Goal: Task Accomplishment & Management: Complete application form

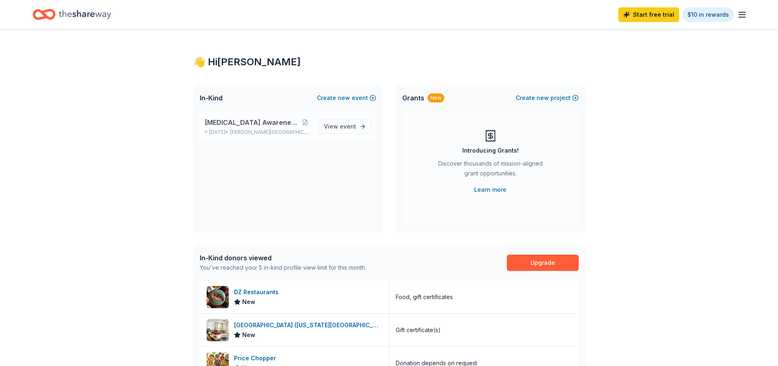
click at [264, 121] on span "[MEDICAL_DATA] Awareness Raffle" at bounding box center [251, 123] width 94 height 10
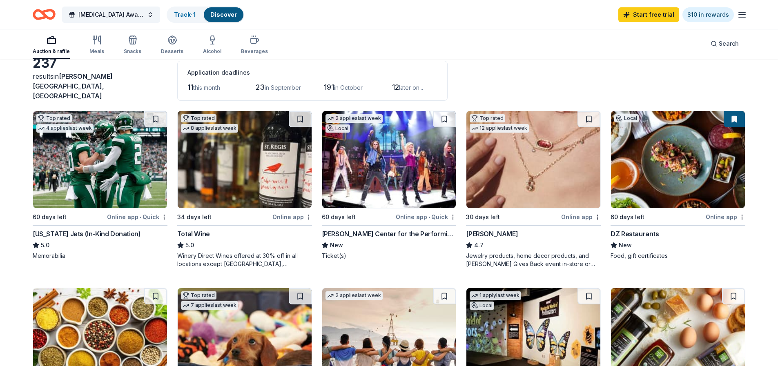
scroll to position [204, 0]
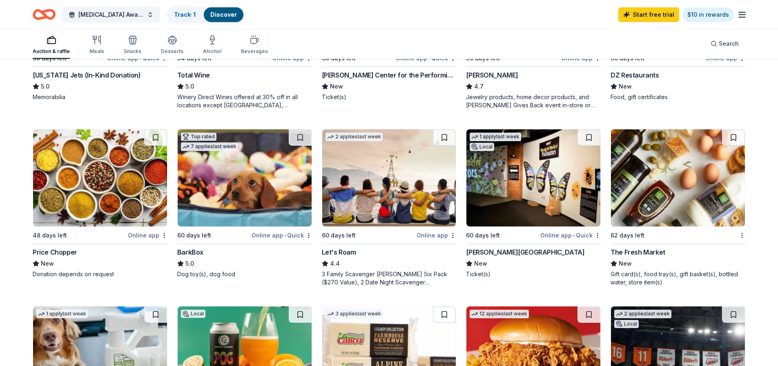
click at [363, 70] on div "[PERSON_NAME] Center for the Performing Arts" at bounding box center [389, 75] width 135 height 10
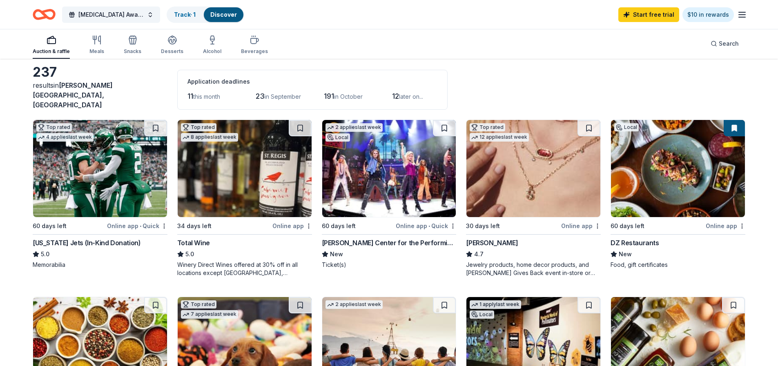
scroll to position [0, 0]
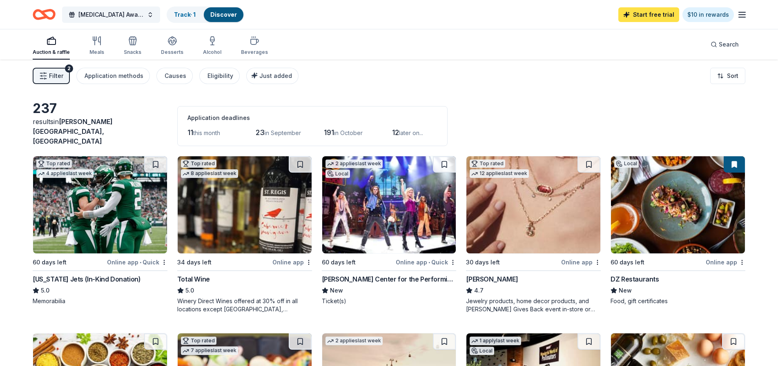
click at [650, 16] on link "Start free trial" at bounding box center [648, 14] width 61 height 15
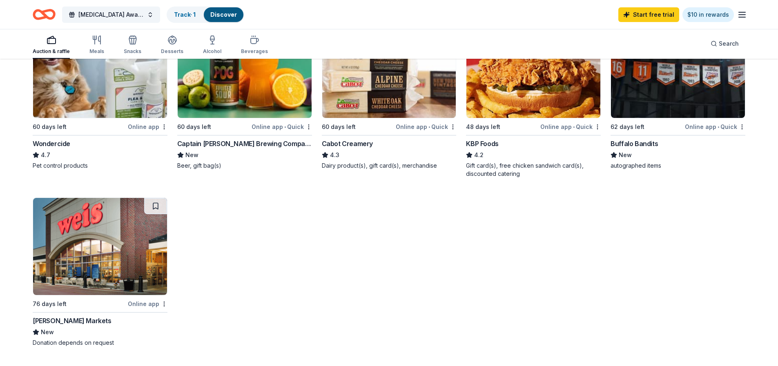
scroll to position [776, 0]
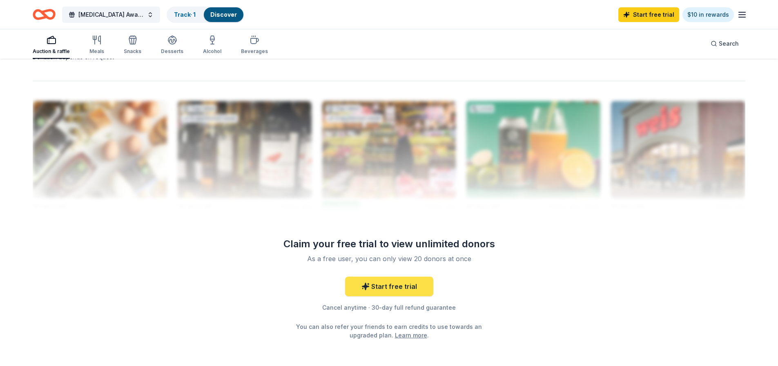
click at [382, 277] on link "Start free trial" at bounding box center [389, 287] width 88 height 20
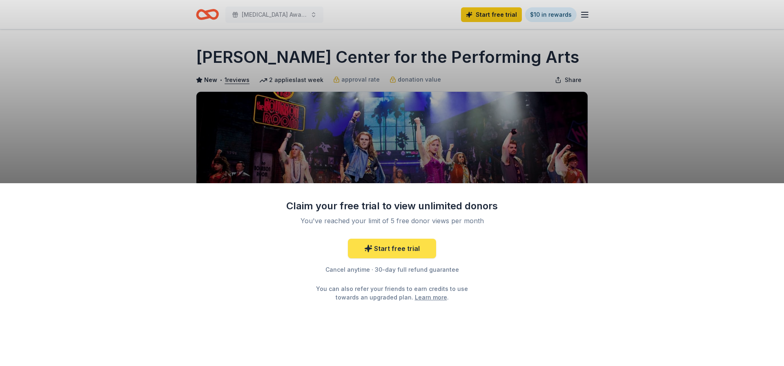
click at [385, 247] on link "Start free trial" at bounding box center [392, 249] width 88 height 20
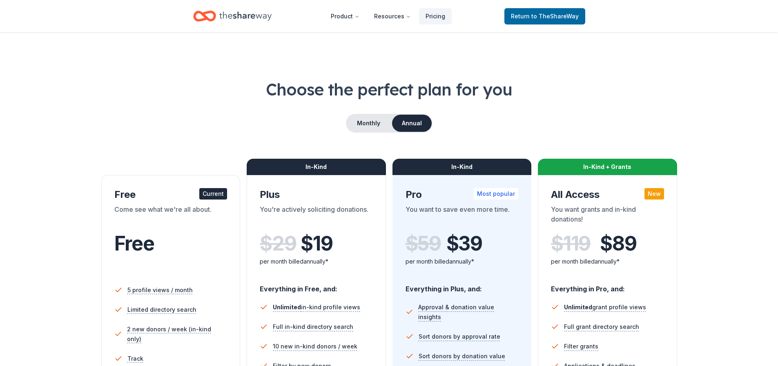
scroll to position [122, 0]
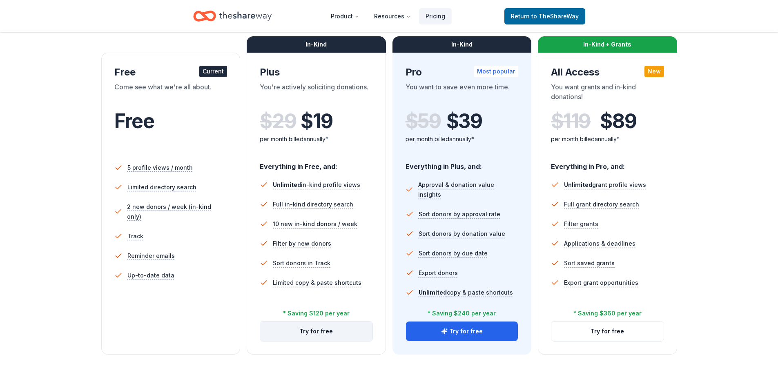
click at [328, 331] on button "Try for free" at bounding box center [316, 332] width 112 height 20
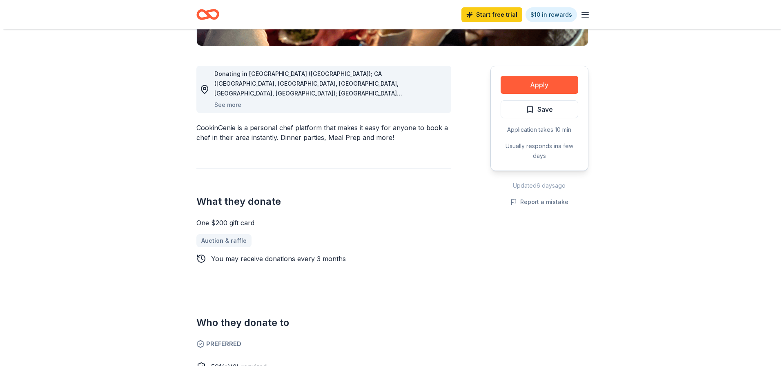
scroll to position [204, 0]
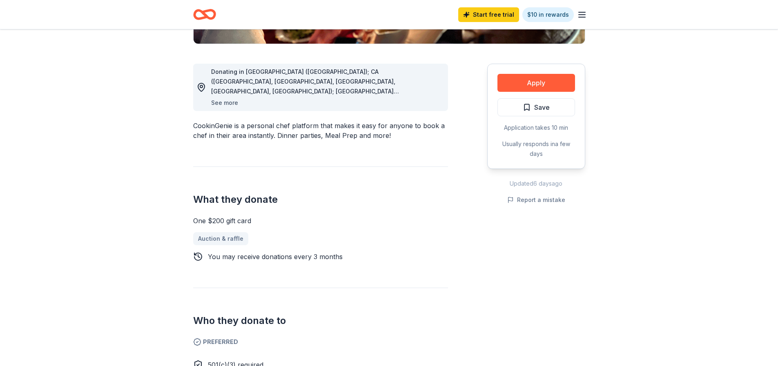
click at [219, 102] on button "See more" at bounding box center [224, 103] width 27 height 10
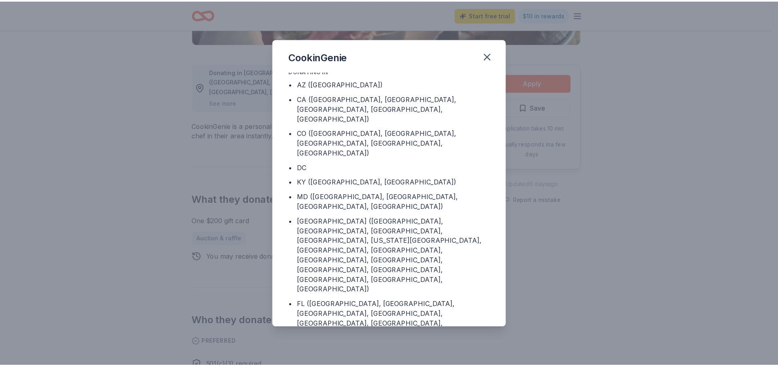
scroll to position [0, 0]
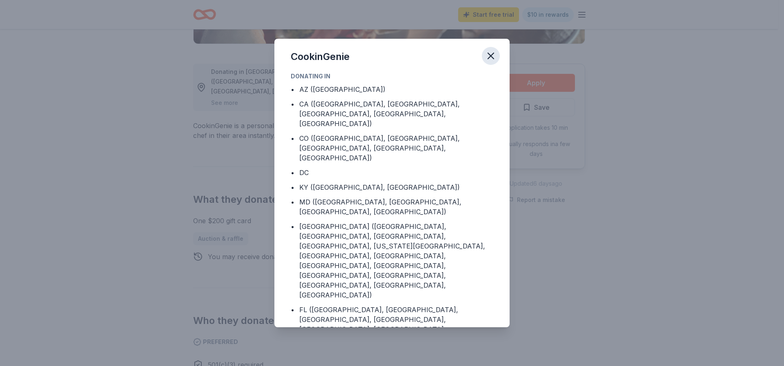
click at [493, 56] on icon "button" at bounding box center [490, 55] width 11 height 11
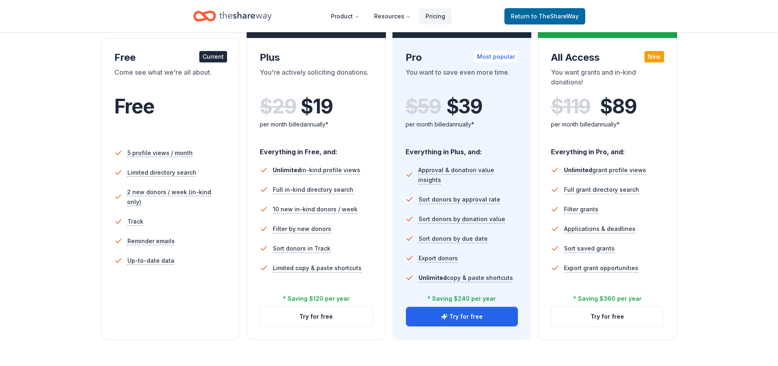
scroll to position [122, 0]
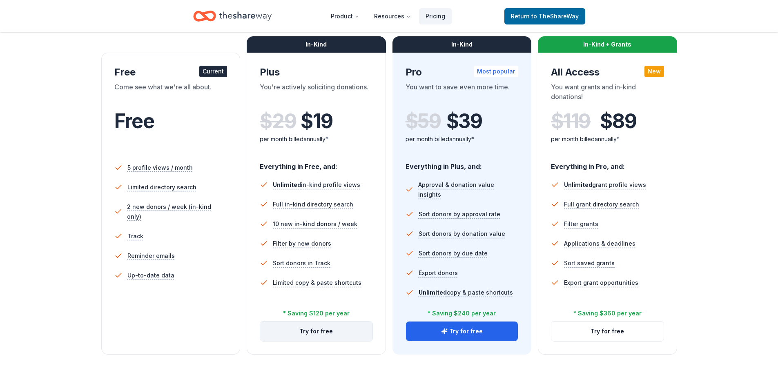
click at [318, 330] on button "Try for free" at bounding box center [316, 332] width 112 height 20
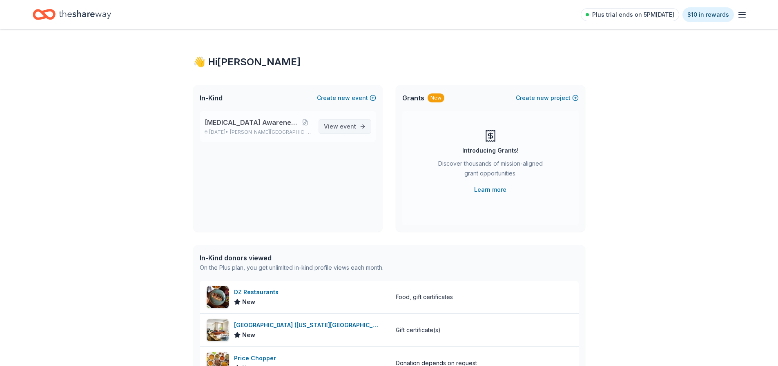
click at [344, 125] on span "event" at bounding box center [348, 126] width 16 height 7
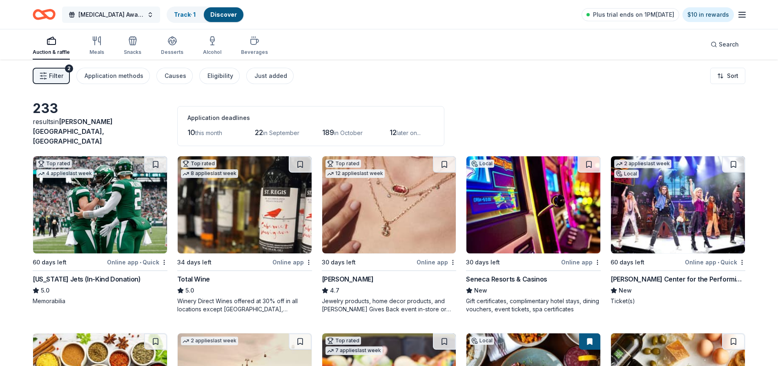
click at [110, 11] on span "[MEDICAL_DATA] Awareness Raffle" at bounding box center [110, 15] width 65 height 10
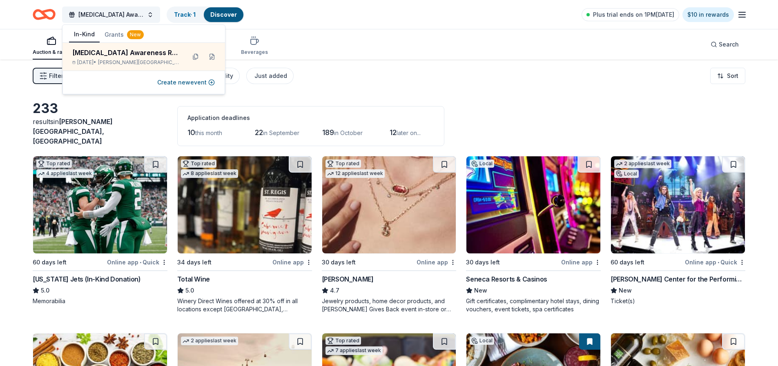
click at [337, 20] on div "CADASIL Awareness Raffle Track · 1 Discover Plus trial ends on 1PM, 8/25 $10 in…" at bounding box center [389, 14] width 712 height 19
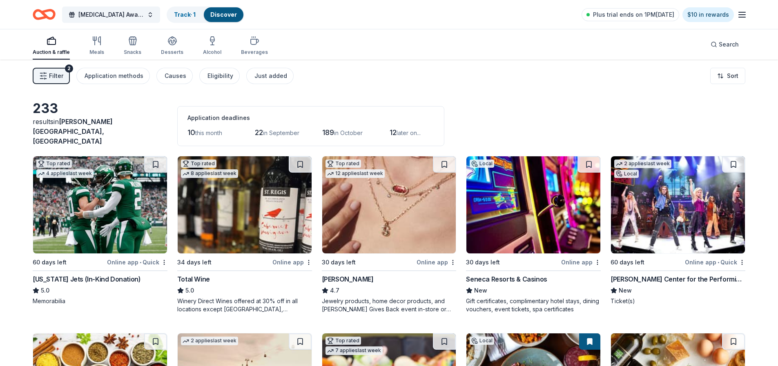
click at [200, 274] on div "Total Wine" at bounding box center [193, 279] width 33 height 10
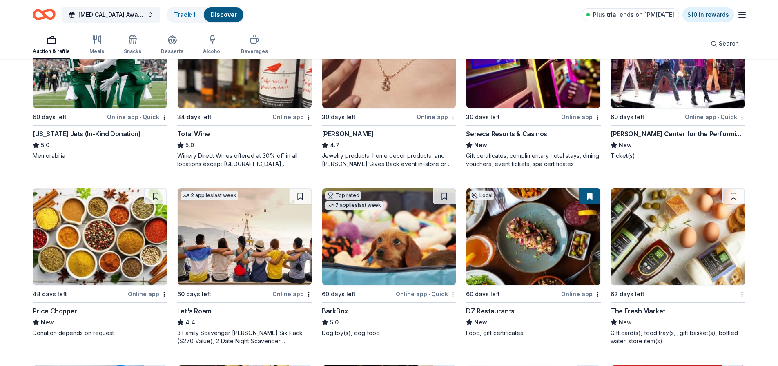
scroll to position [163, 0]
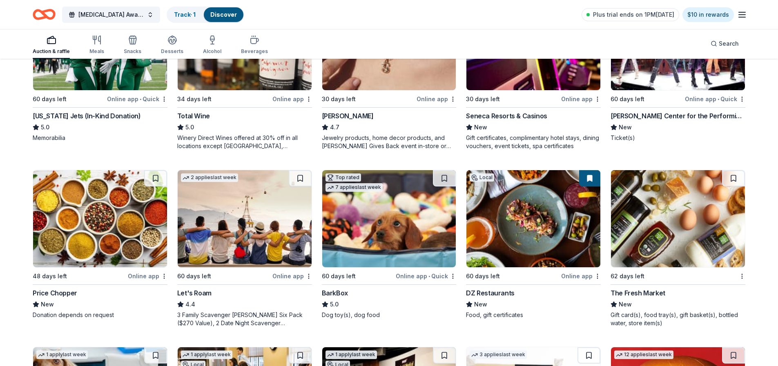
click at [653, 111] on div "Tilles Center for the Performing Arts" at bounding box center [677, 116] width 135 height 10
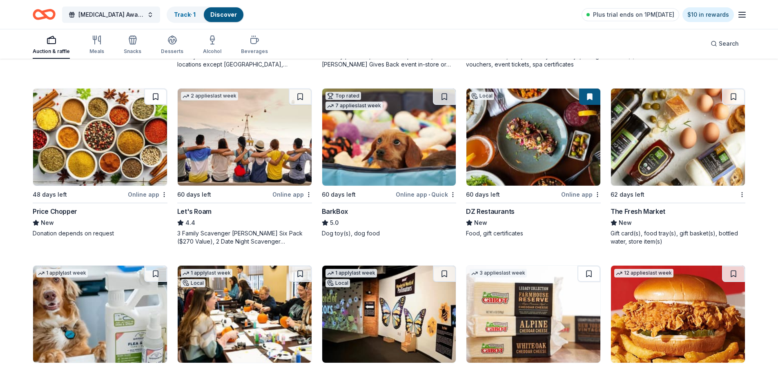
scroll to position [286, 0]
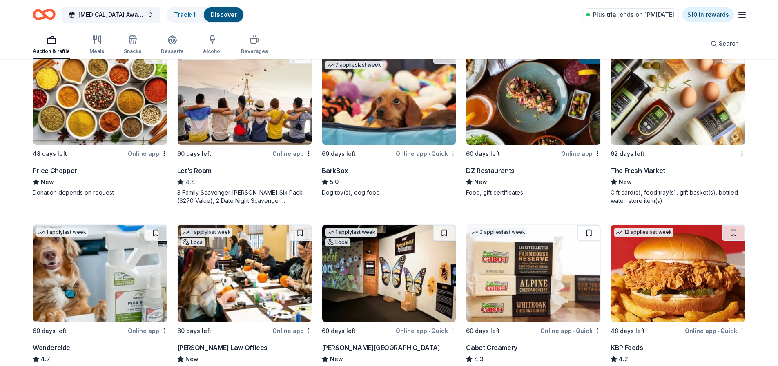
click at [633, 166] on div "The Fresh Market" at bounding box center [637, 171] width 55 height 10
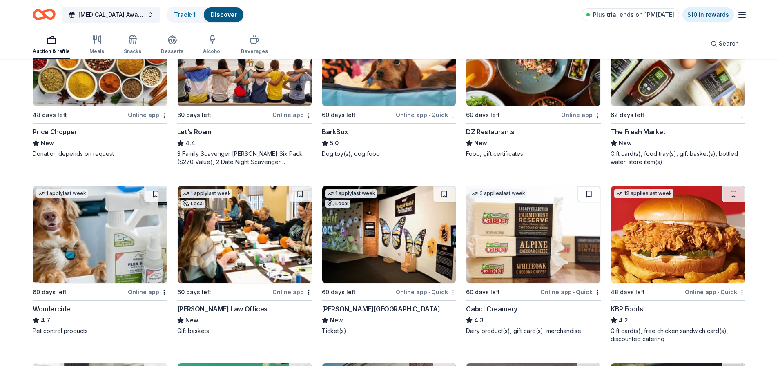
scroll to position [367, 0]
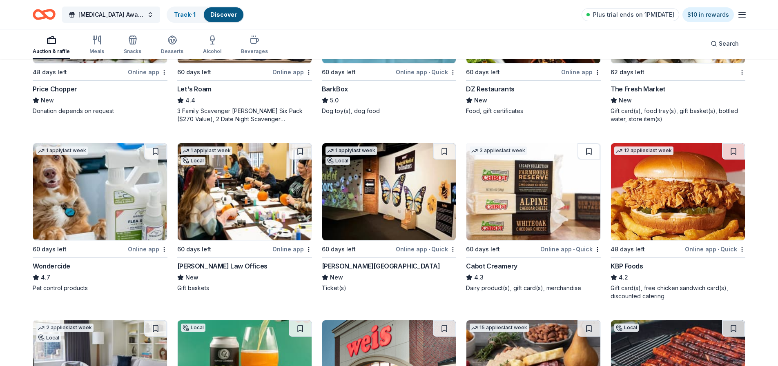
click at [213, 261] on div "[PERSON_NAME] Law Offices" at bounding box center [222, 266] width 90 height 10
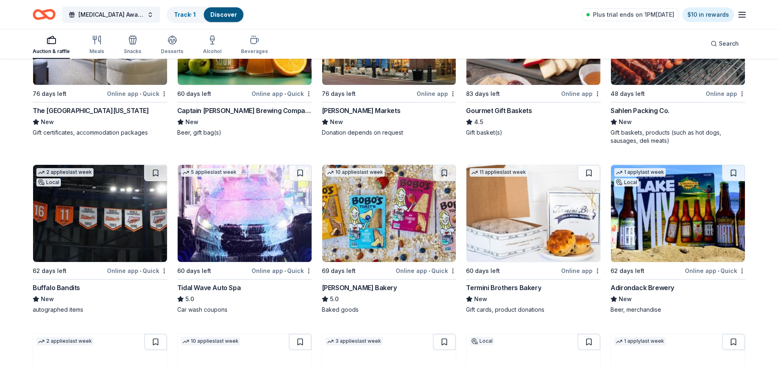
scroll to position [694, 0]
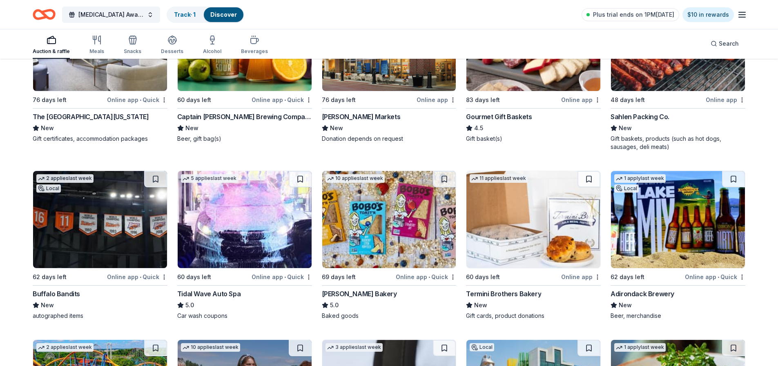
click at [629, 112] on div "Sahlen Packing Co." at bounding box center [639, 117] width 59 height 10
click at [110, 13] on span "[MEDICAL_DATA] Awareness Raffle" at bounding box center [110, 15] width 65 height 10
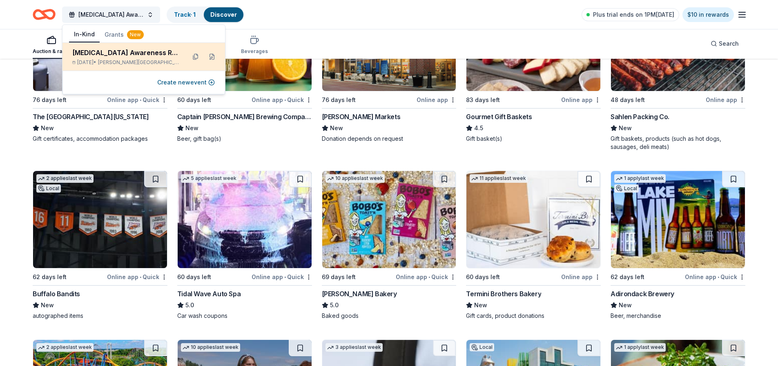
click at [137, 55] on div "[MEDICAL_DATA] Awareness Raffle" at bounding box center [125, 53] width 107 height 10
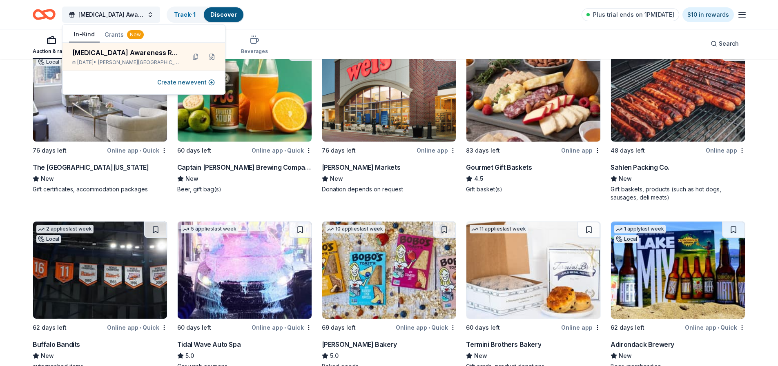
scroll to position [653, 0]
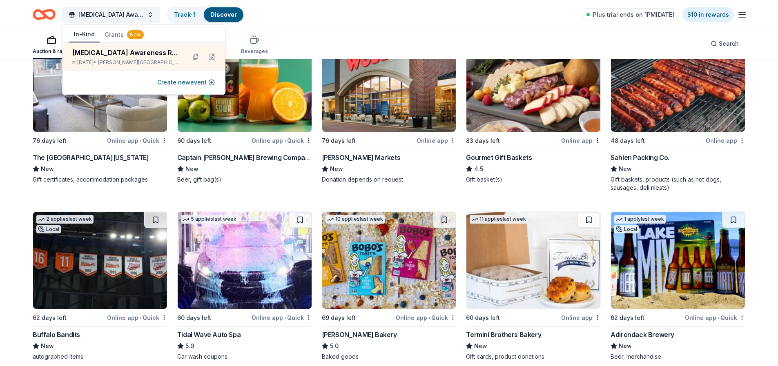
click at [68, 330] on div "Buffalo Bandits" at bounding box center [56, 335] width 47 height 10
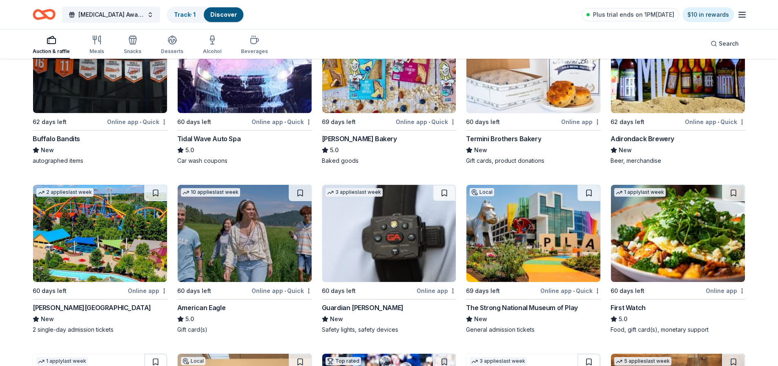
scroll to position [857, 0]
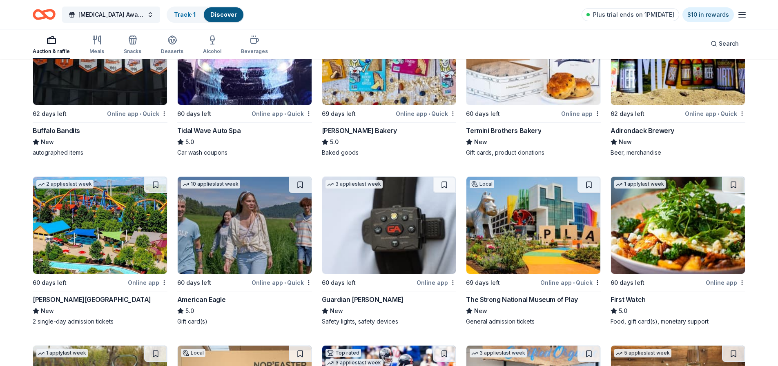
click at [646, 126] on div "Adirondack Brewery" at bounding box center [642, 131] width 64 height 10
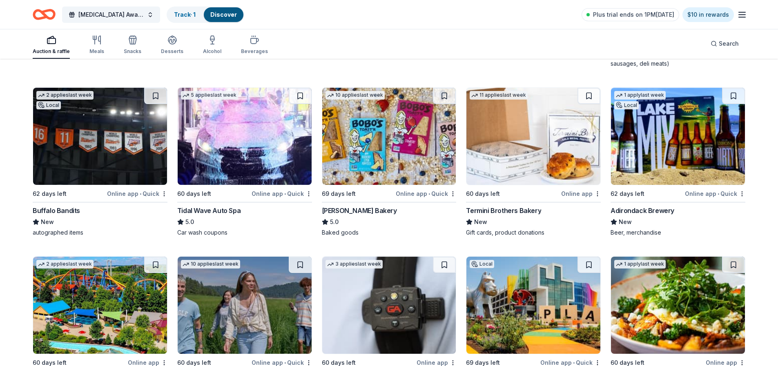
scroll to position [776, 0]
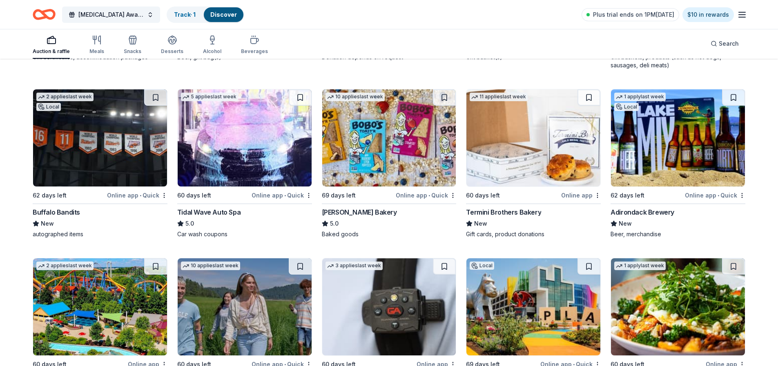
click at [636, 207] on div "Adirondack Brewery" at bounding box center [642, 212] width 64 height 10
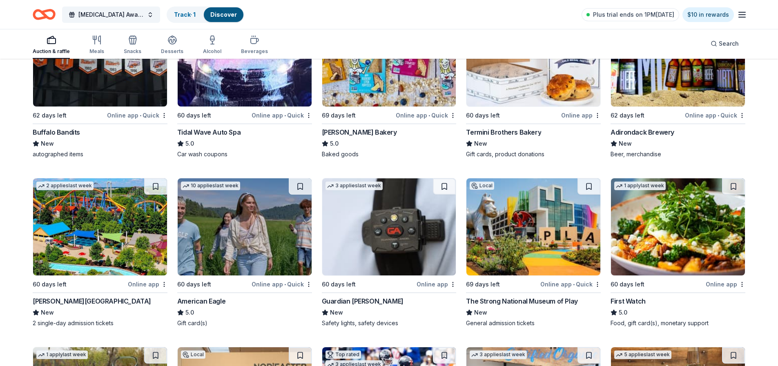
scroll to position [898, 0]
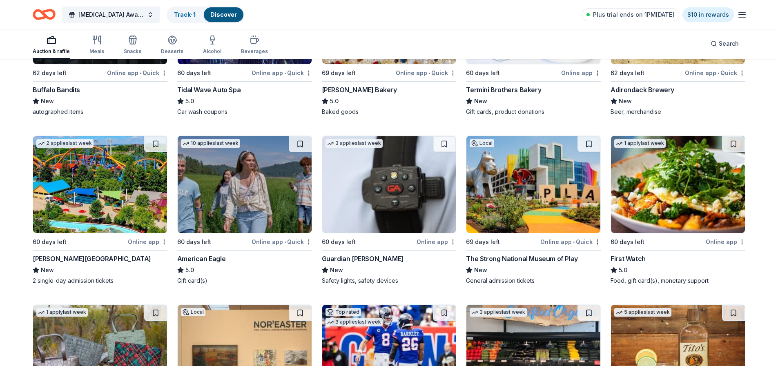
click at [72, 254] on div "Dorney Park & Wildwater Kingdom" at bounding box center [92, 259] width 118 height 10
click at [207, 254] on div "American Eagle" at bounding box center [201, 259] width 48 height 10
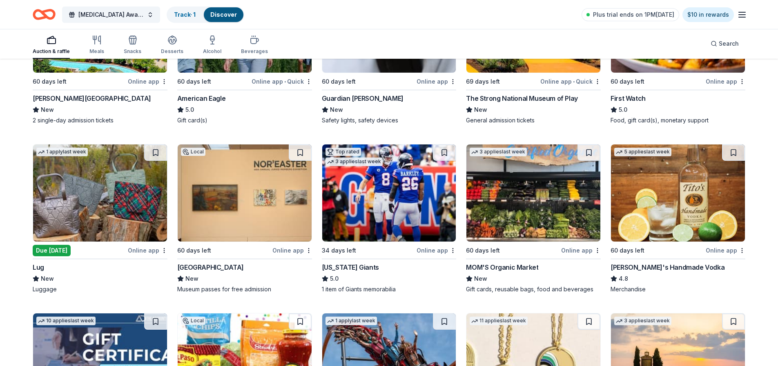
scroll to position [1061, 0]
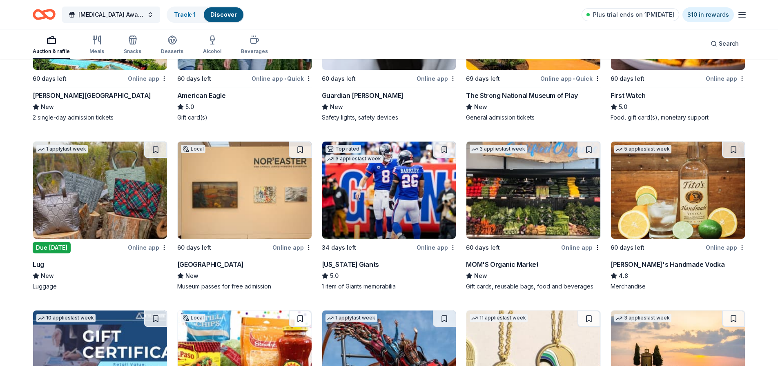
click at [529, 91] on div "The Strong National Museum of Play" at bounding box center [521, 96] width 111 height 10
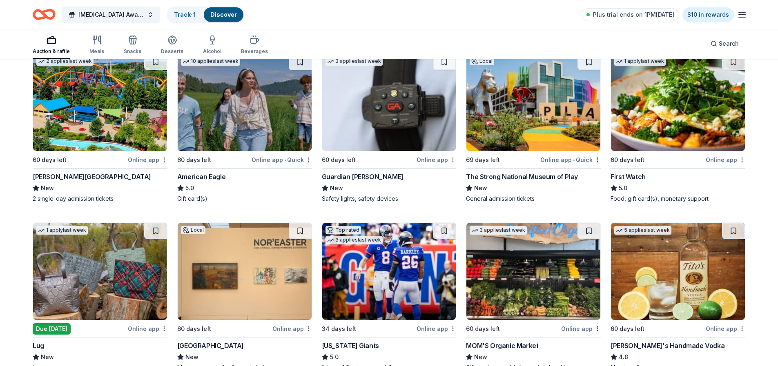
scroll to position [980, 0]
click at [632, 172] on div "First Watch" at bounding box center [627, 177] width 35 height 10
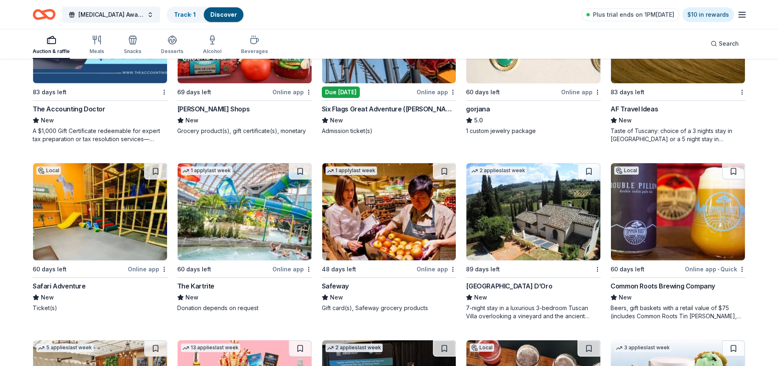
scroll to position [1388, 0]
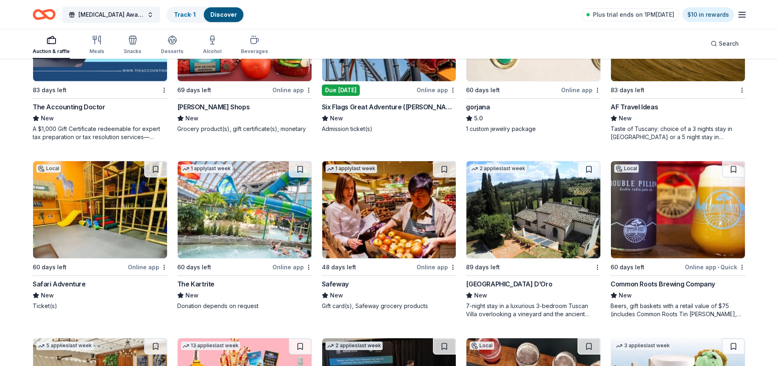
click at [62, 279] on div "Safari Adventure" at bounding box center [59, 284] width 53 height 10
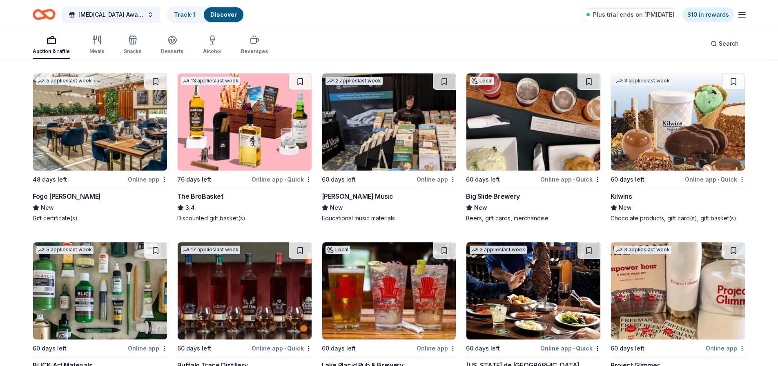
scroll to position [1674, 0]
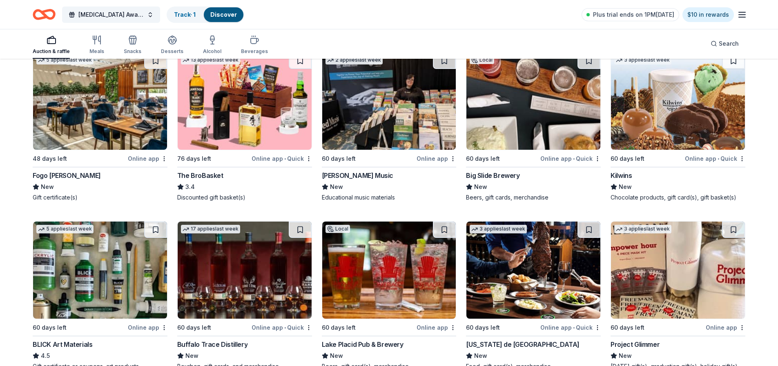
click at [618, 171] on div "Kilwins" at bounding box center [620, 176] width 21 height 10
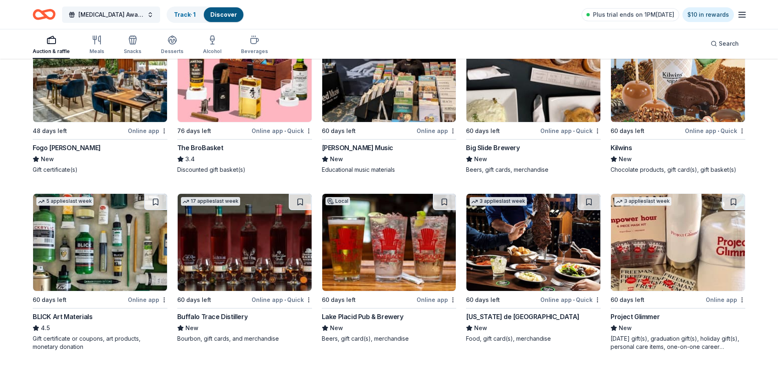
scroll to position [1755, 0]
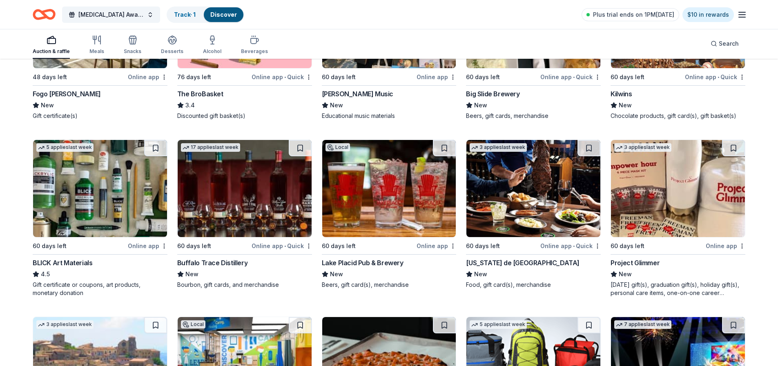
click at [487, 258] on div "Texas de Brazil" at bounding box center [522, 263] width 113 height 10
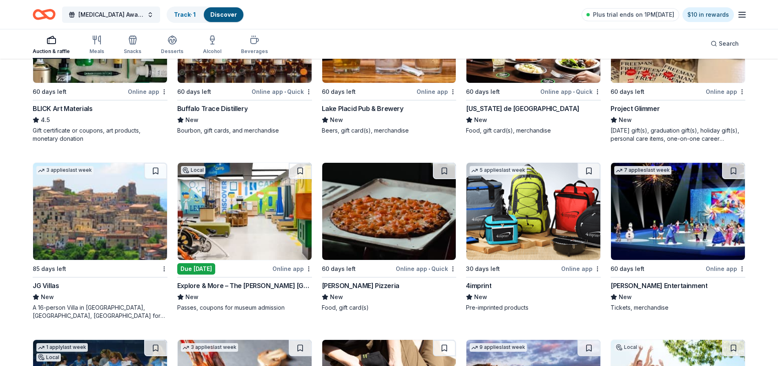
scroll to position [1918, 0]
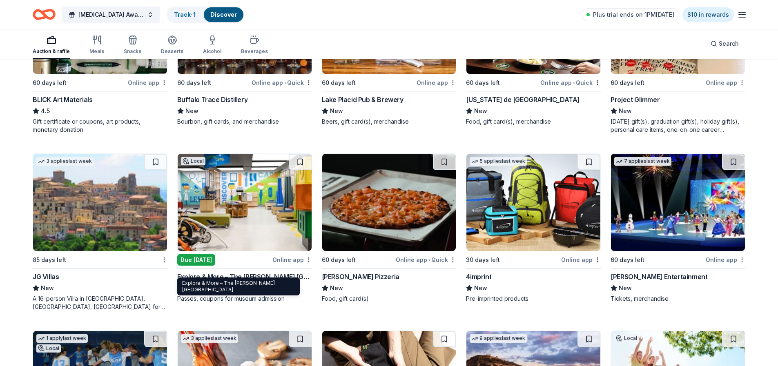
click at [253, 272] on div "Explore & More – The Ralph C. Wilson, Jr. Children’s Museum" at bounding box center [244, 277] width 135 height 10
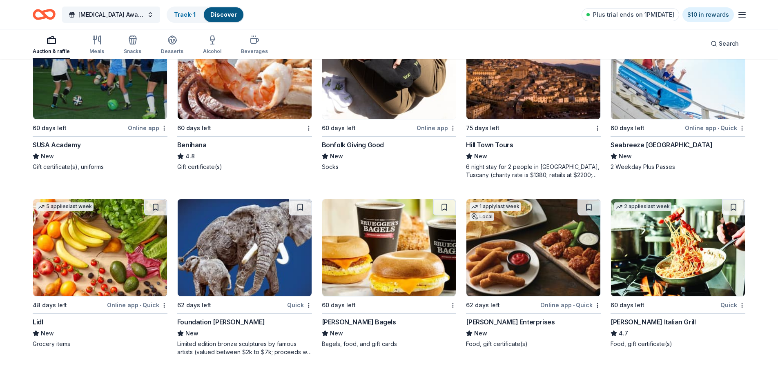
scroll to position [2245, 0]
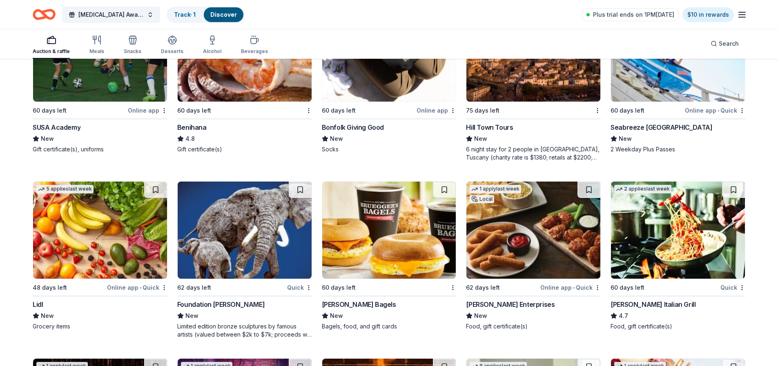
click at [636, 122] on div "Seabreeze Amusement Park" at bounding box center [661, 127] width 102 height 10
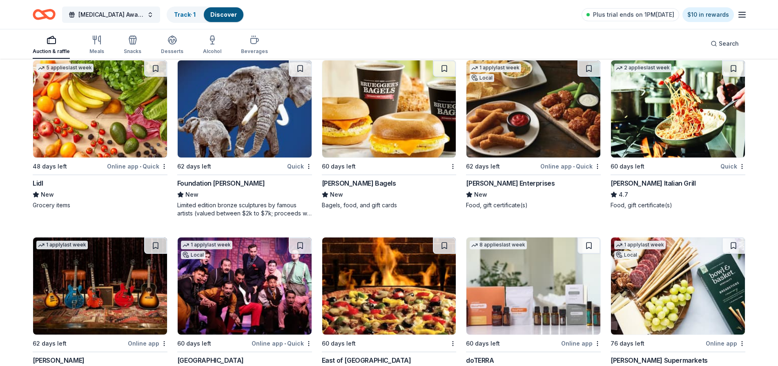
scroll to position [2367, 0]
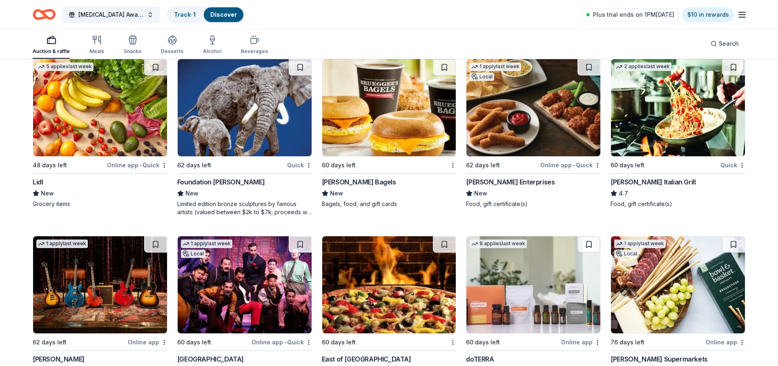
click at [358, 177] on div "[PERSON_NAME] Bagels" at bounding box center [359, 182] width 74 height 10
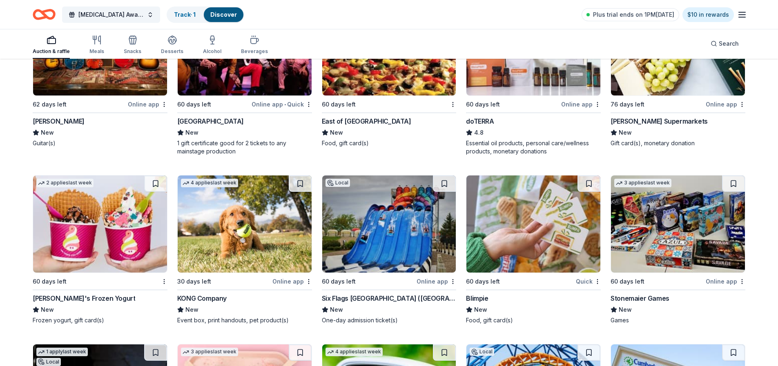
scroll to position [2612, 0]
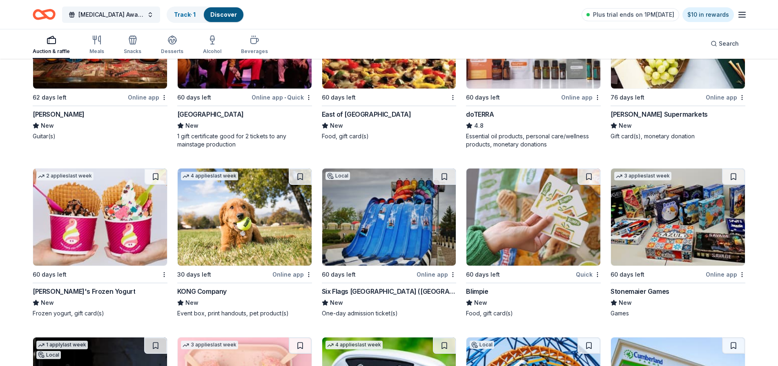
click at [47, 109] on div "Gibson" at bounding box center [59, 114] width 52 height 10
click at [69, 287] on div "Menchie's Frozen Yogurt" at bounding box center [84, 292] width 102 height 10
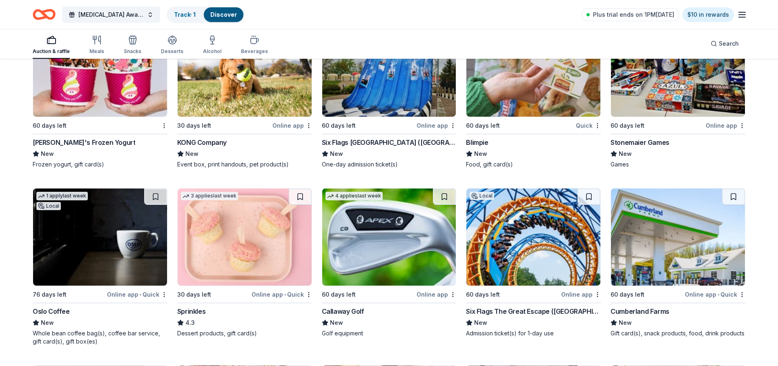
scroll to position [2776, 0]
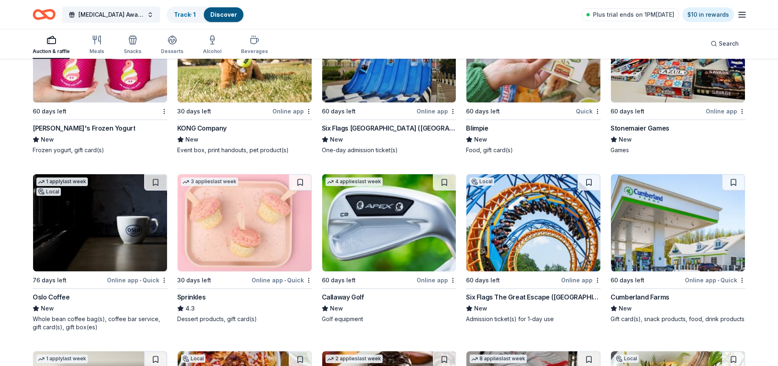
click at [373, 123] on div "Six Flags Darien Lake (Corfu)" at bounding box center [389, 128] width 135 height 10
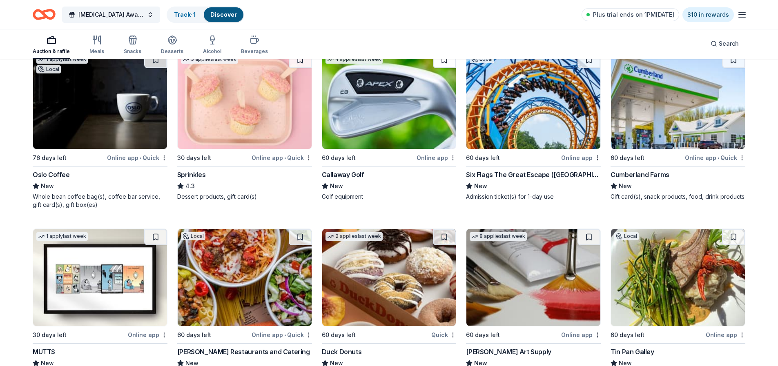
scroll to position [2939, 0]
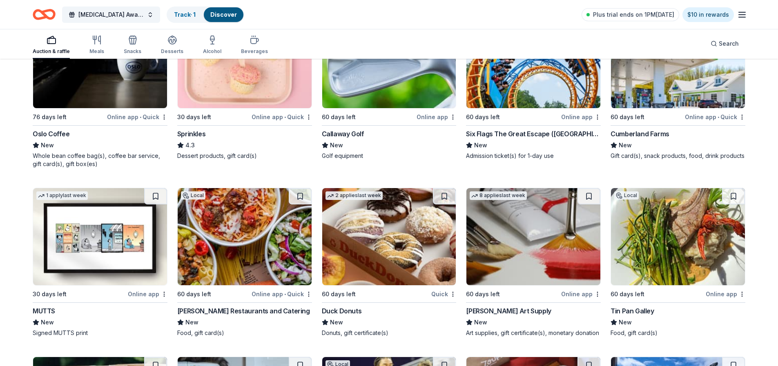
click at [647, 129] on div "Cumberland Farms" at bounding box center [639, 134] width 59 height 10
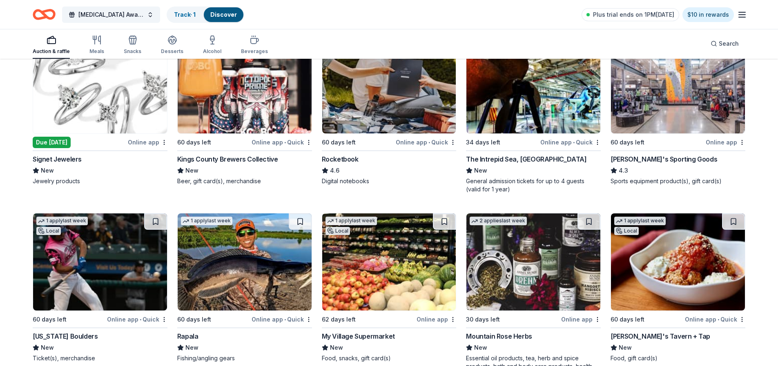
scroll to position [4138, 0]
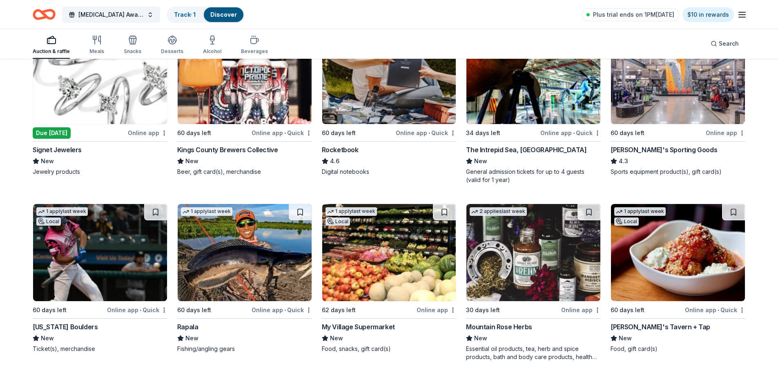
click at [629, 145] on div "[PERSON_NAME]'s Sporting Goods" at bounding box center [663, 150] width 107 height 10
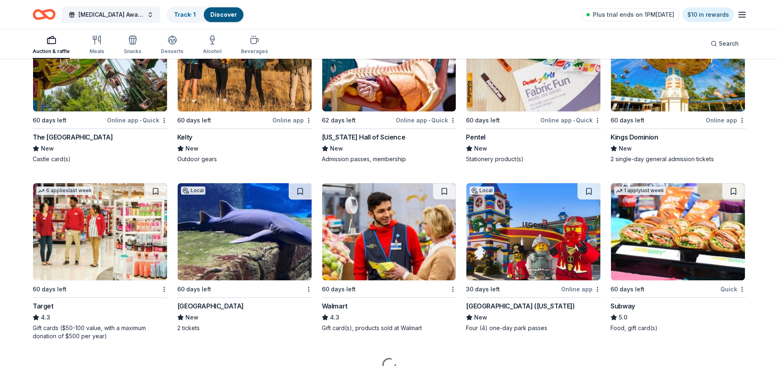
scroll to position [5027, 0]
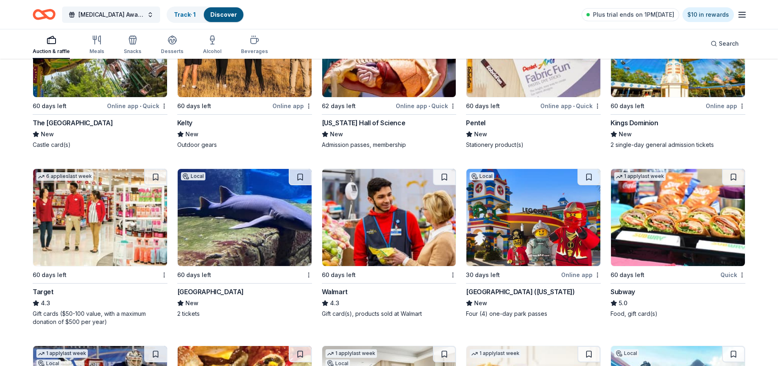
click at [638, 118] on div "Kings Dominion" at bounding box center [633, 123] width 47 height 10
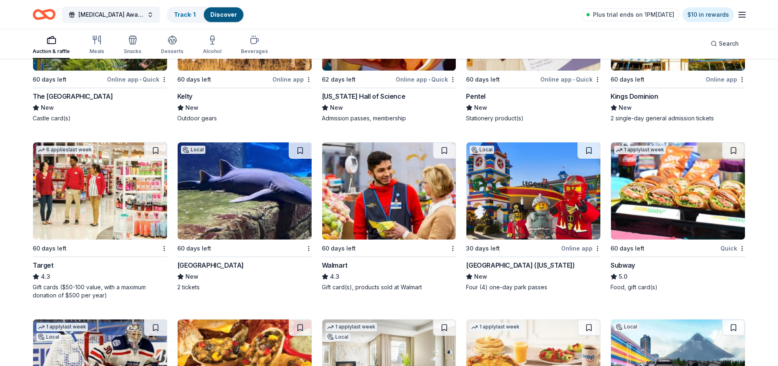
scroll to position [5068, 0]
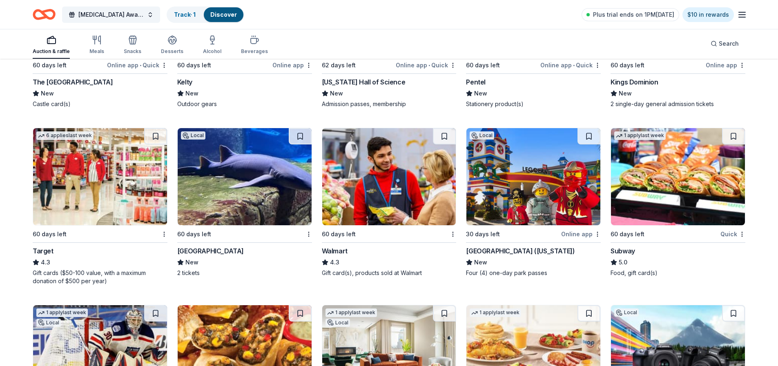
click at [219, 247] on div "Long Island Aquarium" at bounding box center [210, 251] width 67 height 10
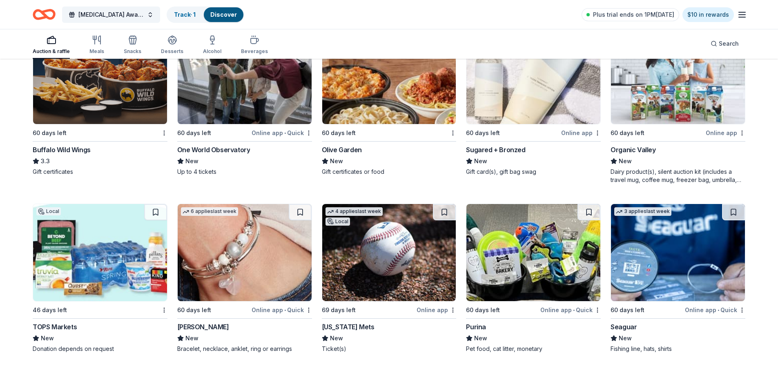
scroll to position [5556, 0]
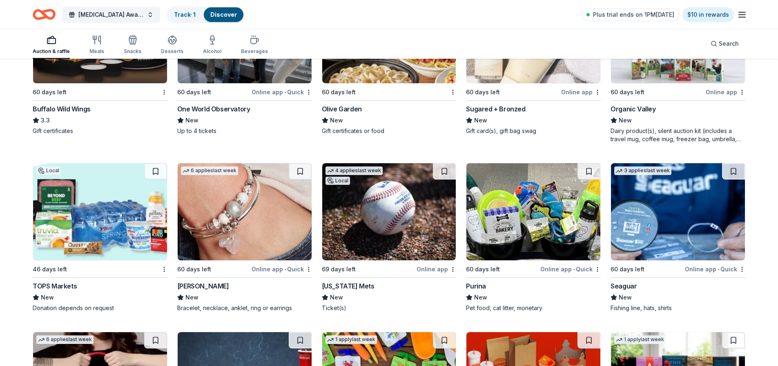
click at [61, 281] on div "TOPS Markets" at bounding box center [55, 286] width 44 height 10
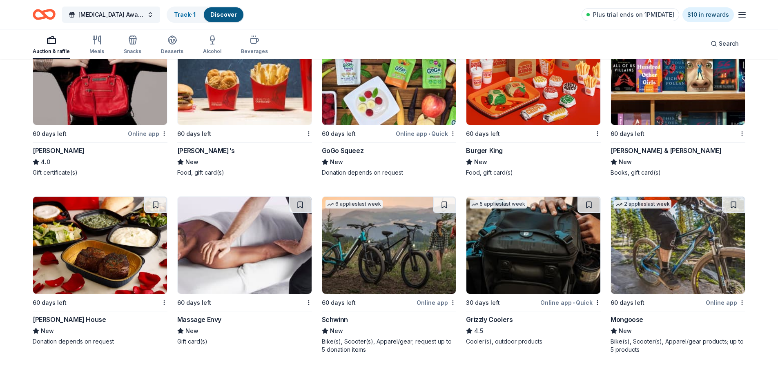
scroll to position [5882, 0]
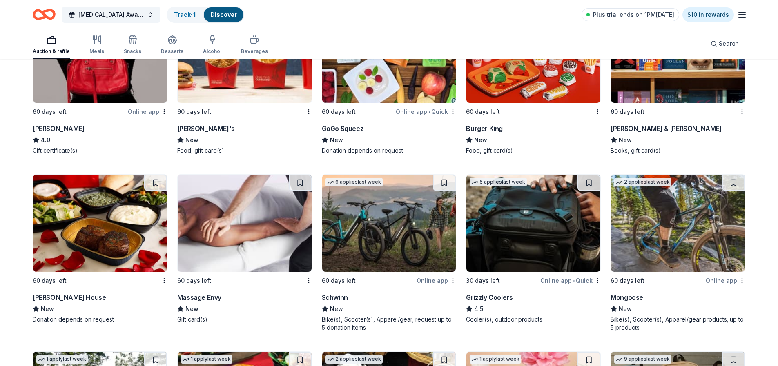
click at [194, 124] on div "Wendy's" at bounding box center [206, 129] width 58 height 10
click at [84, 293] on div "Ruth's Chris Steak House" at bounding box center [69, 298] width 73 height 10
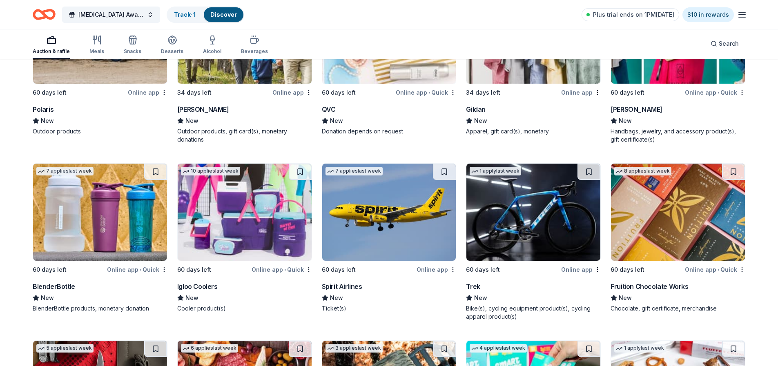
scroll to position [6594, 0]
click at [194, 104] on div "L.L.Bean" at bounding box center [203, 109] width 52 height 10
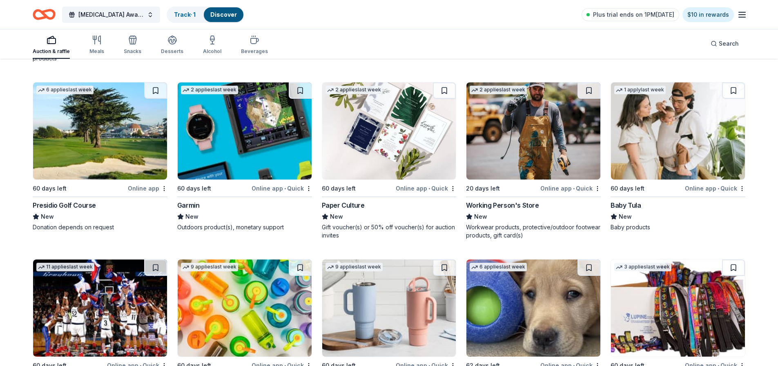
scroll to position [7125, 0]
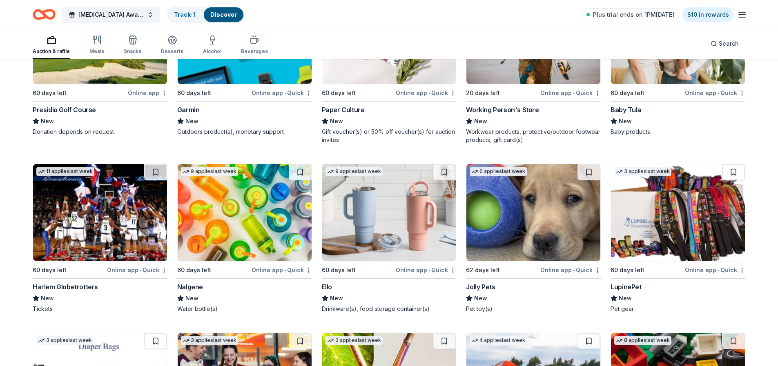
click at [74, 282] on div "Harlem Globetrotters" at bounding box center [65, 287] width 65 height 10
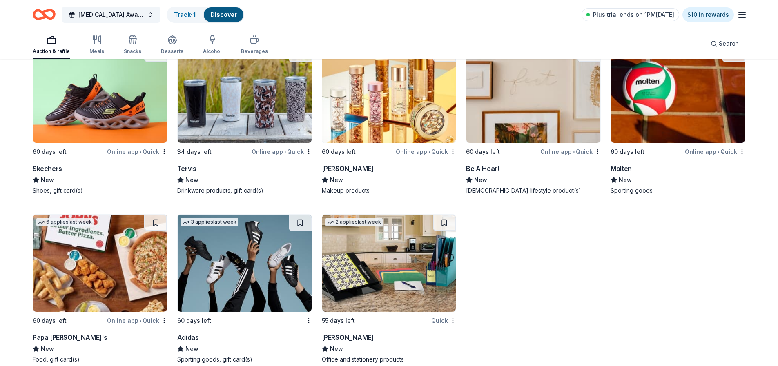
scroll to position [7935, 0]
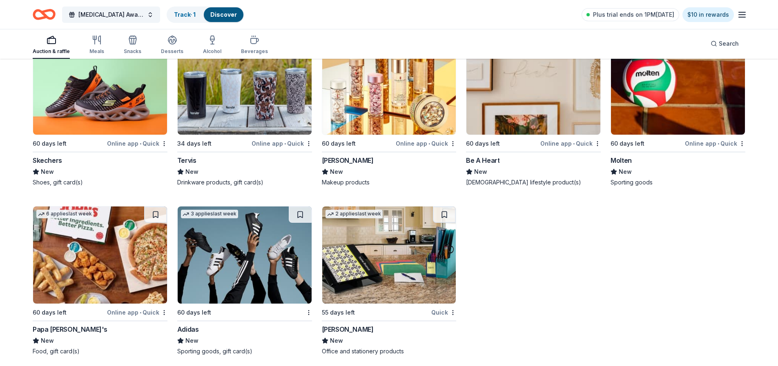
click at [53, 156] on div "Skechers" at bounding box center [47, 161] width 29 height 10
click at [111, 13] on span "[MEDICAL_DATA] Awareness Raffle" at bounding box center [110, 15] width 65 height 10
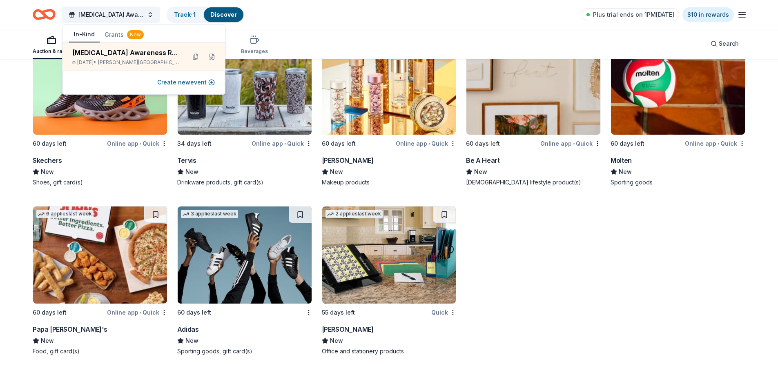
click at [279, 17] on div "CADASIL Awareness Raffle Track · 1 Discover Plus trial ends on 1PM, 8/25 $10 in…" at bounding box center [389, 14] width 712 height 19
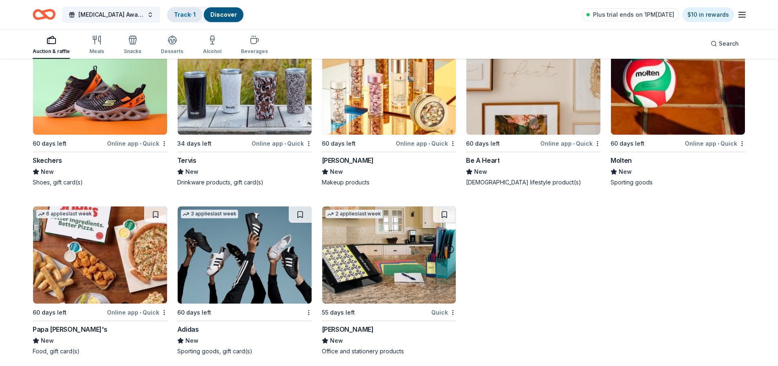
click at [182, 13] on link "Track · 1" at bounding box center [185, 14] width 22 height 7
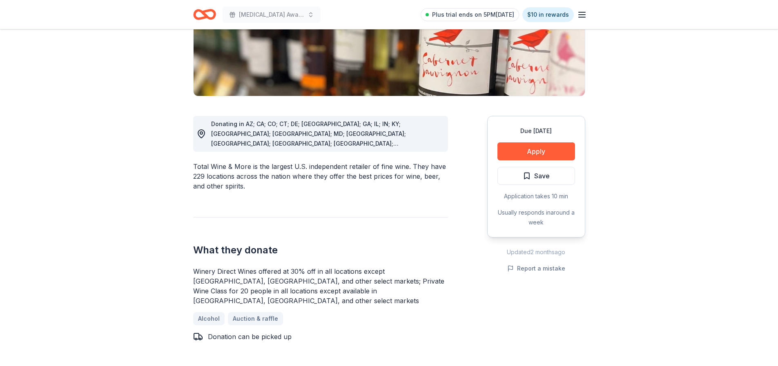
scroll to position [163, 0]
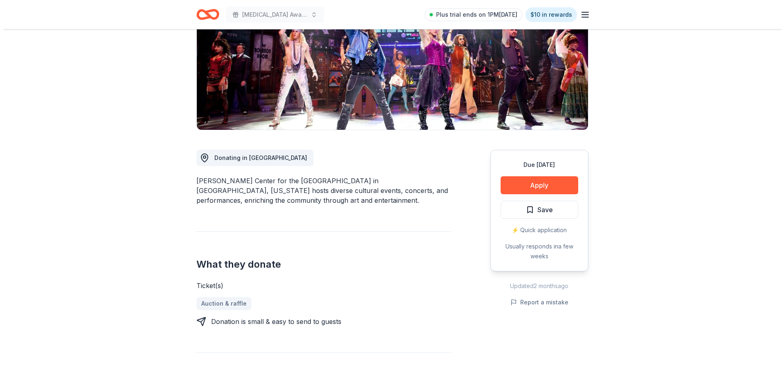
scroll to position [122, 0]
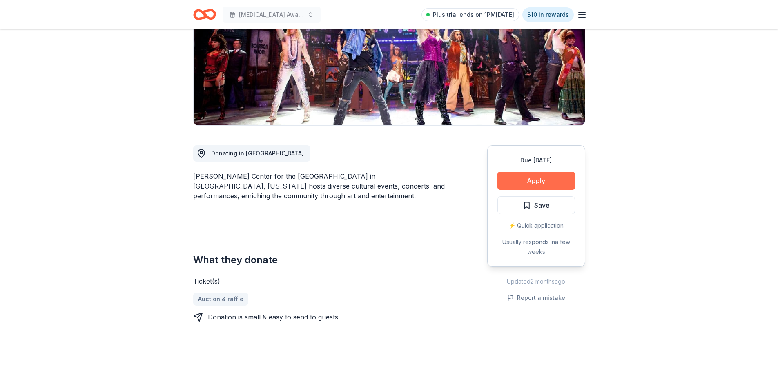
click at [536, 180] on button "Apply" at bounding box center [536, 181] width 78 height 18
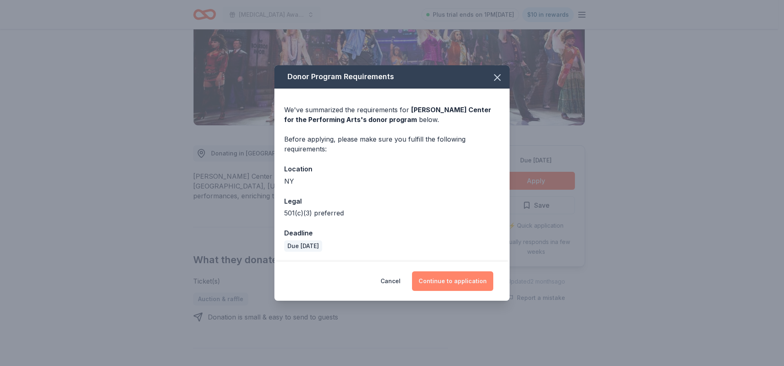
click at [463, 278] on button "Continue to application" at bounding box center [452, 281] width 81 height 20
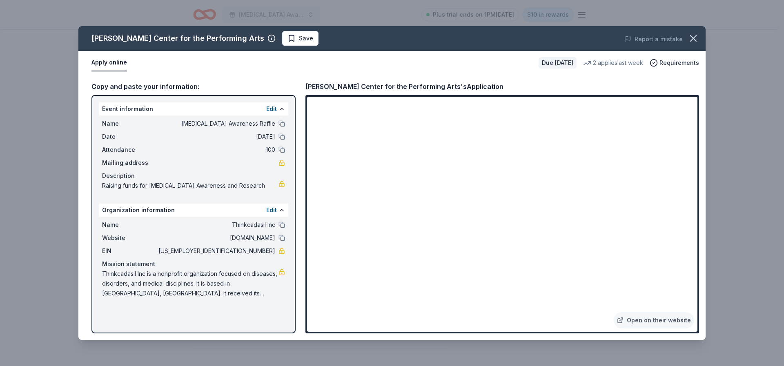
click at [113, 62] on button "Apply online" at bounding box center [109, 62] width 36 height 17
click at [661, 321] on link "Open on their website" at bounding box center [653, 320] width 80 height 16
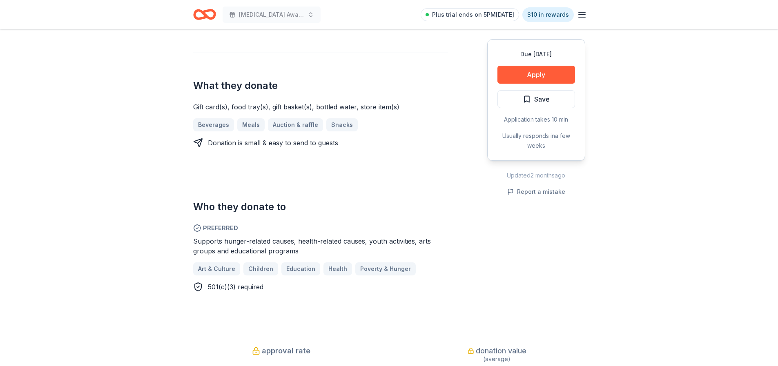
scroll to position [163, 0]
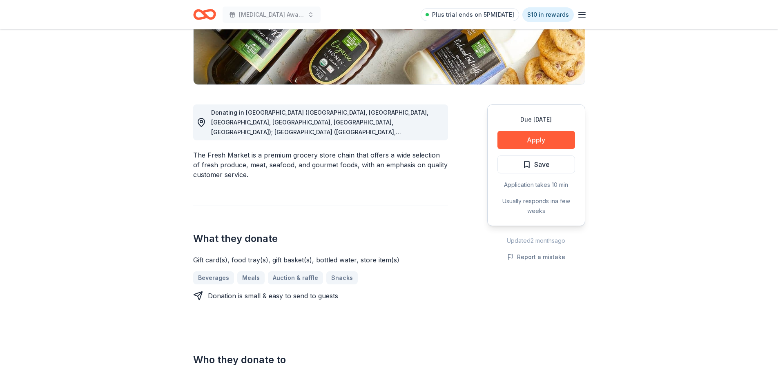
click at [322, 119] on span "Donating in [GEOGRAPHIC_DATA] ([GEOGRAPHIC_DATA], [GEOGRAPHIC_DATA], [GEOGRAPHI…" at bounding box center [325, 244] width 229 height 271
click at [200, 119] on icon at bounding box center [201, 123] width 10 height 10
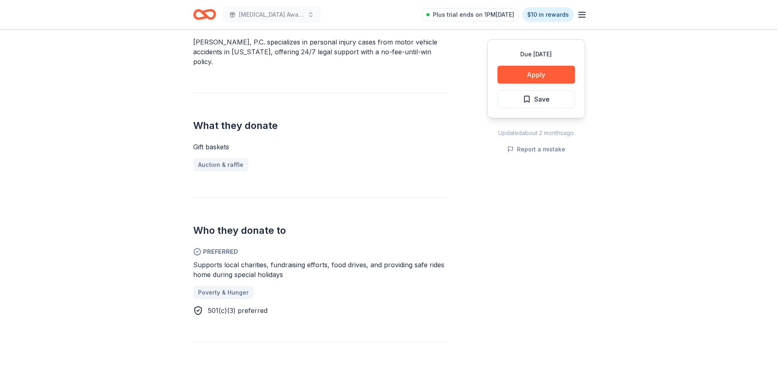
scroll to position [286, 0]
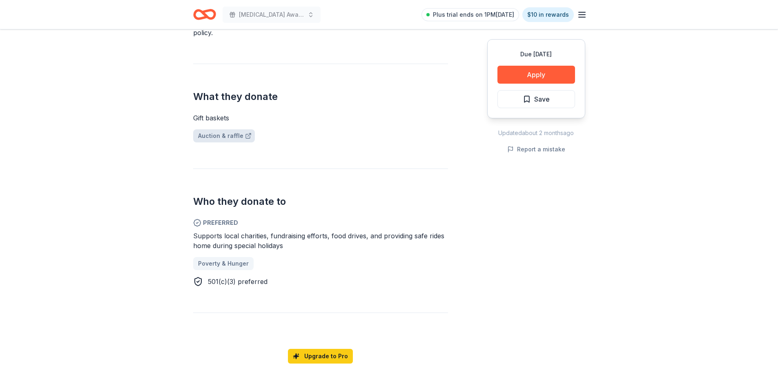
click at [222, 129] on link "Auction & raffle" at bounding box center [224, 135] width 62 height 13
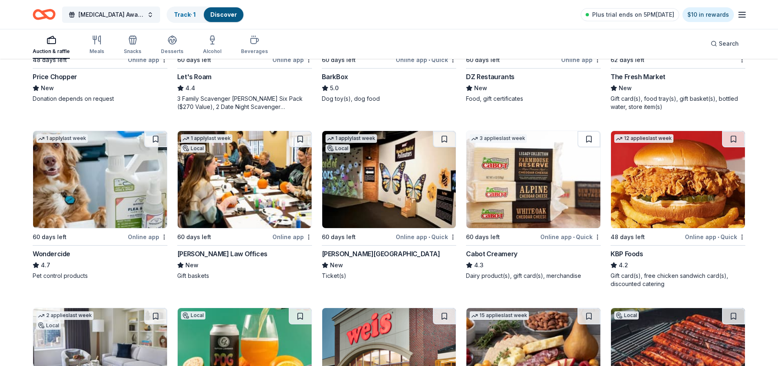
scroll to position [408, 0]
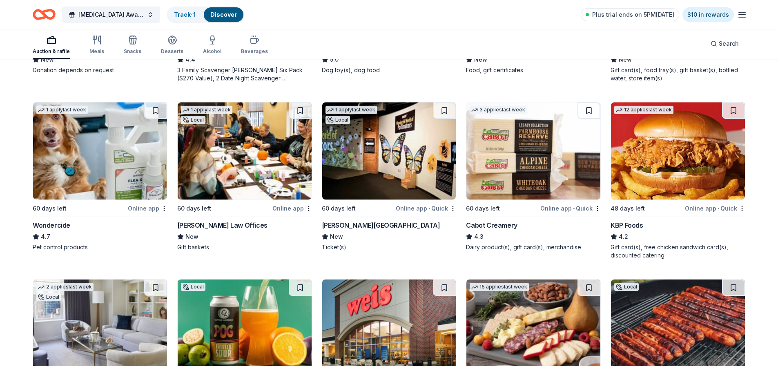
click at [226, 220] on div "William Mattar Law Offices" at bounding box center [222, 225] width 90 height 10
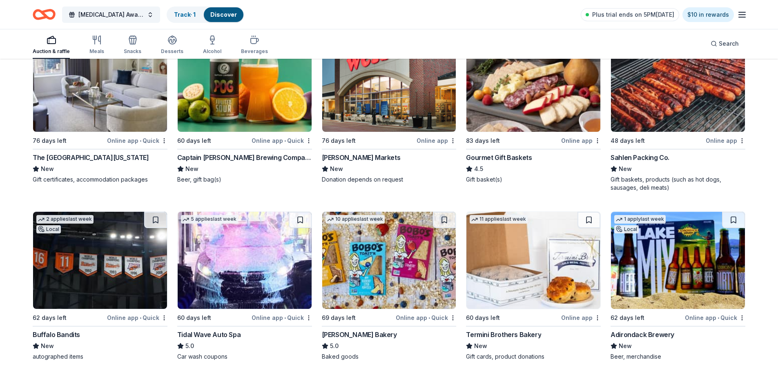
scroll to position [612, 0]
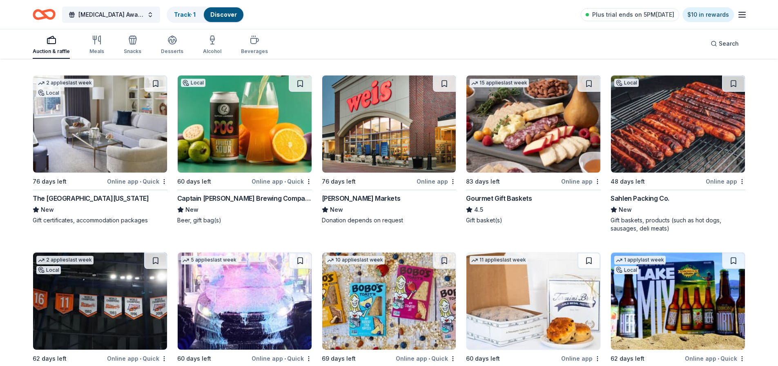
click at [509, 193] on div "Gourmet Gift Baskets" at bounding box center [499, 198] width 66 height 10
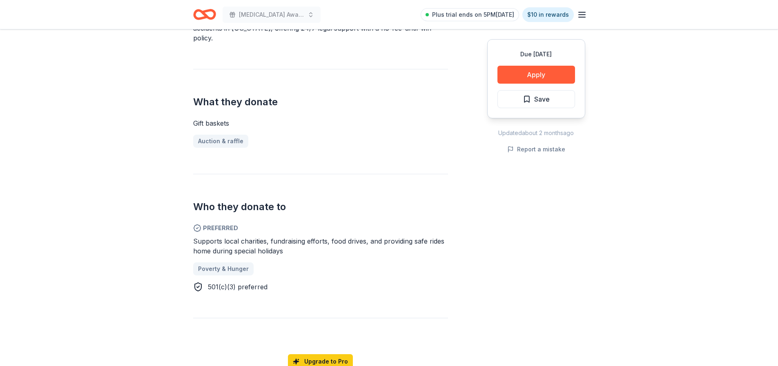
scroll to position [286, 0]
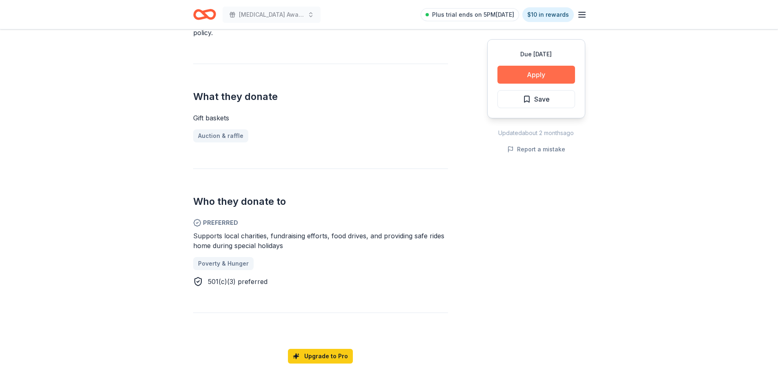
click at [536, 75] on button "Apply" at bounding box center [536, 75] width 78 height 18
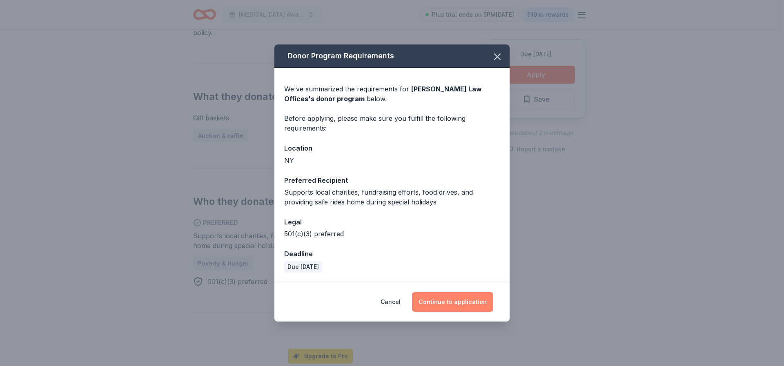
click at [451, 303] on button "Continue to application" at bounding box center [452, 302] width 81 height 20
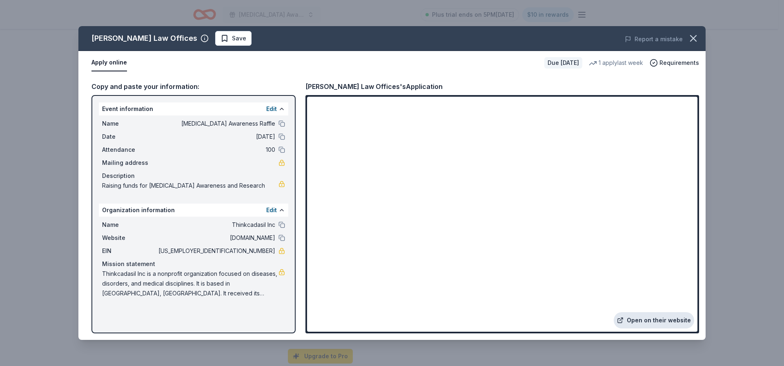
click at [652, 315] on link "Open on their website" at bounding box center [653, 320] width 80 height 16
click at [689, 38] on icon "button" at bounding box center [692, 38] width 11 height 11
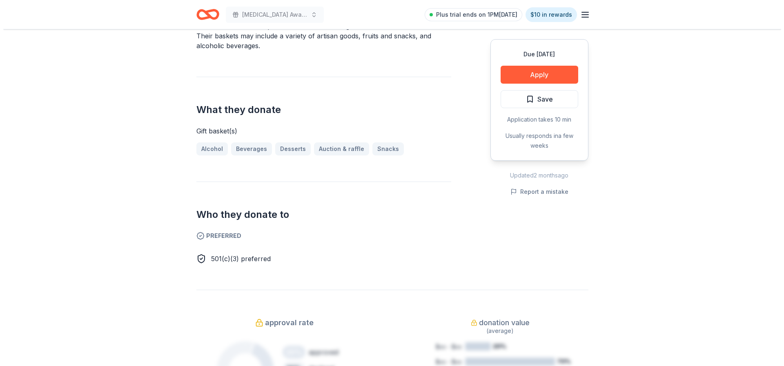
scroll to position [122, 0]
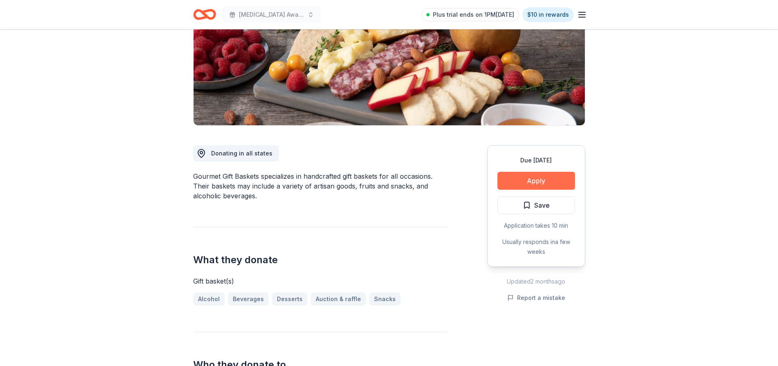
click at [525, 177] on button "Apply" at bounding box center [536, 181] width 78 height 18
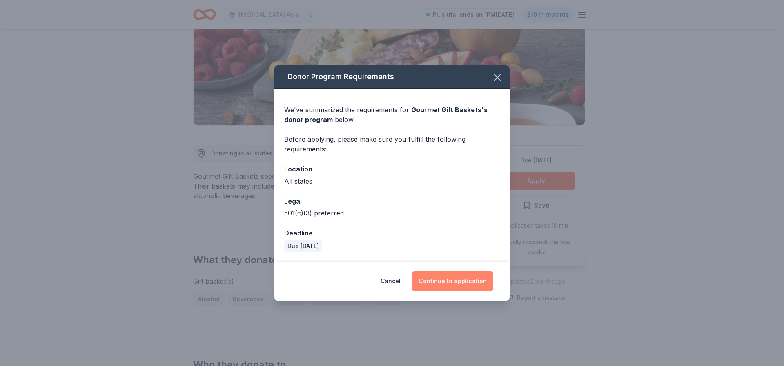
click at [458, 282] on button "Continue to application" at bounding box center [452, 281] width 81 height 20
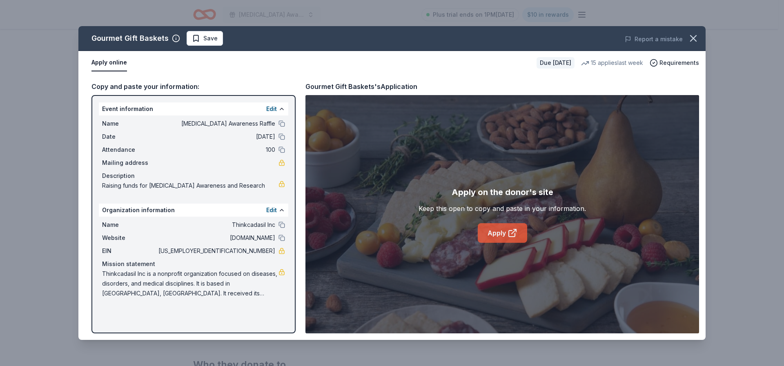
click at [500, 232] on link "Apply" at bounding box center [502, 233] width 49 height 20
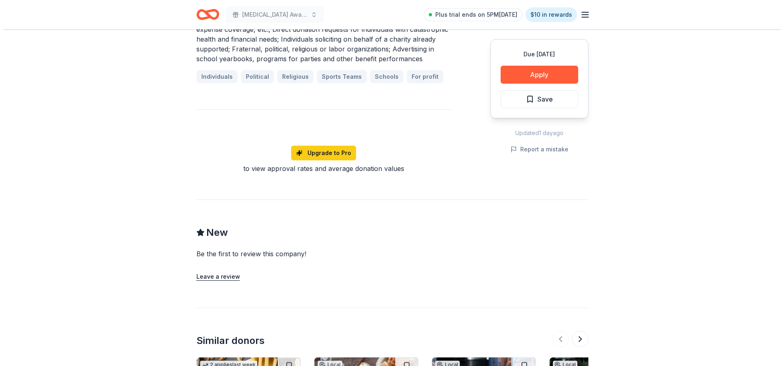
scroll to position [571, 0]
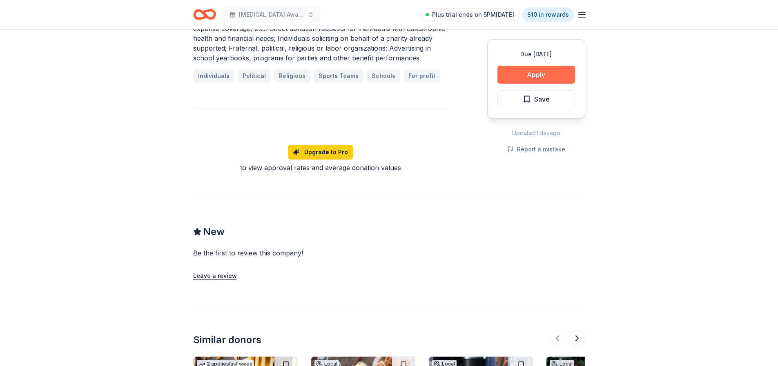
click at [529, 70] on button "Apply" at bounding box center [536, 75] width 78 height 18
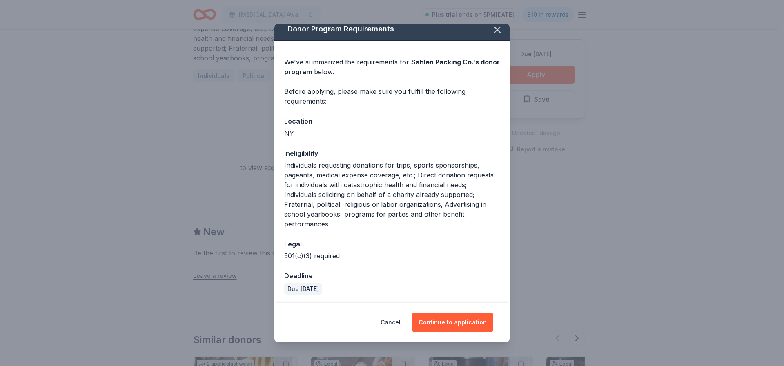
scroll to position [8, 0]
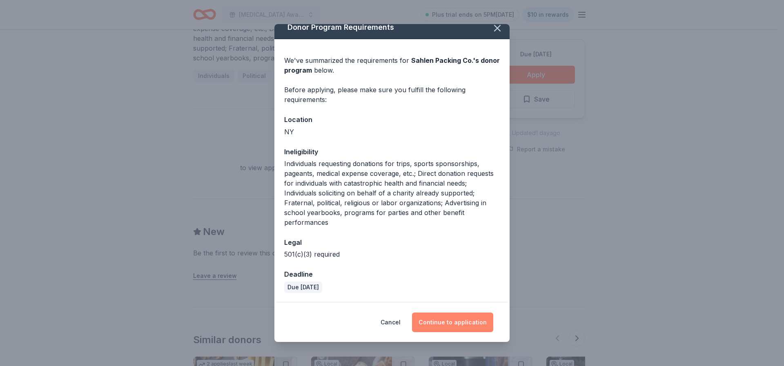
click at [456, 316] on button "Continue to application" at bounding box center [452, 323] width 81 height 20
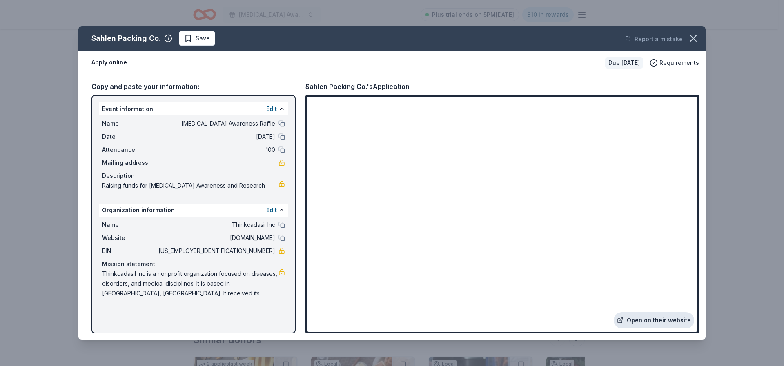
click at [661, 314] on link "Open on their website" at bounding box center [653, 320] width 80 height 16
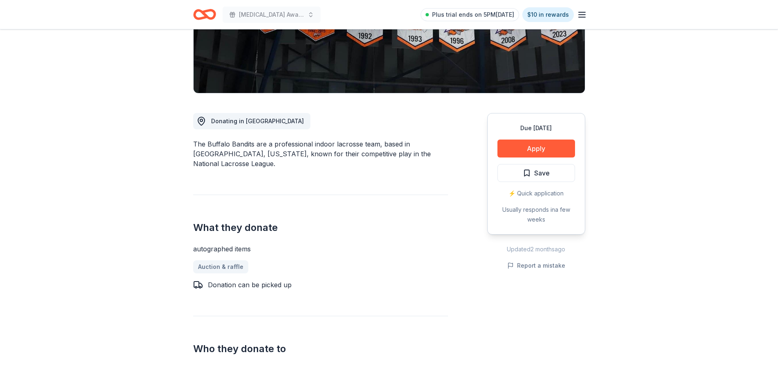
scroll to position [163, 0]
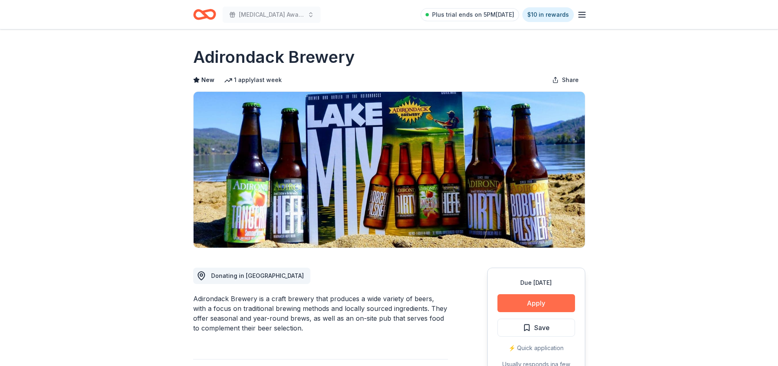
click at [540, 300] on button "Apply" at bounding box center [536, 303] width 78 height 18
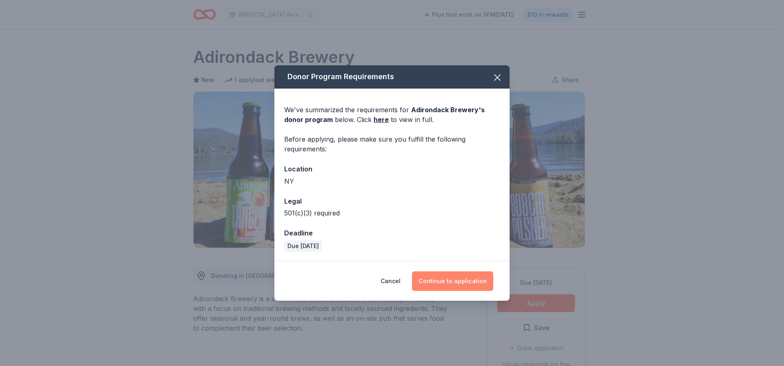
click at [451, 280] on button "Continue to application" at bounding box center [452, 281] width 81 height 20
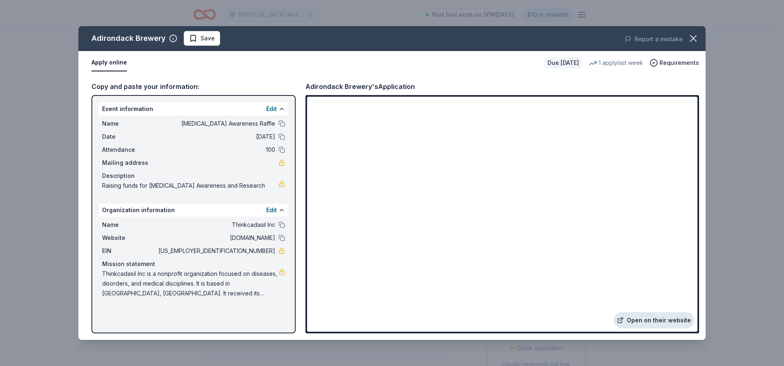
click at [649, 318] on link "Open on their website" at bounding box center [653, 320] width 80 height 16
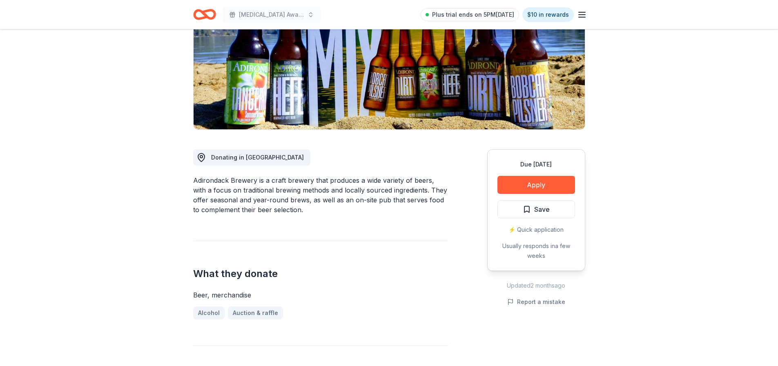
scroll to position [122, 0]
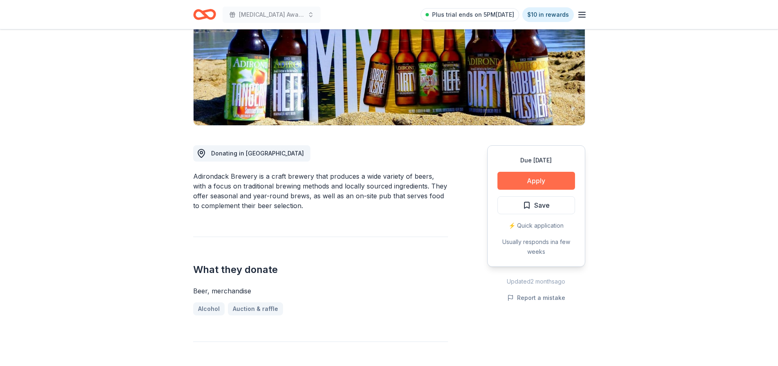
click at [537, 178] on button "Apply" at bounding box center [536, 181] width 78 height 18
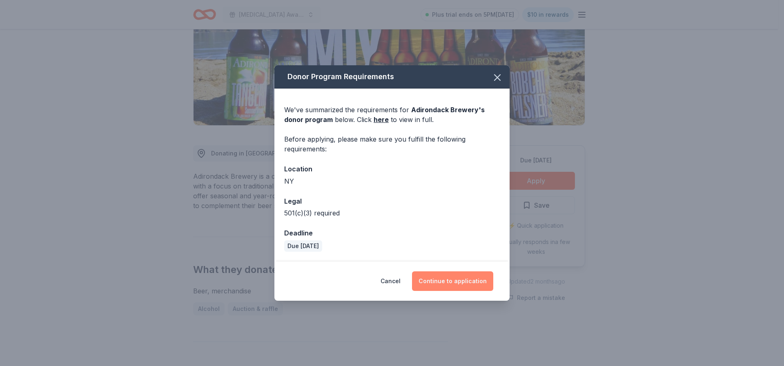
click at [446, 276] on button "Continue to application" at bounding box center [452, 281] width 81 height 20
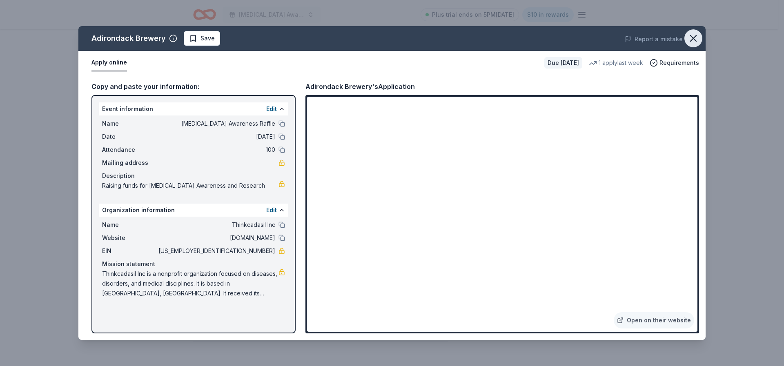
click at [696, 36] on icon "button" at bounding box center [693, 39] width 6 height 6
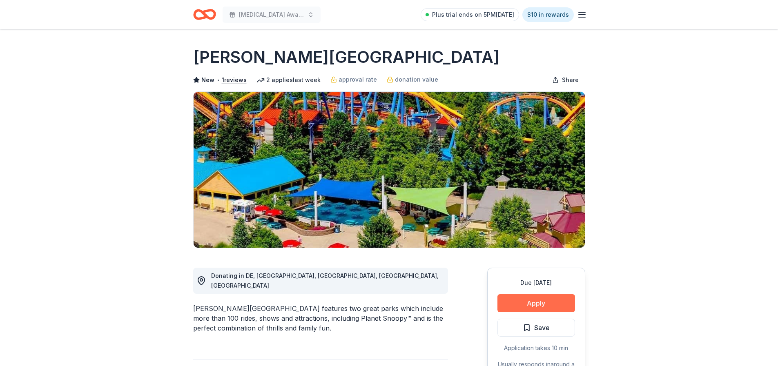
click at [531, 296] on button "Apply" at bounding box center [536, 303] width 78 height 18
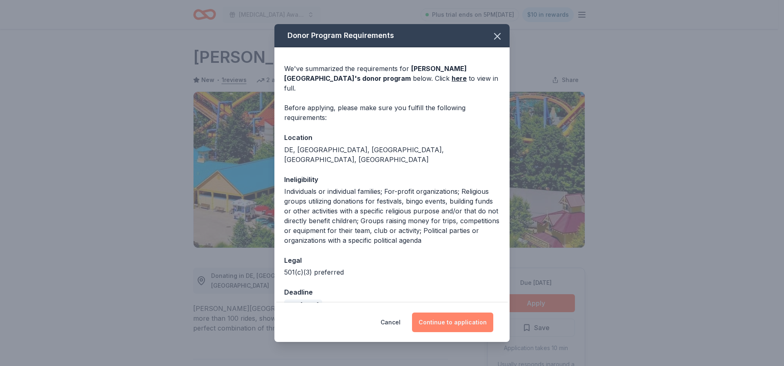
click at [455, 323] on button "Continue to application" at bounding box center [452, 323] width 81 height 20
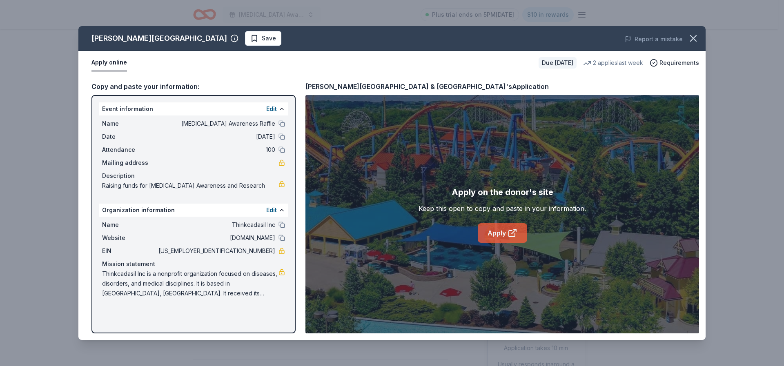
click at [496, 231] on link "Apply" at bounding box center [502, 233] width 49 height 20
click at [508, 236] on icon at bounding box center [512, 233] width 10 height 10
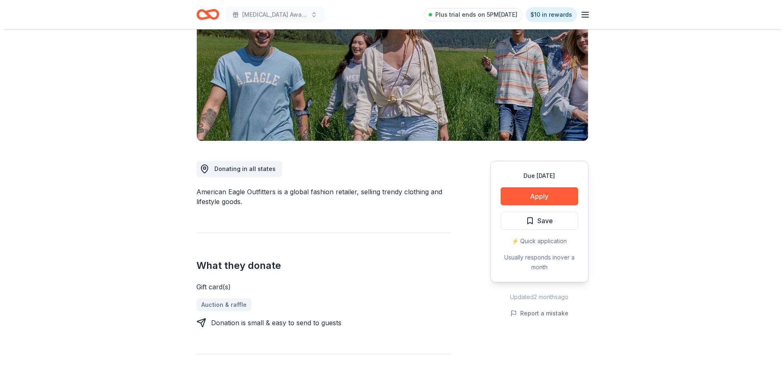
scroll to position [122, 0]
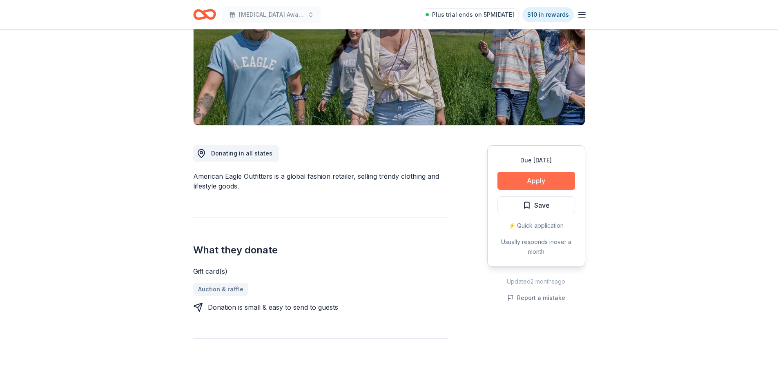
click at [533, 177] on button "Apply" at bounding box center [536, 181] width 78 height 18
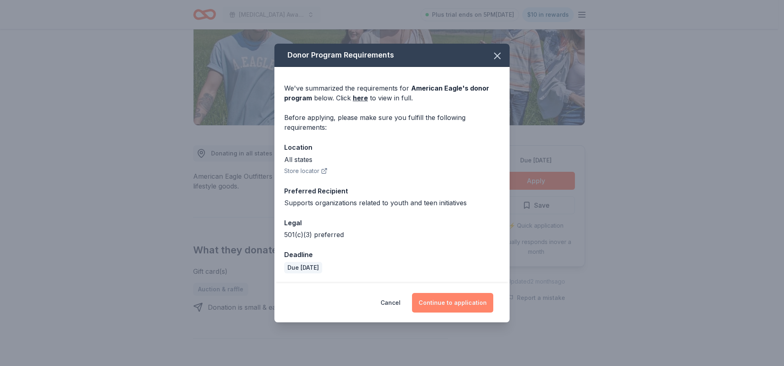
click at [456, 298] on button "Continue to application" at bounding box center [452, 303] width 81 height 20
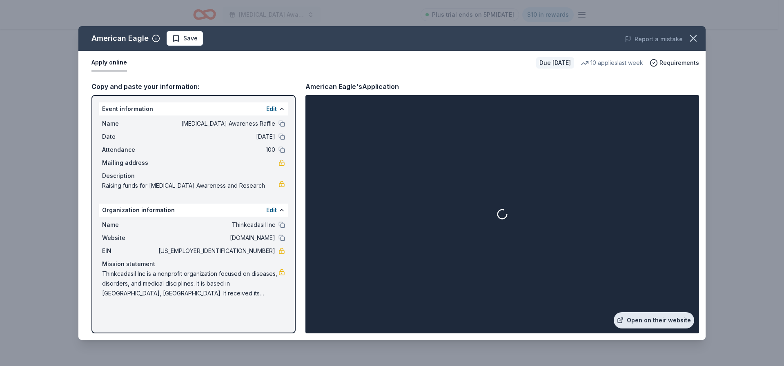
click at [647, 322] on link "Open on their website" at bounding box center [653, 320] width 80 height 16
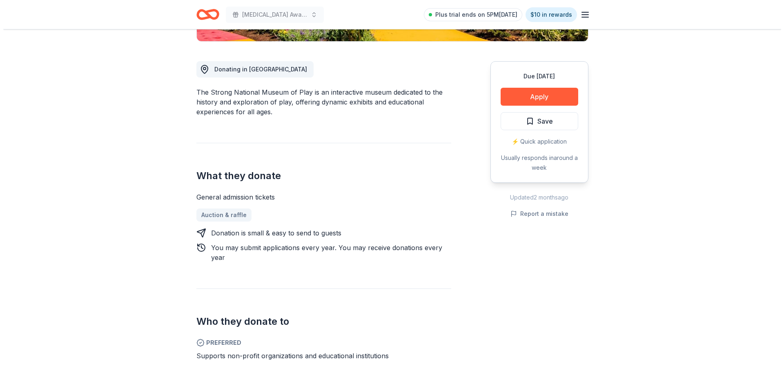
scroll to position [408, 0]
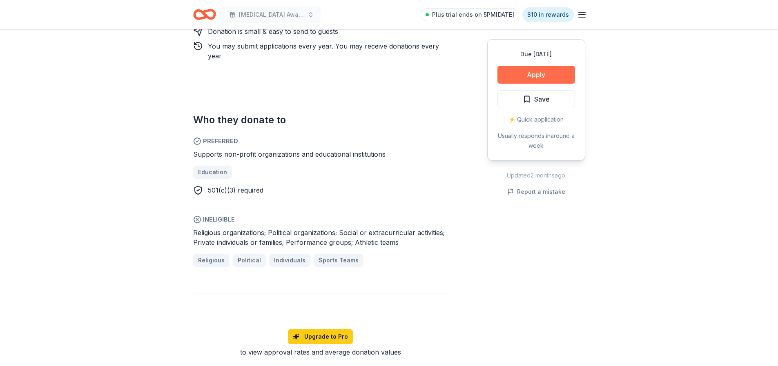
click at [538, 72] on button "Apply" at bounding box center [536, 75] width 78 height 18
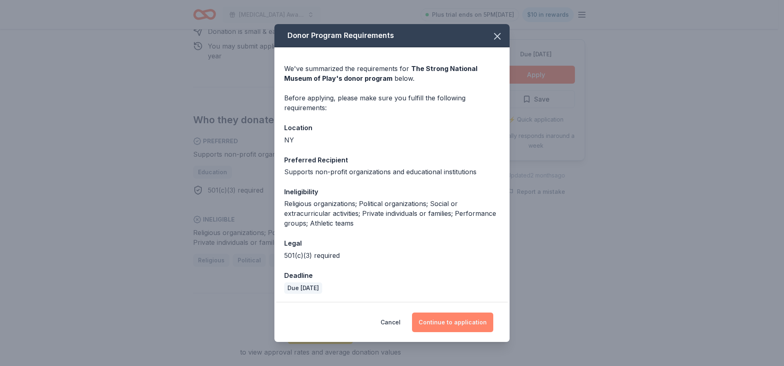
click at [458, 328] on button "Continue to application" at bounding box center [452, 323] width 81 height 20
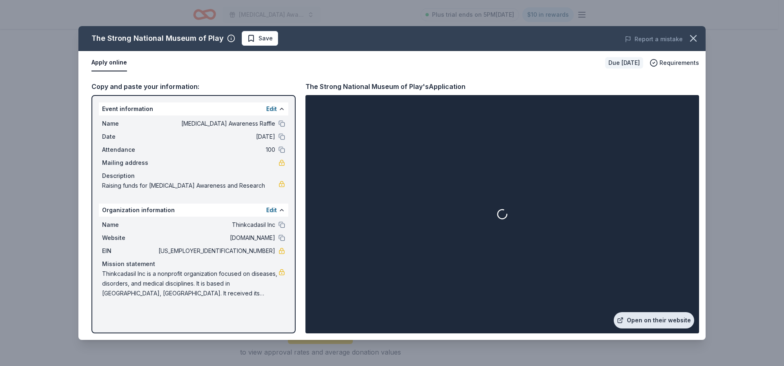
click at [655, 322] on link "Open on their website" at bounding box center [653, 320] width 80 height 16
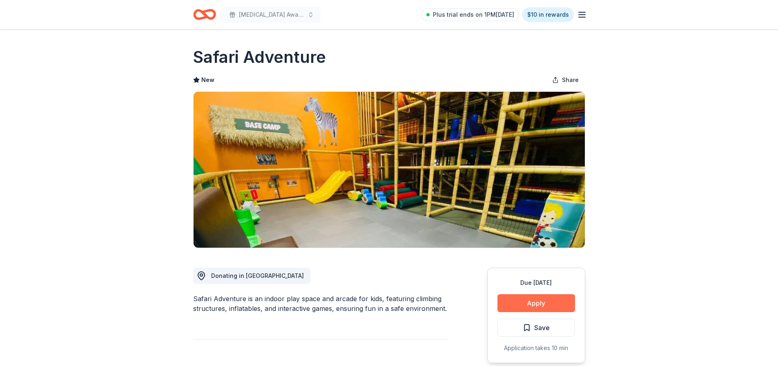
click at [543, 301] on button "Apply" at bounding box center [536, 303] width 78 height 18
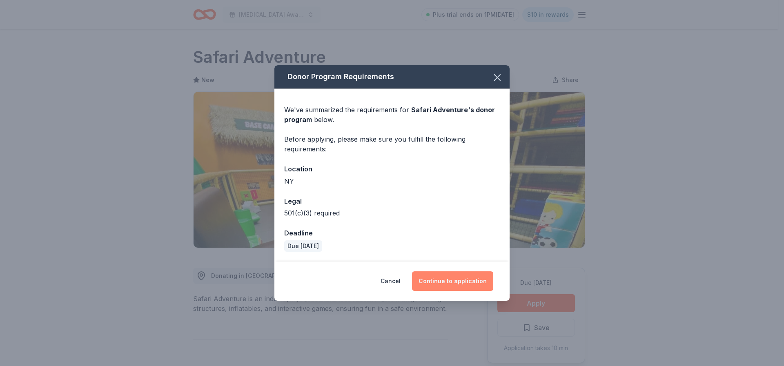
click at [458, 279] on button "Continue to application" at bounding box center [452, 281] width 81 height 20
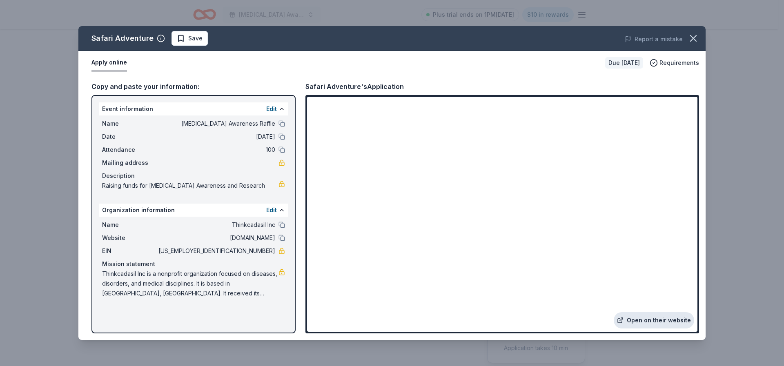
click at [659, 318] on link "Open on their website" at bounding box center [653, 320] width 80 height 16
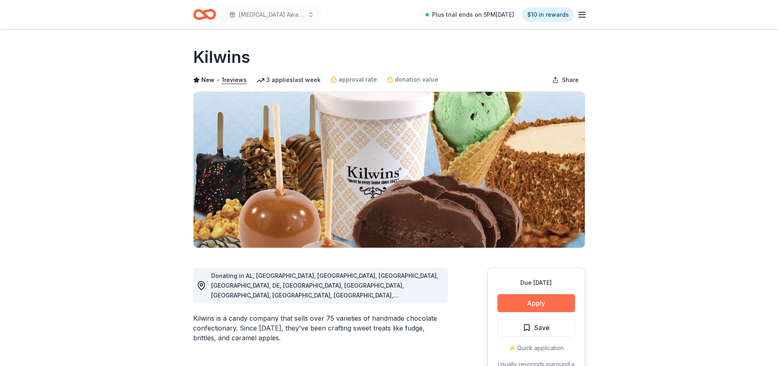
click at [531, 301] on button "Apply" at bounding box center [536, 303] width 78 height 18
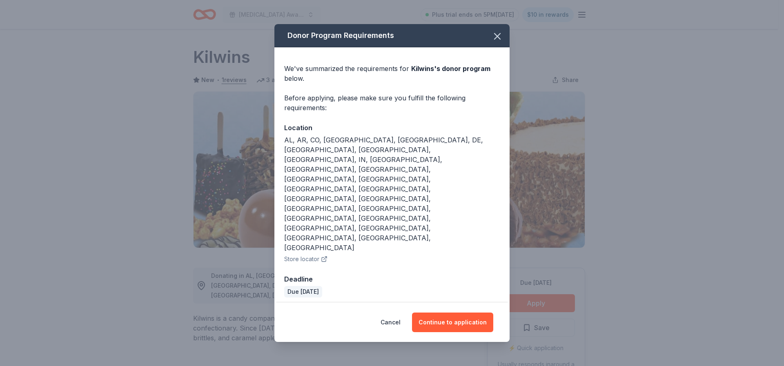
drag, startPoint x: 442, startPoint y: 276, endPoint x: 436, endPoint y: 221, distance: 55.4
click at [442, 313] on button "Continue to application" at bounding box center [452, 323] width 81 height 20
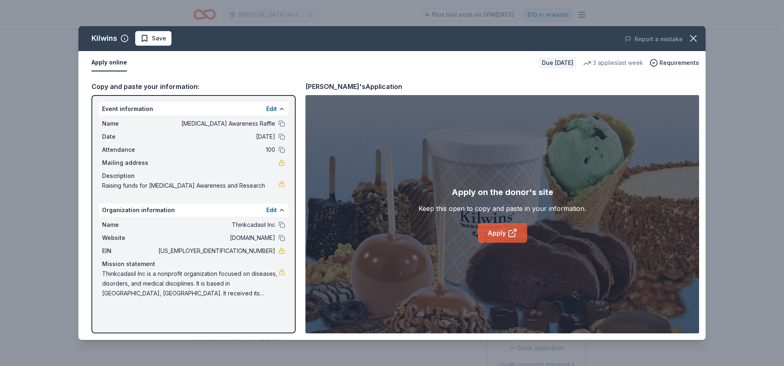
click at [506, 231] on link "Apply" at bounding box center [502, 233] width 49 height 20
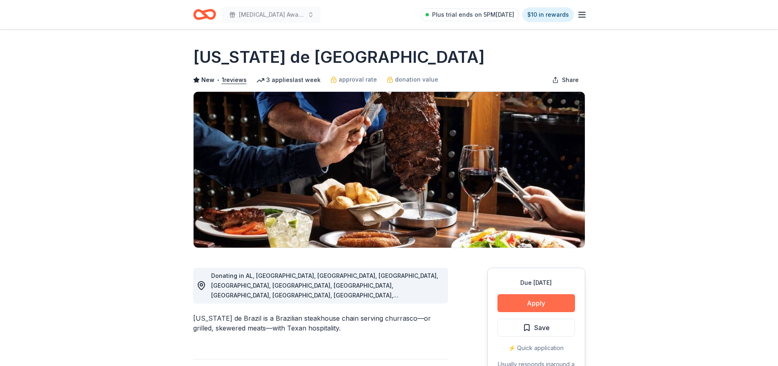
click at [525, 297] on button "Apply" at bounding box center [536, 303] width 78 height 18
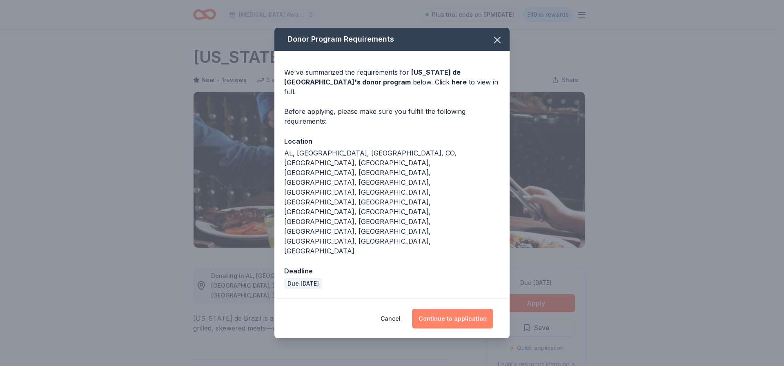
click at [458, 309] on button "Continue to application" at bounding box center [452, 319] width 81 height 20
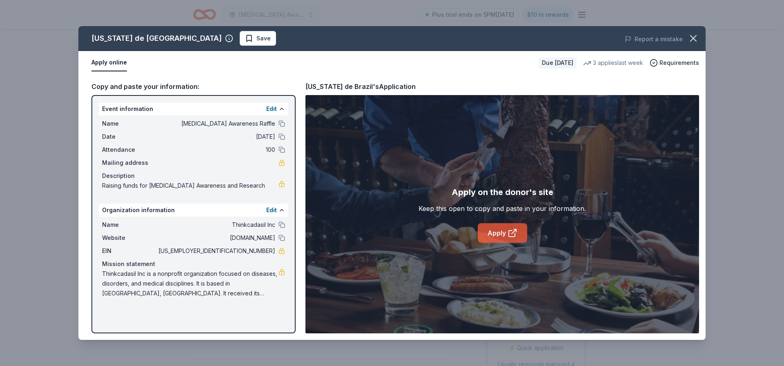
click at [498, 232] on link "Apply" at bounding box center [502, 233] width 49 height 20
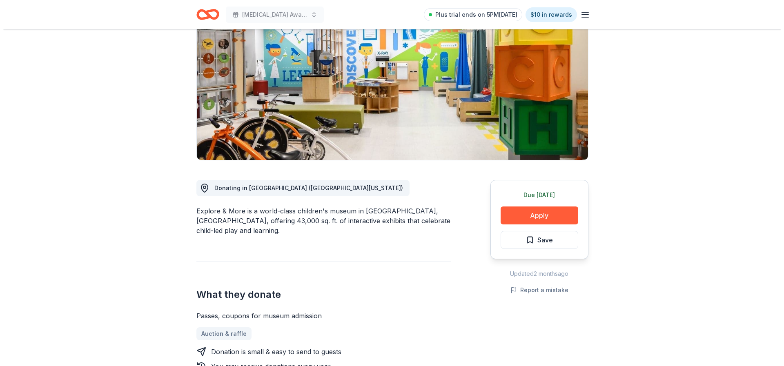
scroll to position [163, 0]
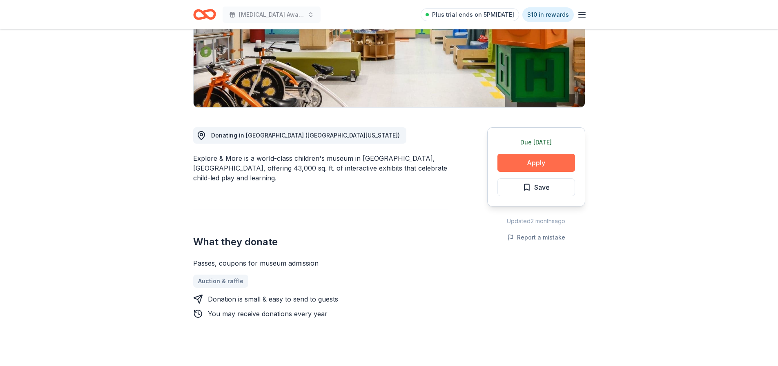
click at [536, 160] on button "Apply" at bounding box center [536, 163] width 78 height 18
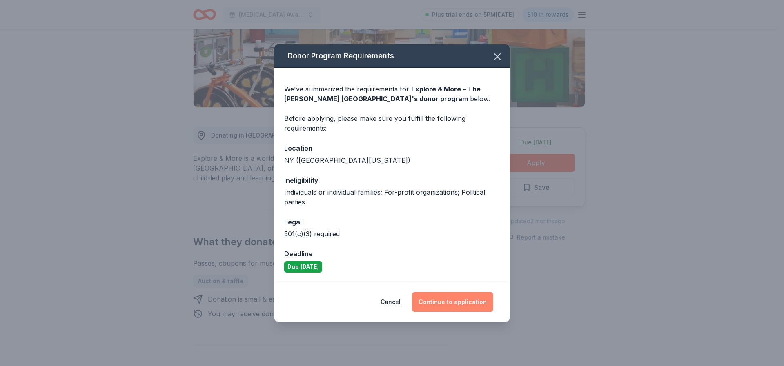
click at [459, 300] on button "Continue to application" at bounding box center [452, 302] width 81 height 20
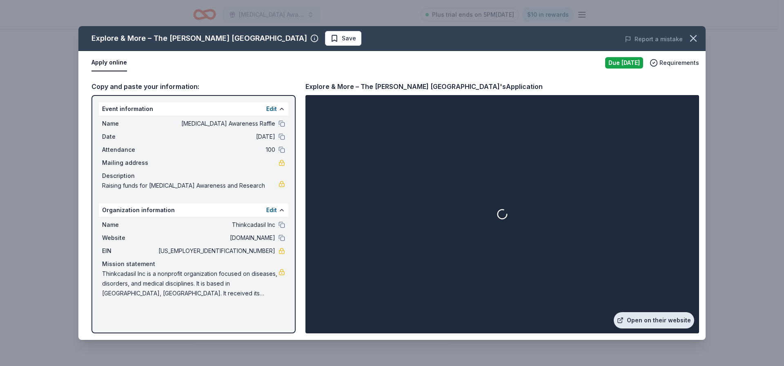
click at [663, 321] on link "Open on their website" at bounding box center [653, 320] width 80 height 16
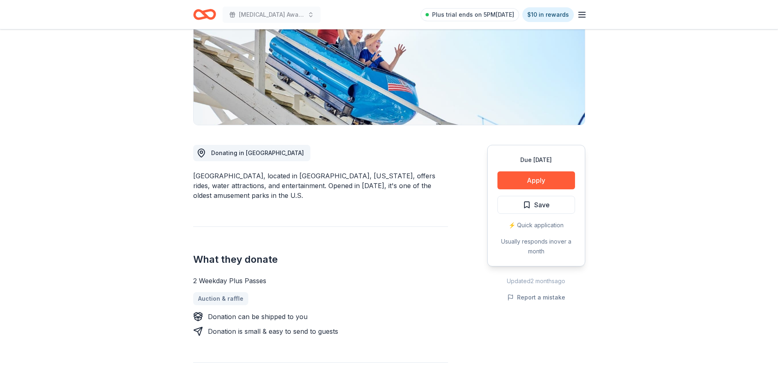
scroll to position [122, 0]
click at [531, 179] on button "Apply" at bounding box center [536, 181] width 78 height 18
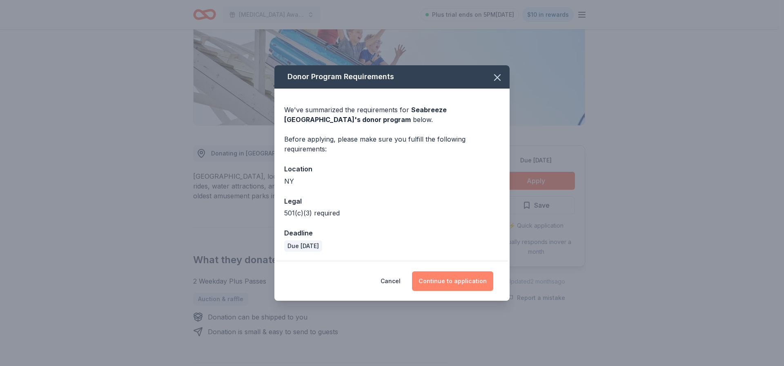
click at [450, 278] on button "Continue to application" at bounding box center [452, 281] width 81 height 20
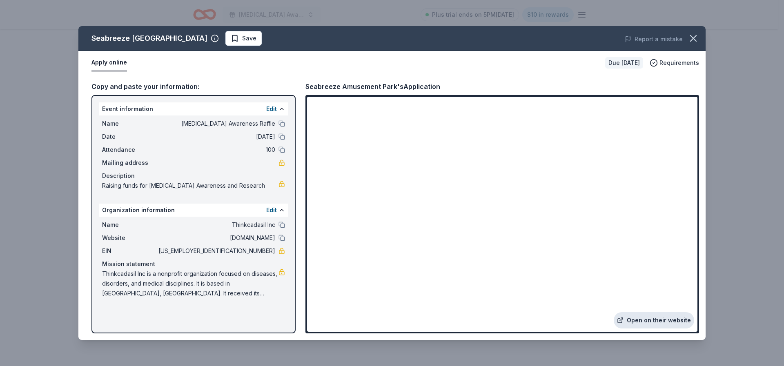
click at [660, 319] on link "Open on their website" at bounding box center [653, 320] width 80 height 16
click at [696, 40] on icon "button" at bounding box center [692, 38] width 11 height 11
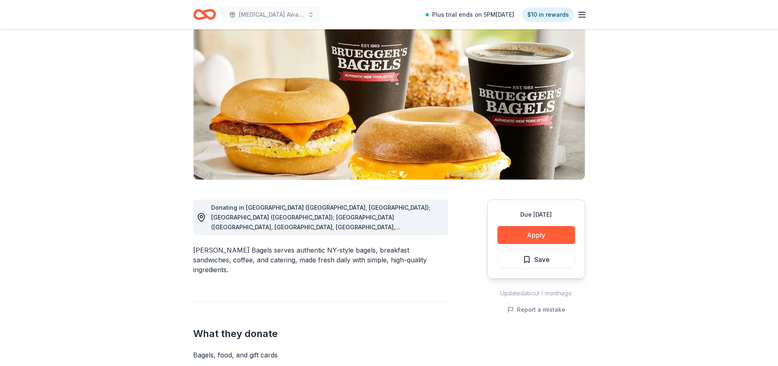
scroll to position [82, 0]
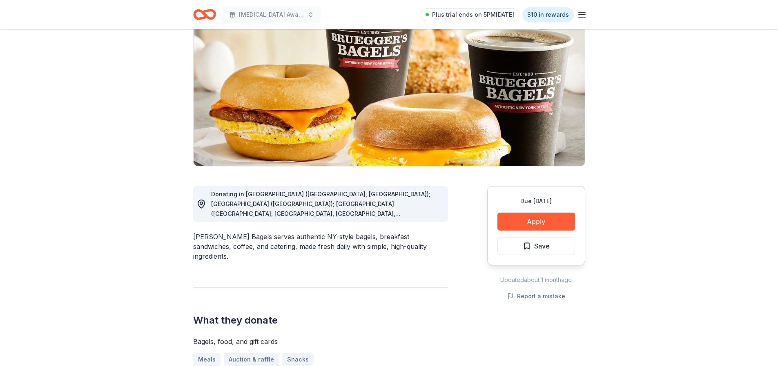
click at [199, 203] on icon at bounding box center [201, 204] width 10 height 10
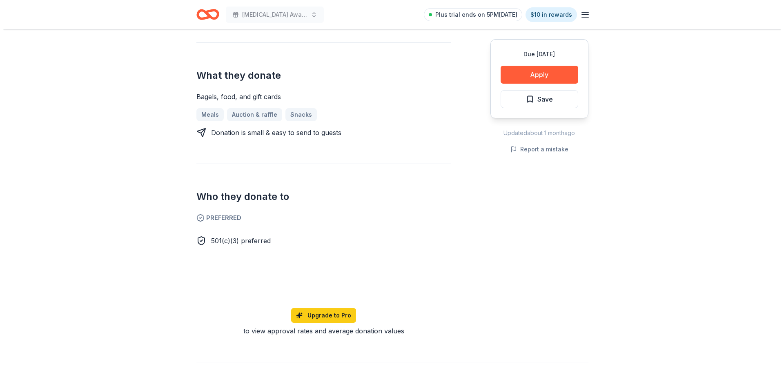
scroll to position [122, 0]
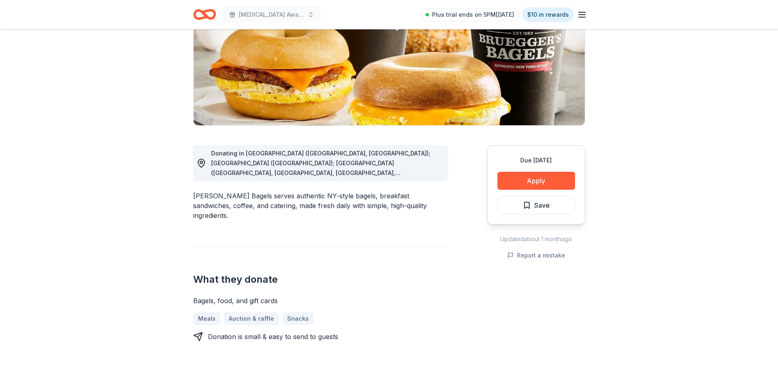
click at [362, 158] on div "Donating in [GEOGRAPHIC_DATA] ([GEOGRAPHIC_DATA], [GEOGRAPHIC_DATA]); [GEOGRAPH…" at bounding box center [326, 163] width 230 height 29
click at [535, 181] on button "Apply" at bounding box center [536, 181] width 78 height 18
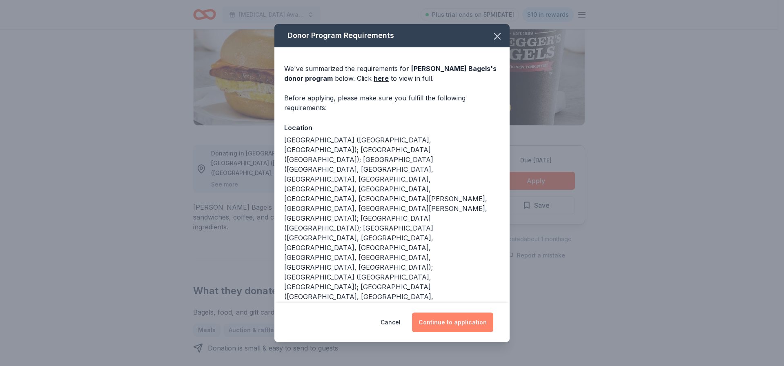
click at [448, 318] on button "Continue to application" at bounding box center [452, 323] width 81 height 20
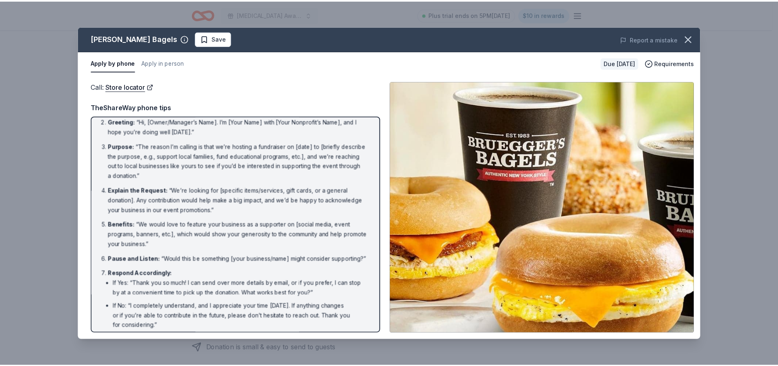
scroll to position [0, 0]
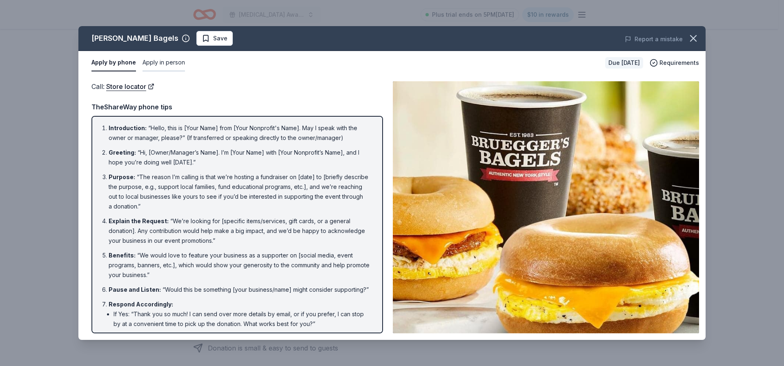
click at [165, 60] on button "Apply in person" at bounding box center [163, 62] width 42 height 17
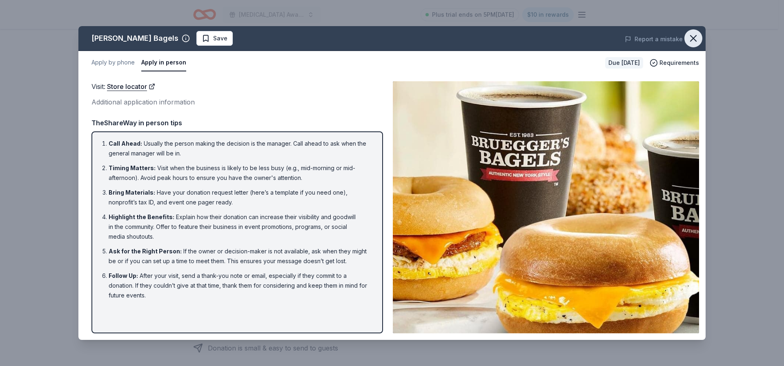
click at [693, 39] on icon "button" at bounding box center [693, 39] width 6 height 6
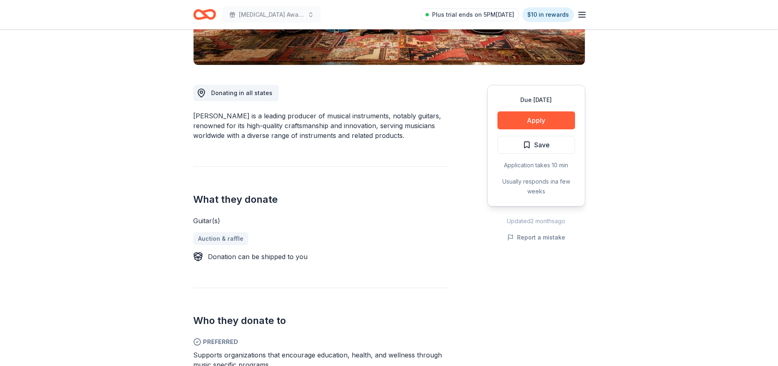
scroll to position [163, 0]
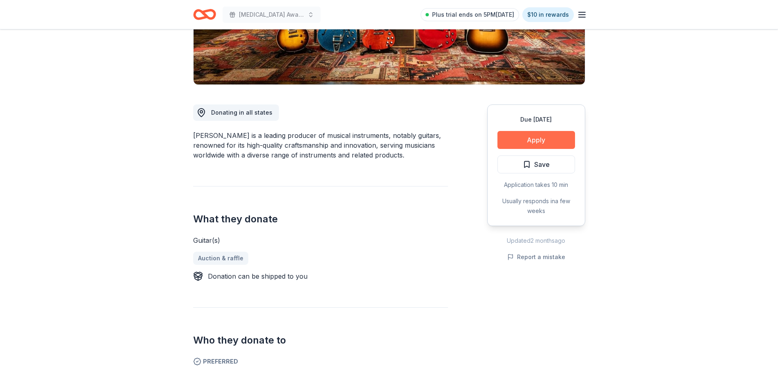
click at [546, 138] on button "Apply" at bounding box center [536, 140] width 78 height 18
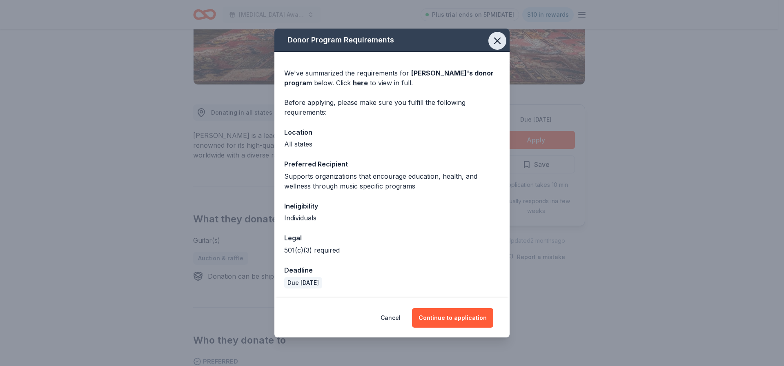
click at [496, 40] on icon "button" at bounding box center [497, 41] width 6 height 6
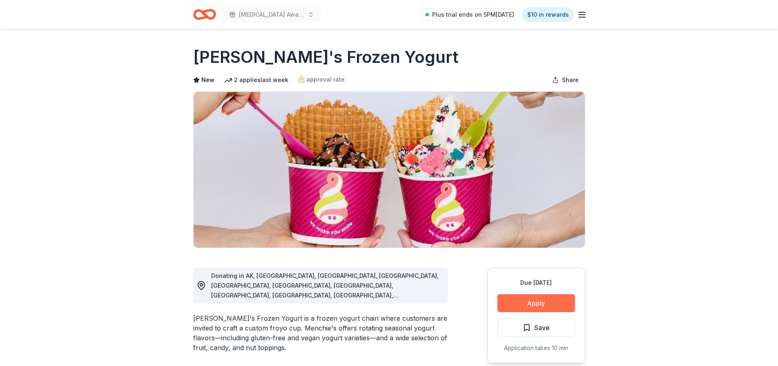
click at [537, 300] on button "Apply" at bounding box center [536, 303] width 78 height 18
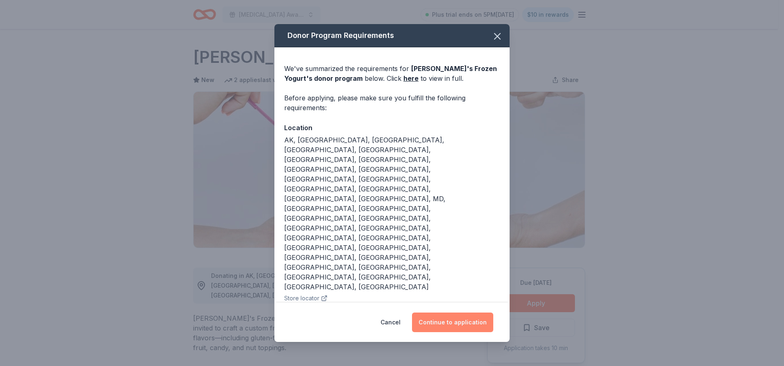
click at [449, 313] on button "Continue to application" at bounding box center [452, 323] width 81 height 20
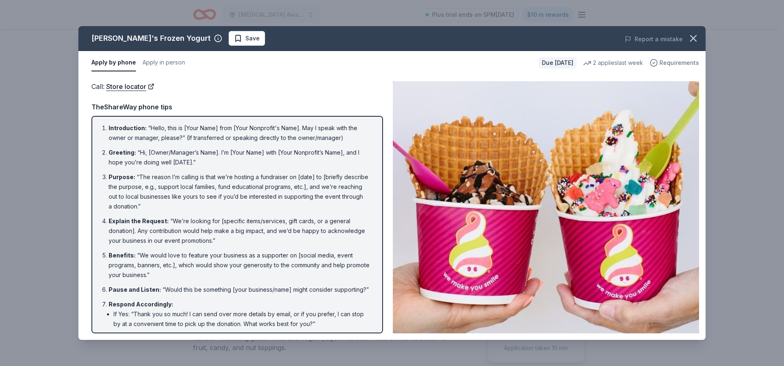
click at [673, 62] on span "Requirements" at bounding box center [679, 63] width 40 height 10
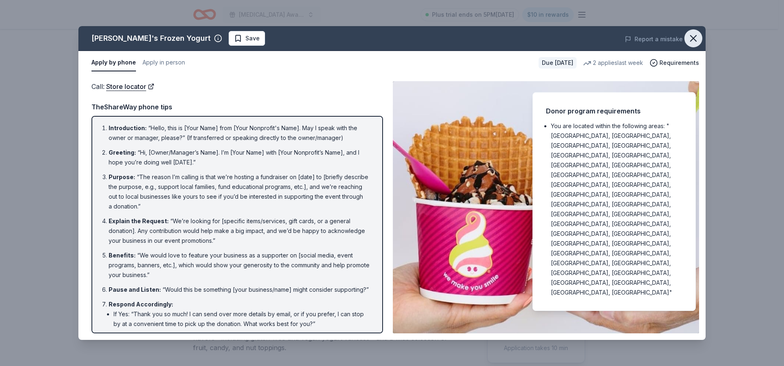
click at [697, 38] on icon "button" at bounding box center [692, 38] width 11 height 11
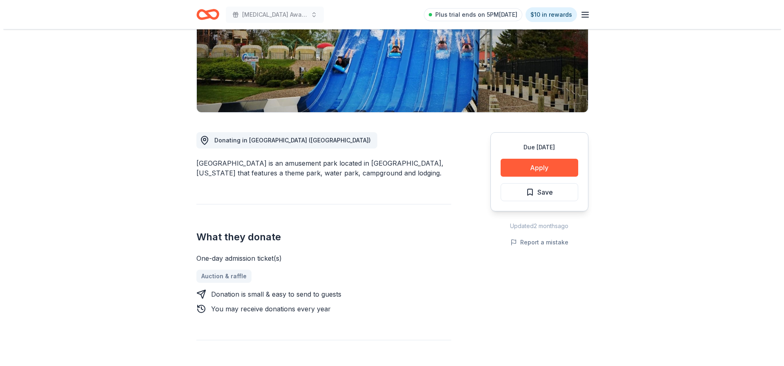
scroll to position [163, 0]
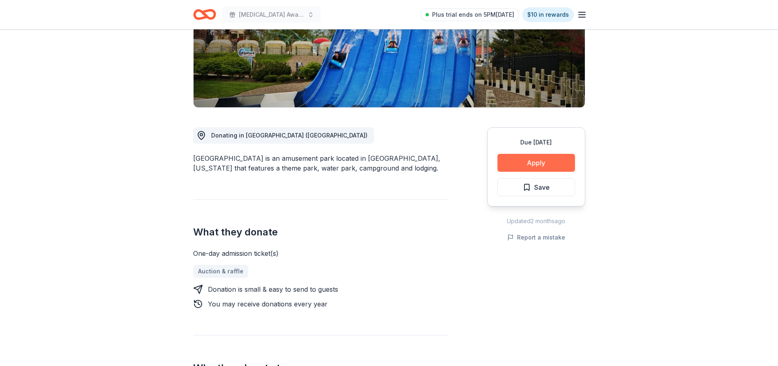
click at [533, 154] on button "Apply" at bounding box center [536, 163] width 78 height 18
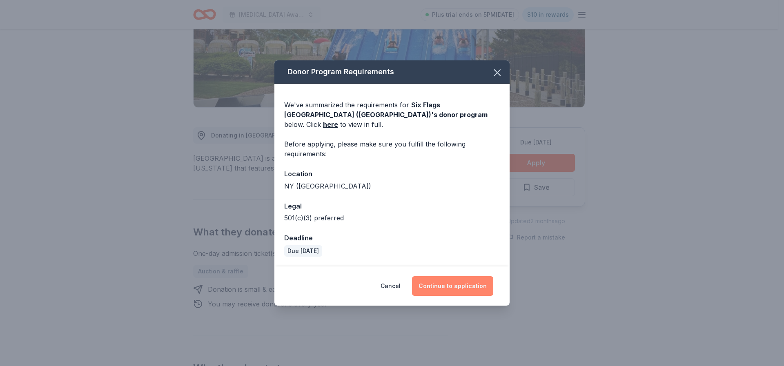
click at [447, 280] on button "Continue to application" at bounding box center [452, 286] width 81 height 20
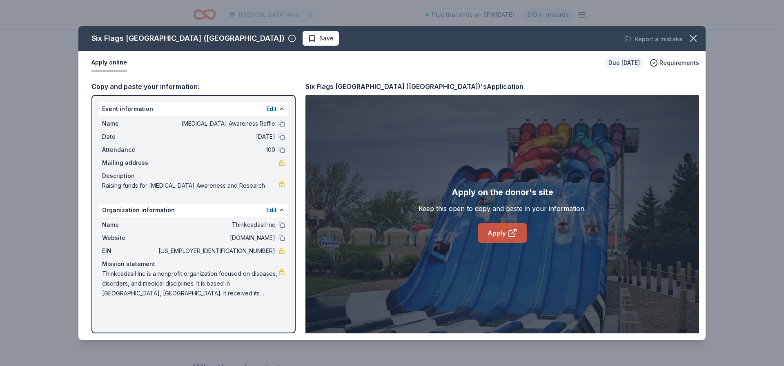
click at [512, 234] on icon at bounding box center [513, 231] width 4 height 4
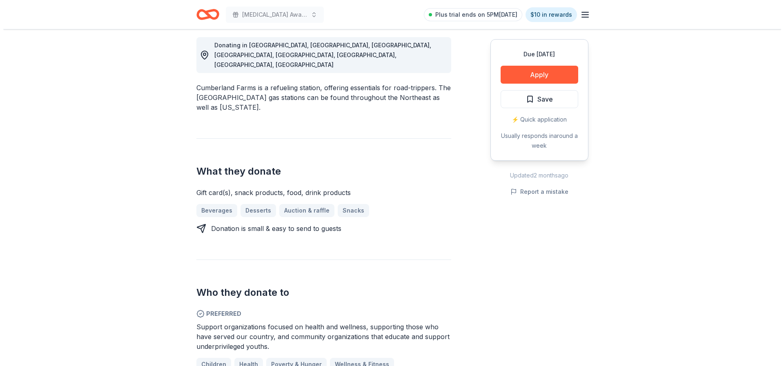
scroll to position [245, 0]
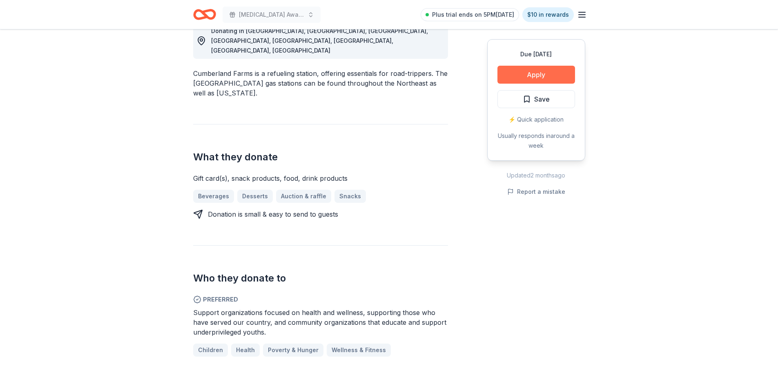
click at [533, 77] on button "Apply" at bounding box center [536, 75] width 78 height 18
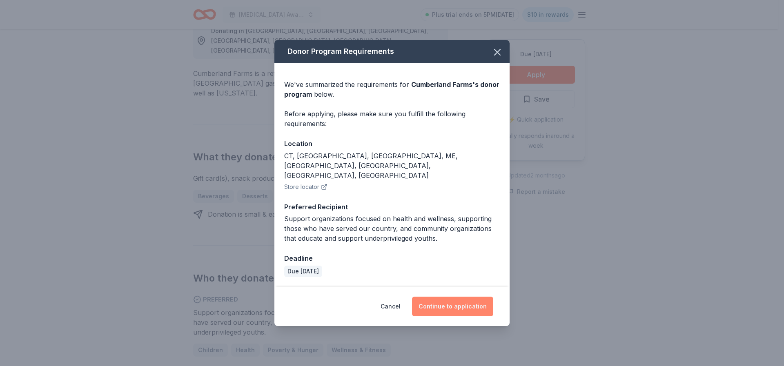
click at [451, 297] on button "Continue to application" at bounding box center [452, 307] width 81 height 20
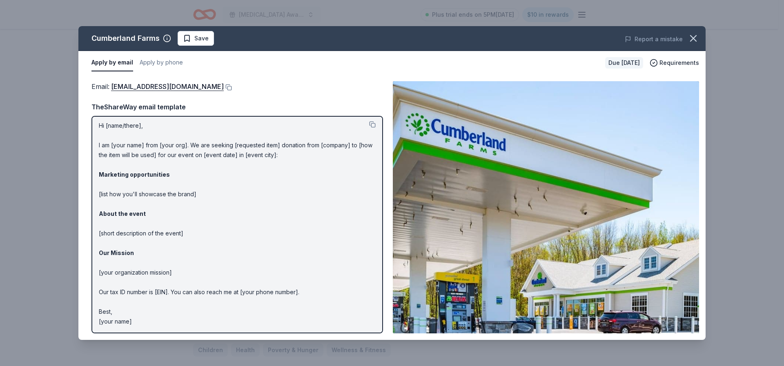
scroll to position [3, 0]
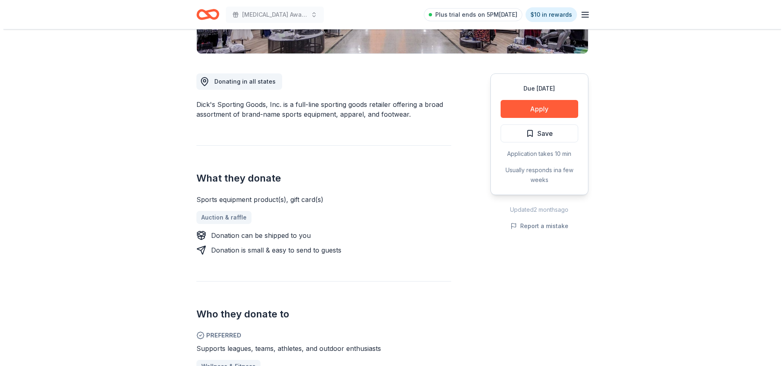
scroll to position [204, 0]
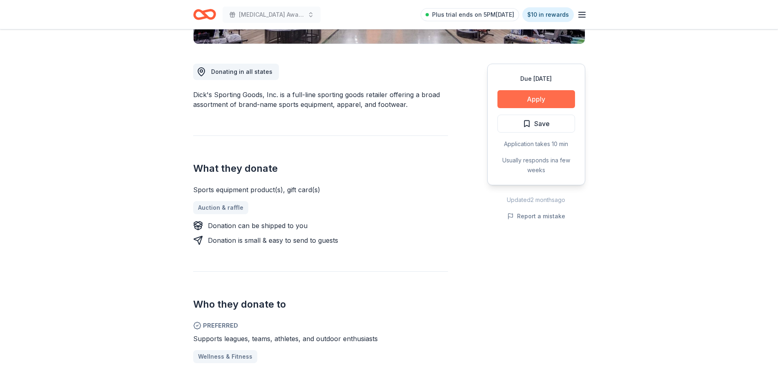
click at [536, 101] on button "Apply" at bounding box center [536, 99] width 78 height 18
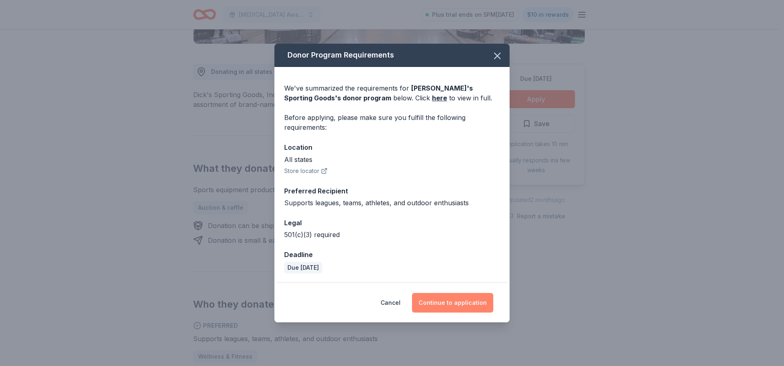
click at [449, 302] on button "Continue to application" at bounding box center [452, 303] width 81 height 20
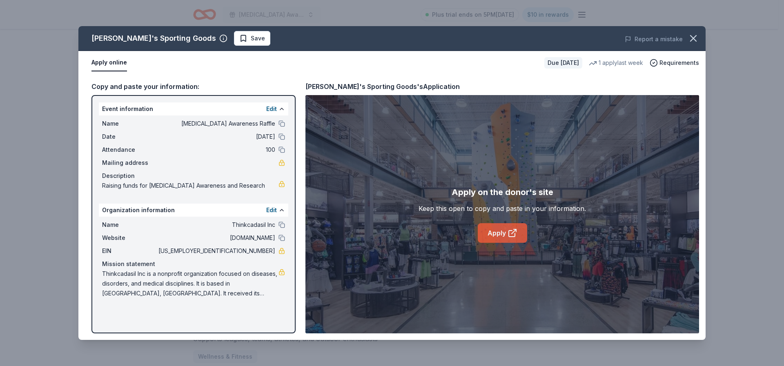
click at [499, 234] on link "Apply" at bounding box center [502, 233] width 49 height 20
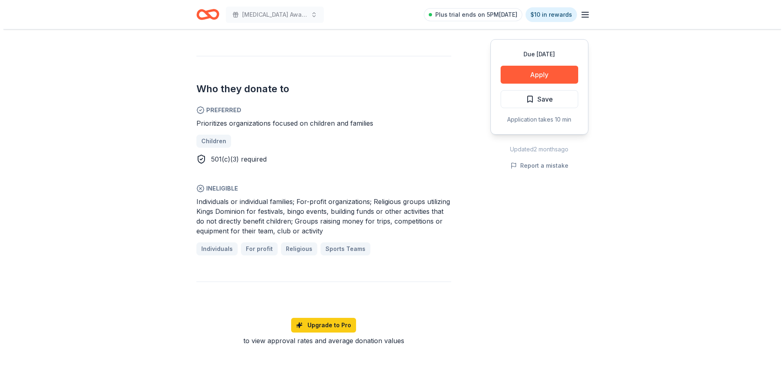
scroll to position [490, 0]
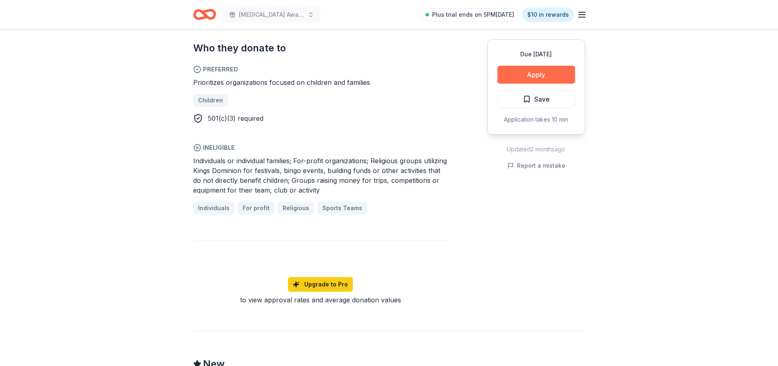
click at [528, 76] on button "Apply" at bounding box center [536, 75] width 78 height 18
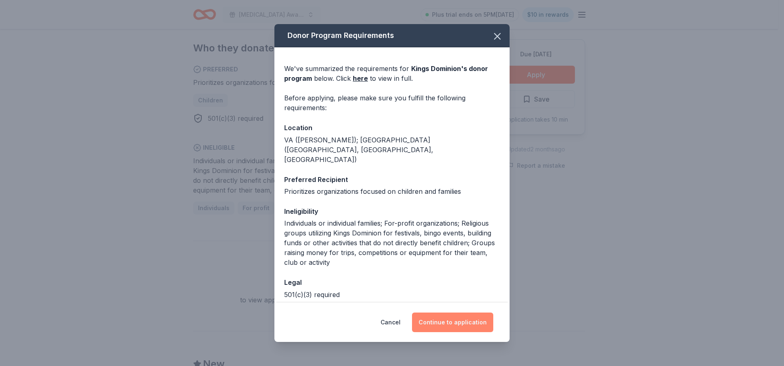
click at [459, 320] on button "Continue to application" at bounding box center [452, 323] width 81 height 20
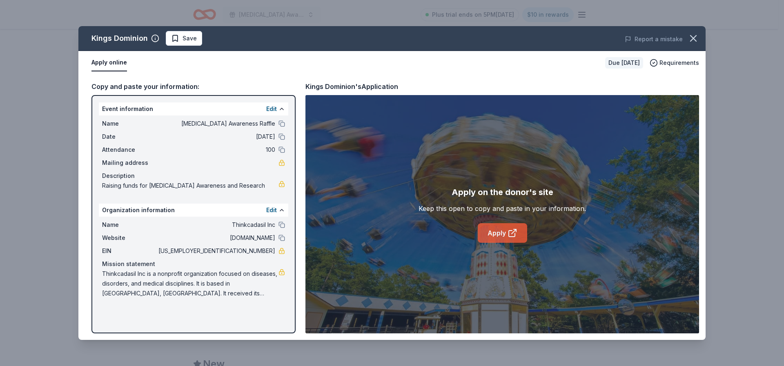
click at [496, 229] on link "Apply" at bounding box center [502, 233] width 49 height 20
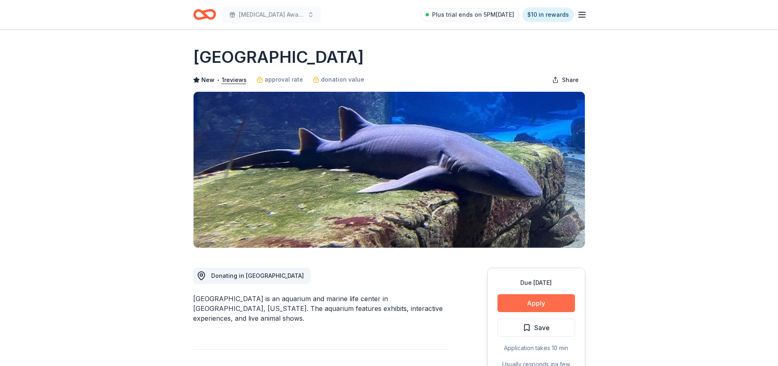
click at [536, 303] on button "Apply" at bounding box center [536, 303] width 78 height 18
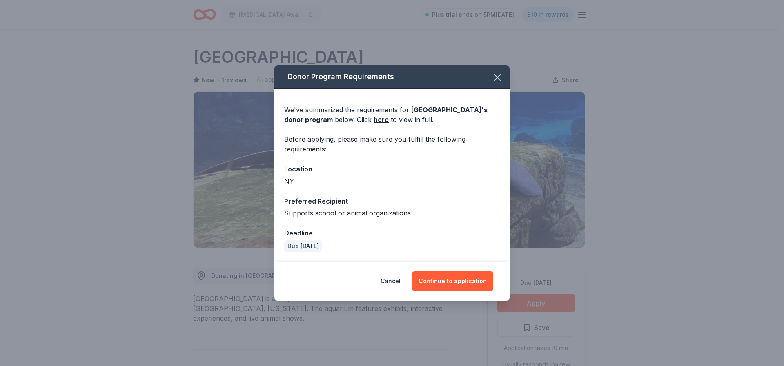
drag, startPoint x: 438, startPoint y: 278, endPoint x: 462, endPoint y: 267, distance: 25.8
click at [440, 277] on button "Continue to application" at bounding box center [452, 281] width 81 height 20
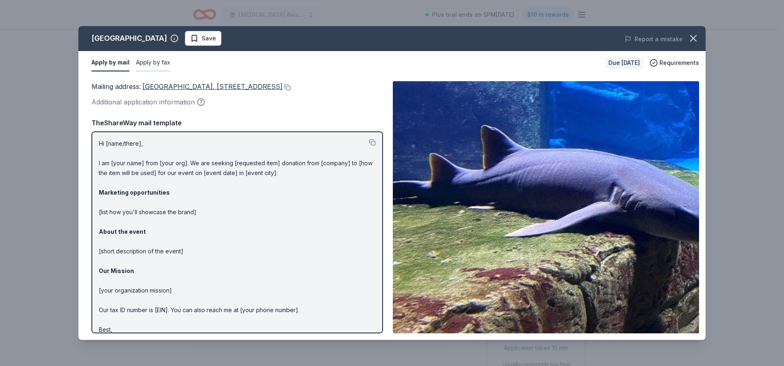
click at [145, 62] on button "Apply by fax" at bounding box center [153, 62] width 34 height 17
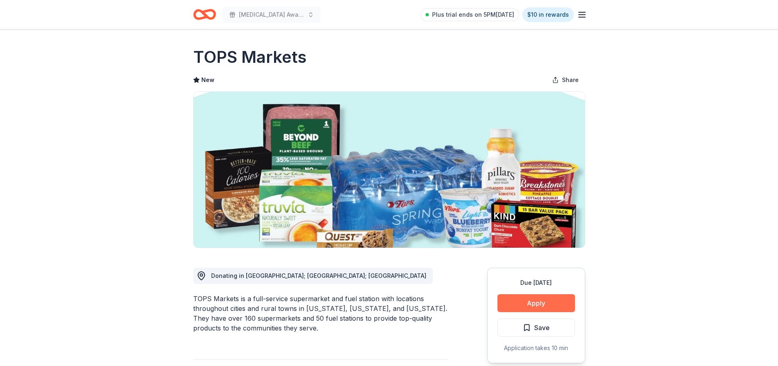
click at [540, 298] on button "Apply" at bounding box center [536, 303] width 78 height 18
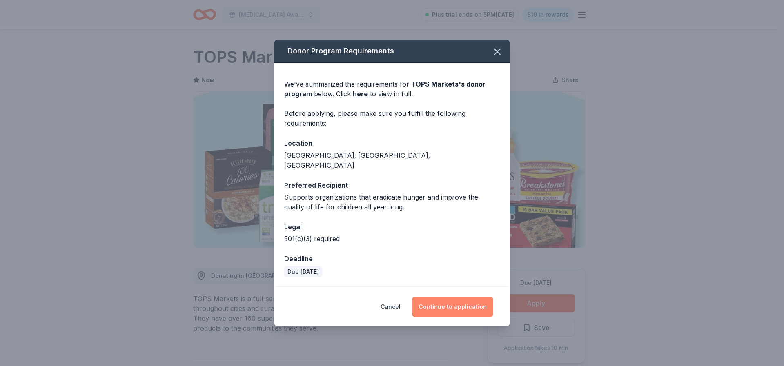
click at [444, 303] on button "Continue to application" at bounding box center [452, 307] width 81 height 20
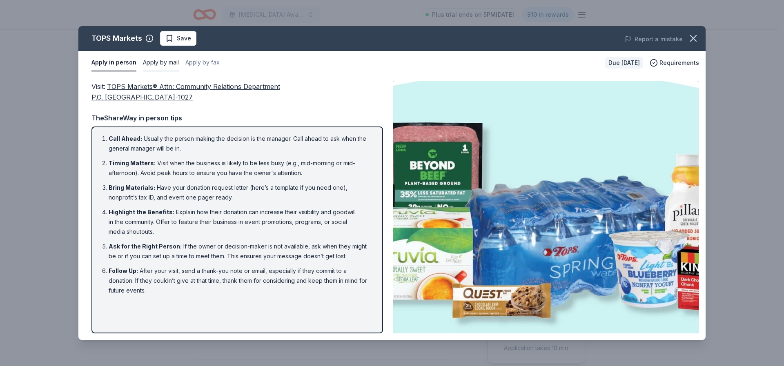
click at [166, 64] on button "Apply by mail" at bounding box center [161, 62] width 36 height 17
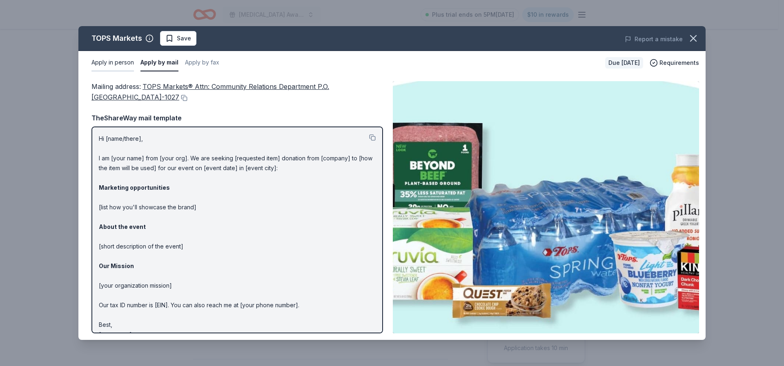
click at [116, 64] on button "Apply in person" at bounding box center [112, 62] width 42 height 17
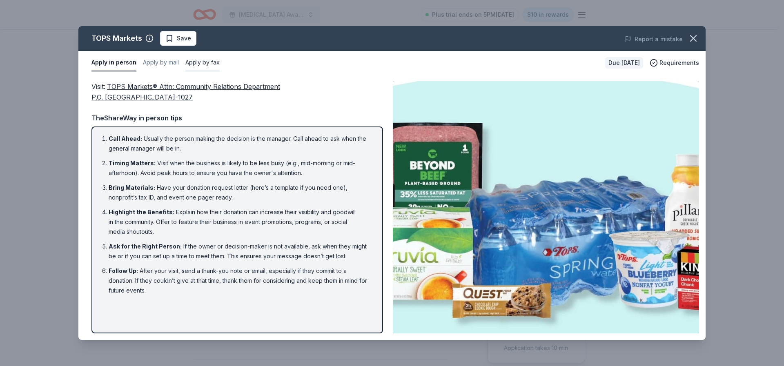
click at [207, 62] on button "Apply by fax" at bounding box center [202, 62] width 34 height 17
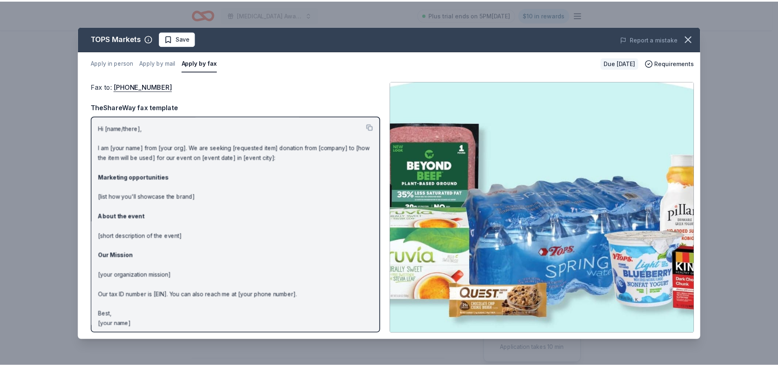
scroll to position [3, 0]
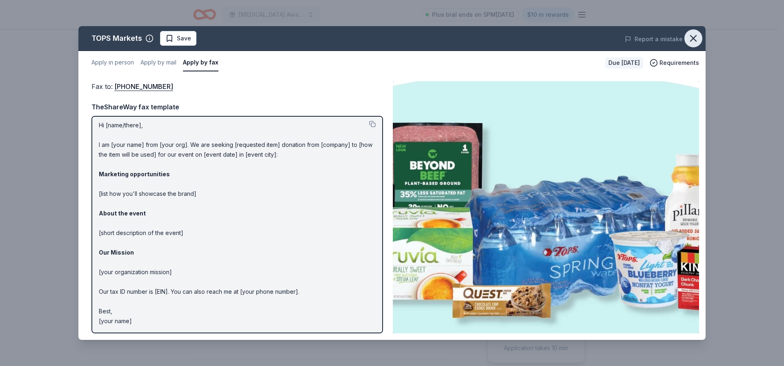
click at [690, 36] on icon "button" at bounding box center [693, 39] width 6 height 6
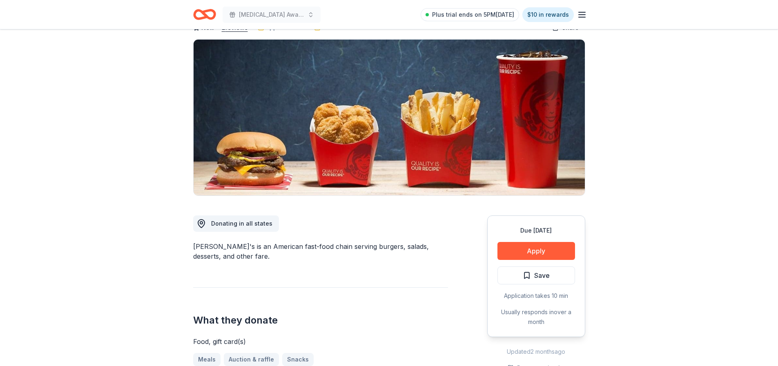
scroll to position [122, 0]
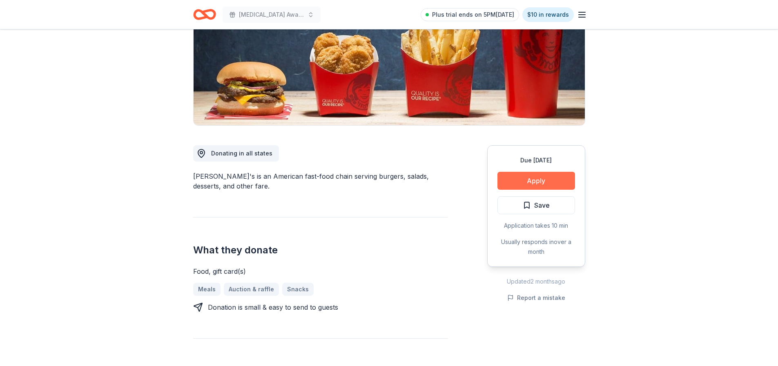
click at [539, 181] on button "Apply" at bounding box center [536, 181] width 78 height 18
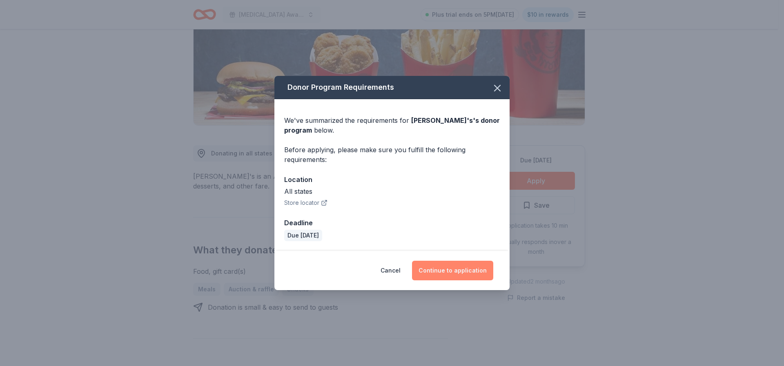
click at [466, 270] on button "Continue to application" at bounding box center [452, 271] width 81 height 20
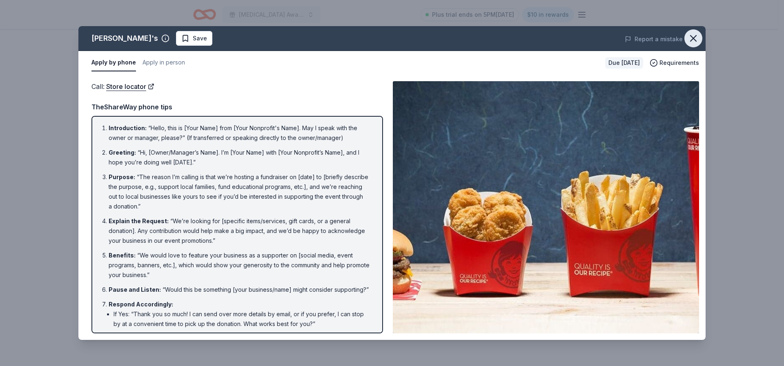
click at [696, 40] on icon "button" at bounding box center [692, 38] width 11 height 11
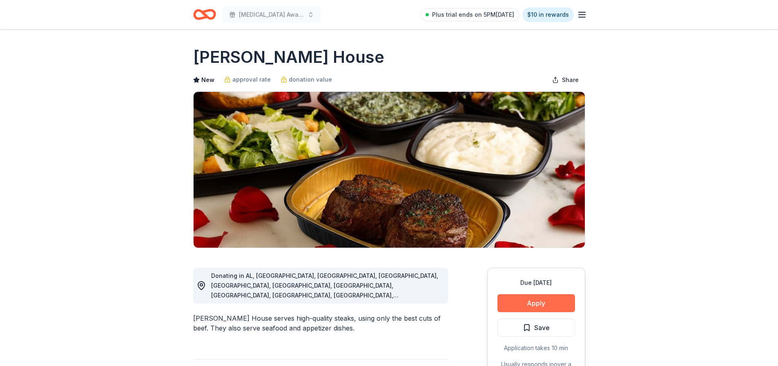
click at [534, 302] on button "Apply" at bounding box center [536, 303] width 78 height 18
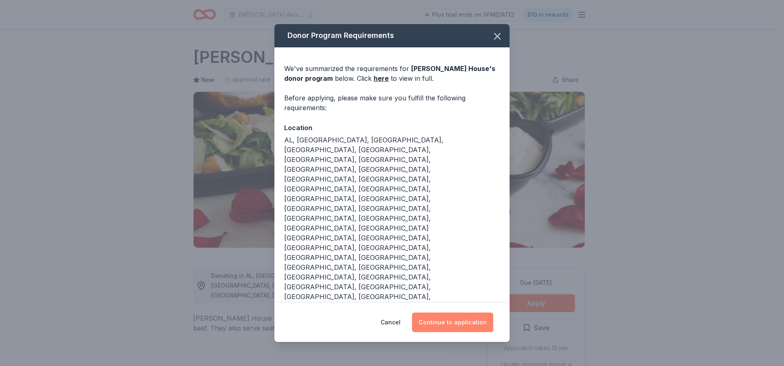
click at [460, 313] on button "Continue to application" at bounding box center [452, 323] width 81 height 20
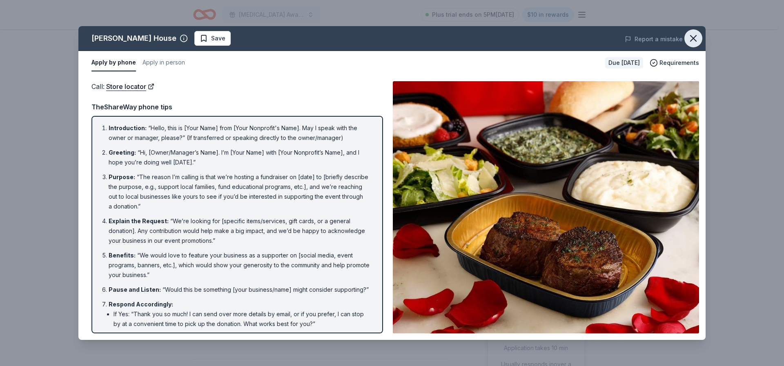
click at [694, 38] on icon "button" at bounding box center [692, 38] width 11 height 11
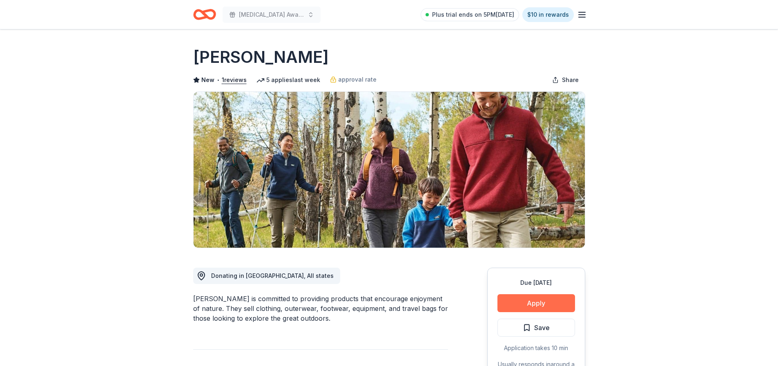
click at [538, 299] on button "Apply" at bounding box center [536, 303] width 78 height 18
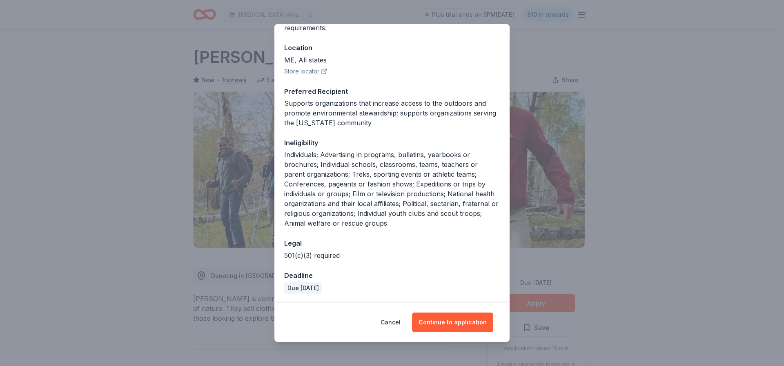
scroll to position [81, 0]
click at [453, 321] on button "Continue to application" at bounding box center [452, 323] width 81 height 20
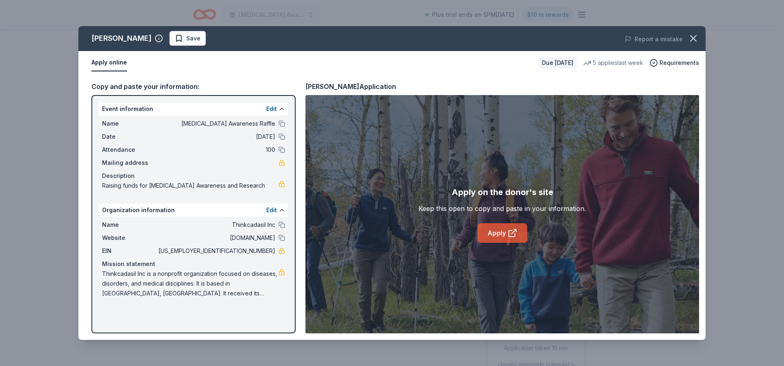
click at [497, 236] on link "Apply" at bounding box center [502, 233] width 49 height 20
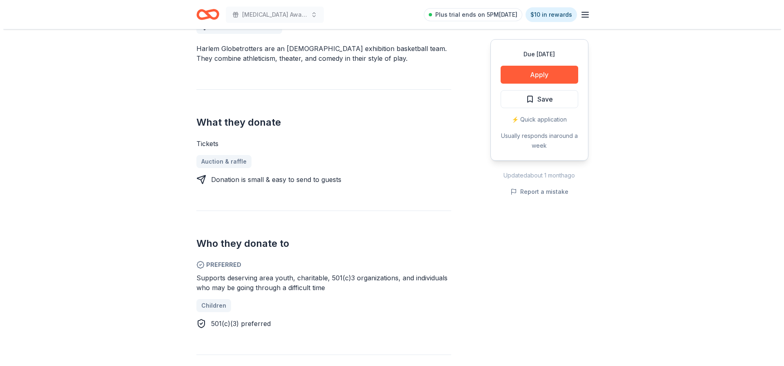
scroll to position [286, 0]
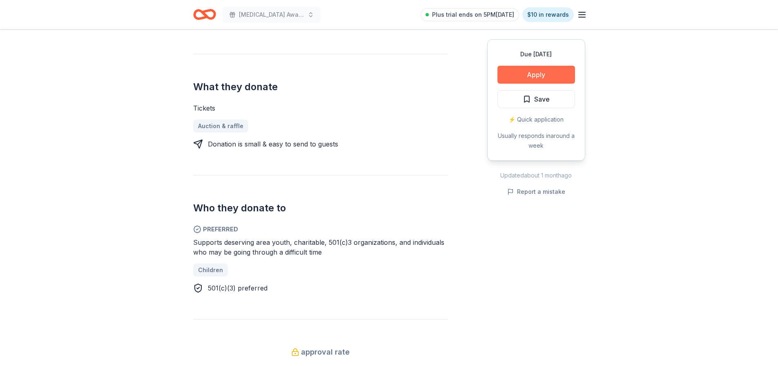
click at [539, 75] on button "Apply" at bounding box center [536, 75] width 78 height 18
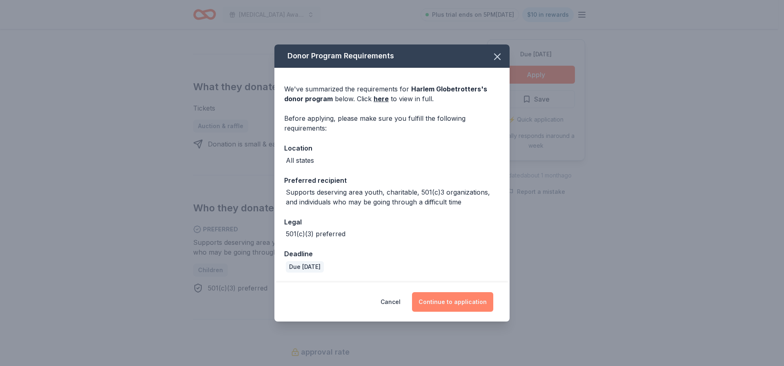
click at [461, 298] on button "Continue to application" at bounding box center [452, 302] width 81 height 20
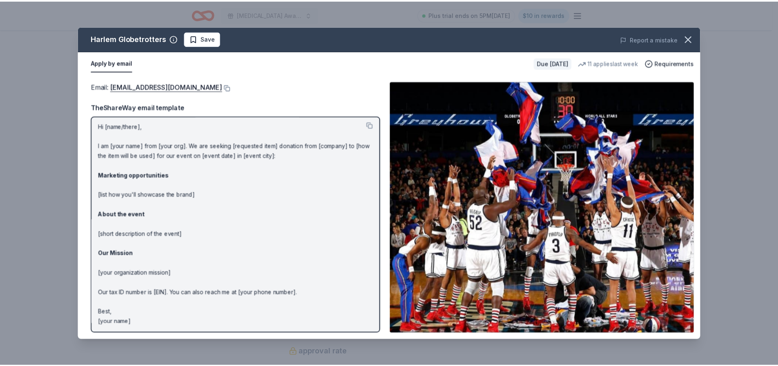
scroll to position [3, 0]
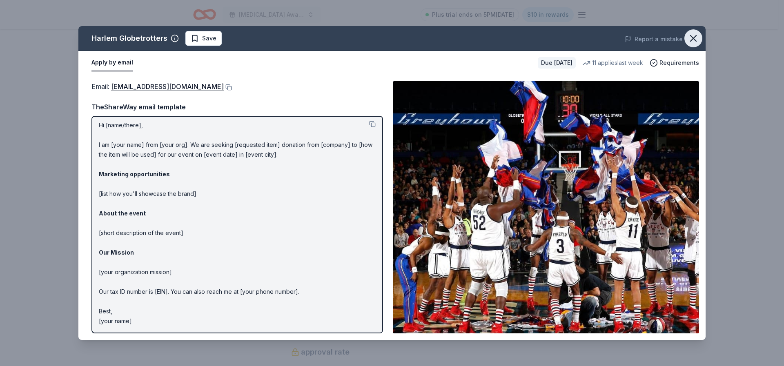
click at [695, 40] on icon "button" at bounding box center [693, 39] width 6 height 6
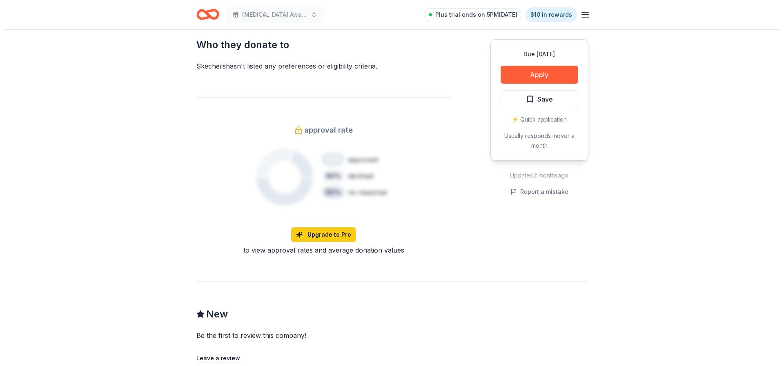
scroll to position [653, 0]
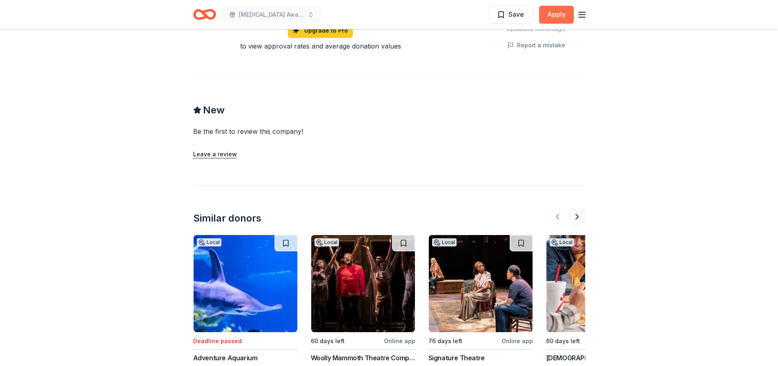
click at [553, 9] on button "Apply" at bounding box center [556, 15] width 35 height 18
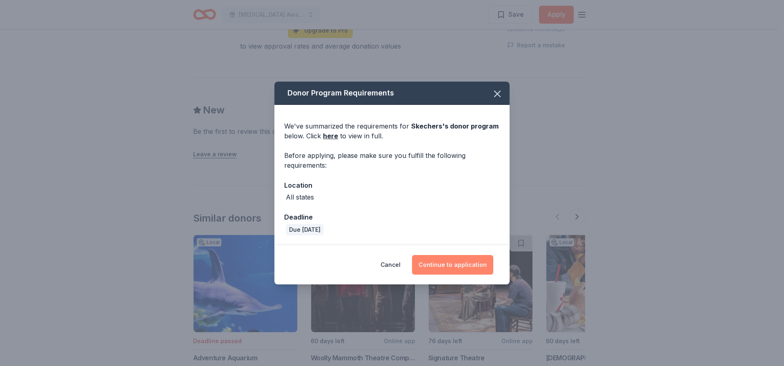
click at [461, 264] on button "Continue to application" at bounding box center [452, 265] width 81 height 20
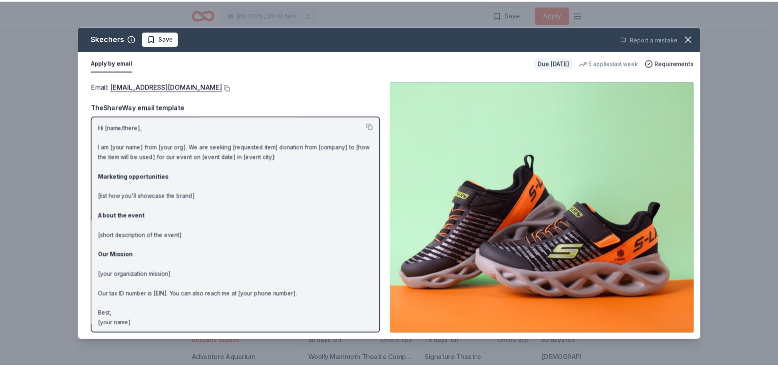
scroll to position [0, 0]
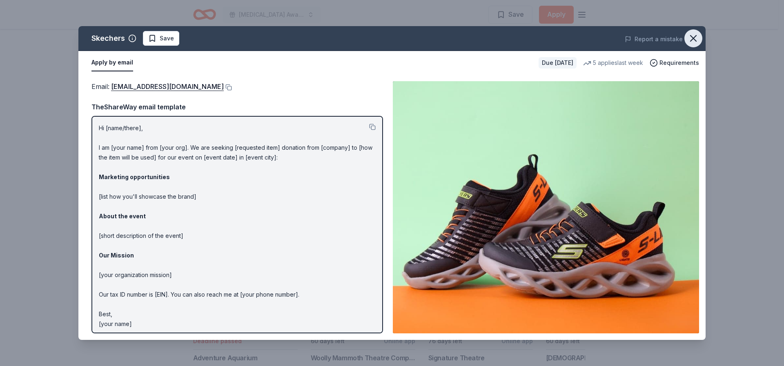
click at [695, 38] on icon "button" at bounding box center [692, 38] width 11 height 11
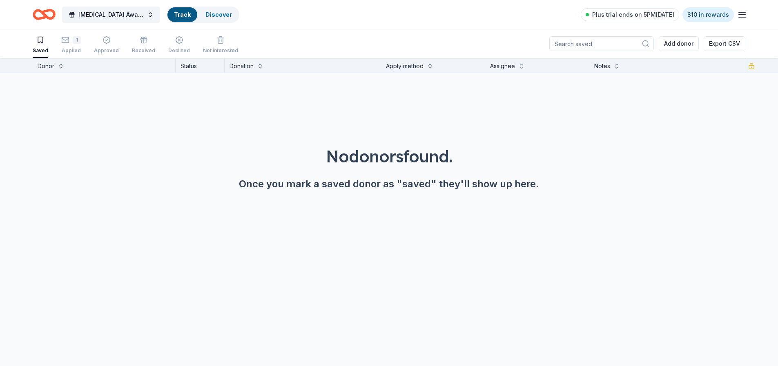
scroll to position [0, 0]
click at [71, 51] on div "Applied" at bounding box center [71, 50] width 20 height 7
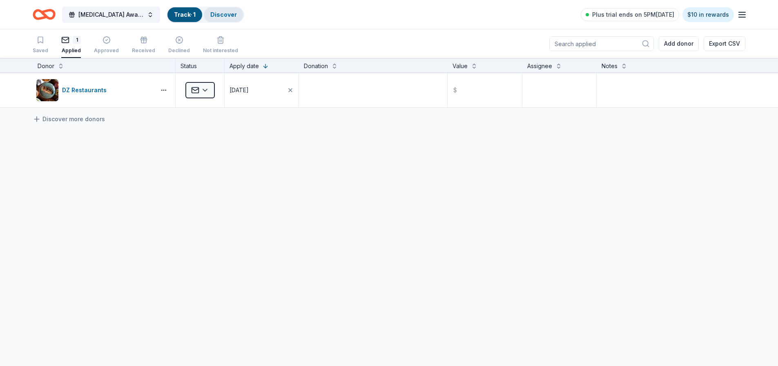
click at [224, 15] on link "Discover" at bounding box center [223, 14] width 27 height 7
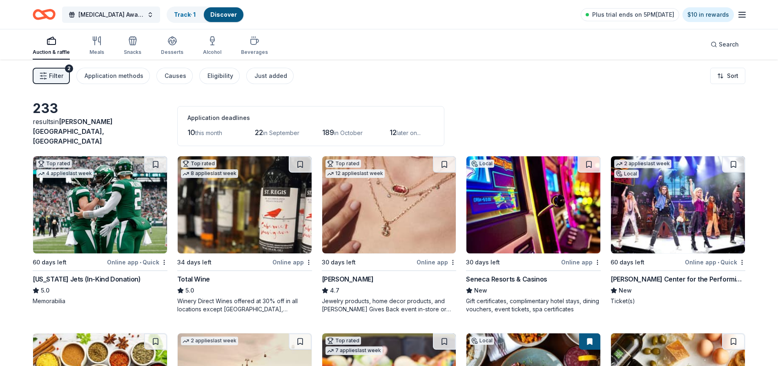
click at [61, 75] on span "Filter" at bounding box center [56, 76] width 14 height 10
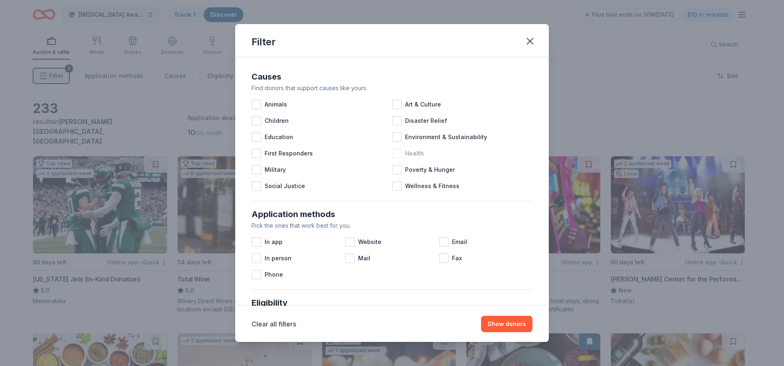
click at [398, 151] on div at bounding box center [397, 154] width 10 height 10
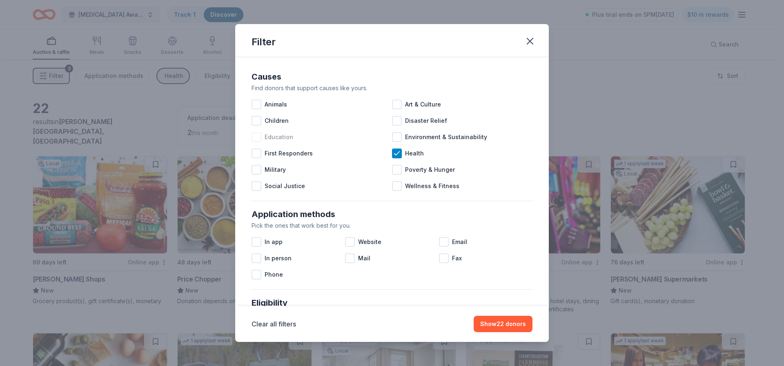
scroll to position [82, 0]
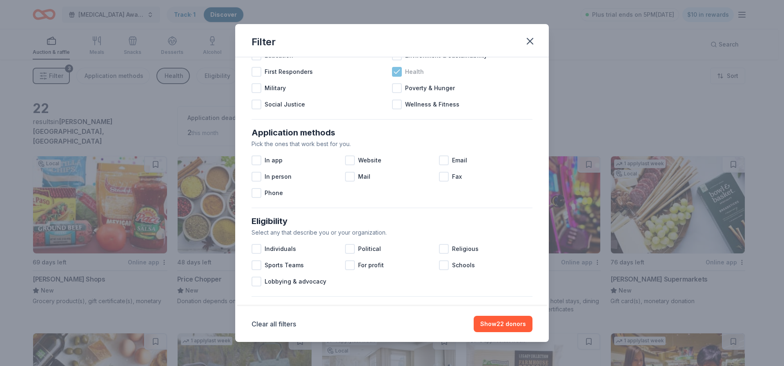
click at [395, 73] on icon at bounding box center [397, 72] width 8 height 8
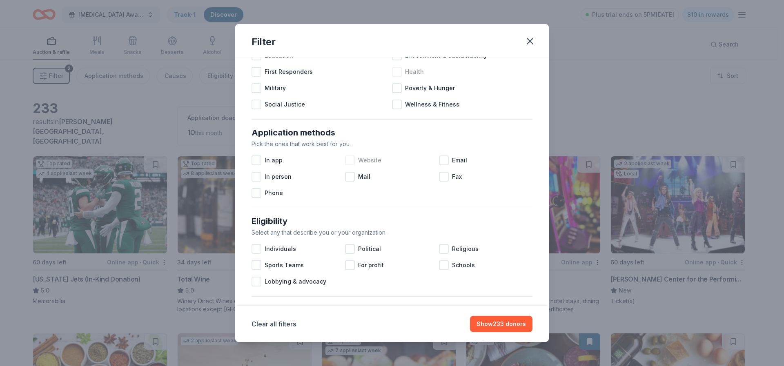
click at [350, 158] on div at bounding box center [350, 161] width 10 height 10
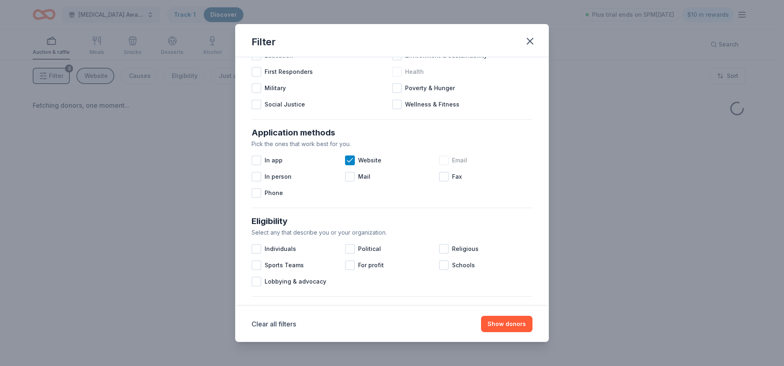
click at [439, 158] on div at bounding box center [444, 161] width 10 height 10
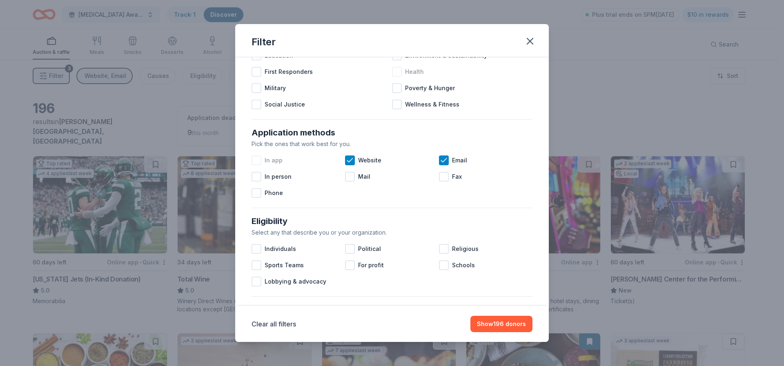
click at [256, 160] on div at bounding box center [256, 161] width 10 height 10
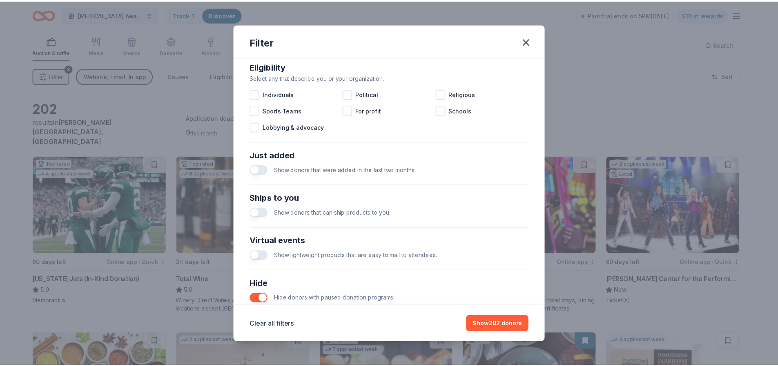
scroll to position [289, 0]
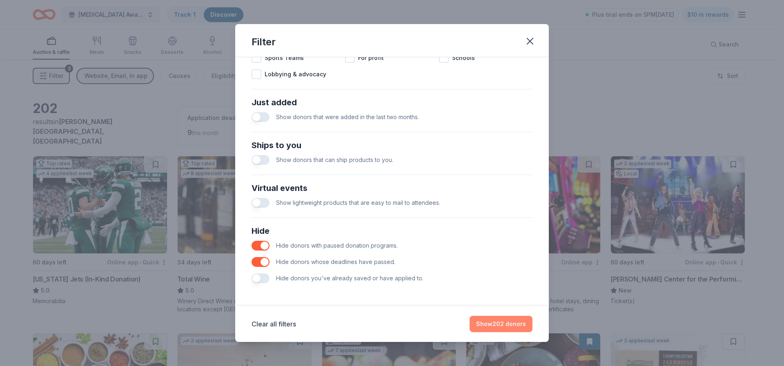
click at [501, 323] on button "Show 202 donors" at bounding box center [500, 324] width 63 height 16
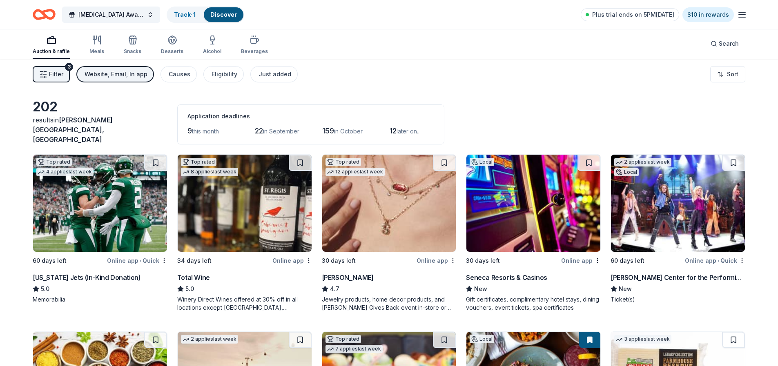
scroll to position [0, 0]
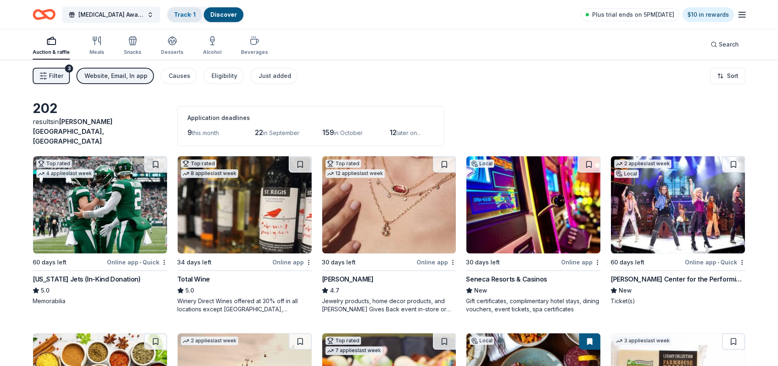
click at [188, 12] on link "Track · 1" at bounding box center [185, 14] width 22 height 7
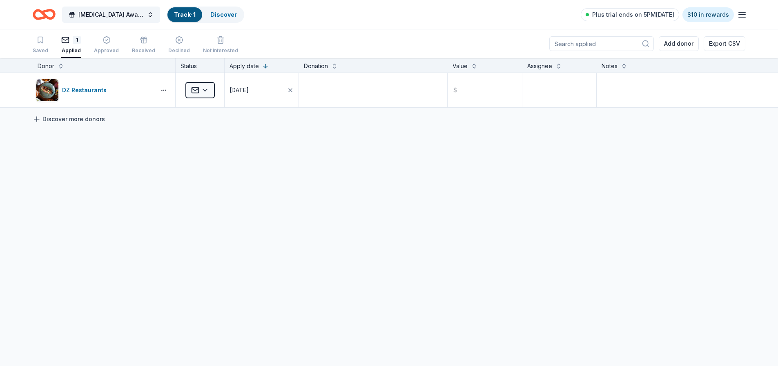
click at [87, 120] on link "Discover more donors" at bounding box center [69, 119] width 72 height 10
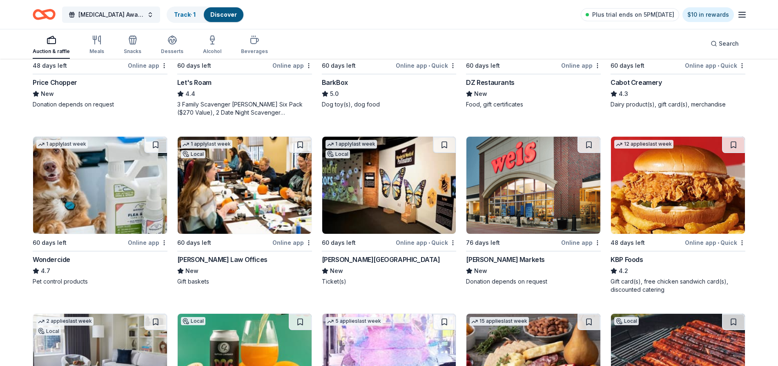
scroll to position [490, 0]
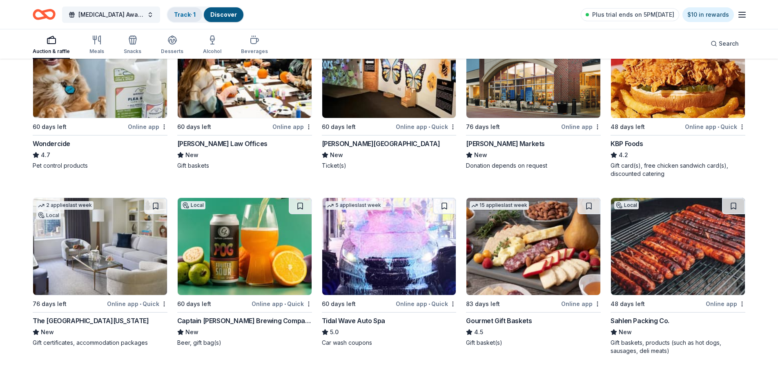
click at [187, 14] on link "Track · 1" at bounding box center [185, 14] width 22 height 7
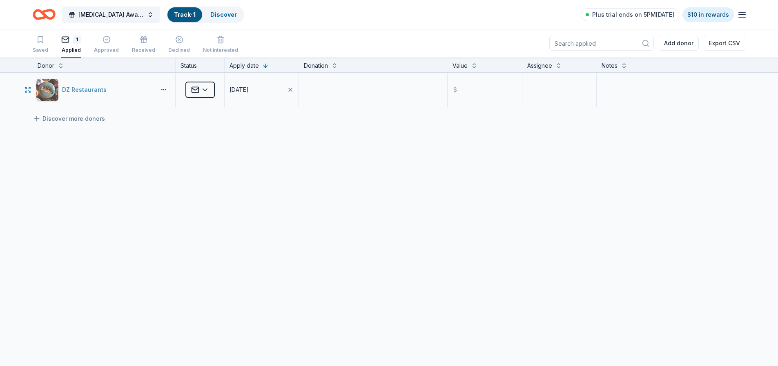
click at [91, 90] on div "DZ Restaurants" at bounding box center [86, 90] width 48 height 10
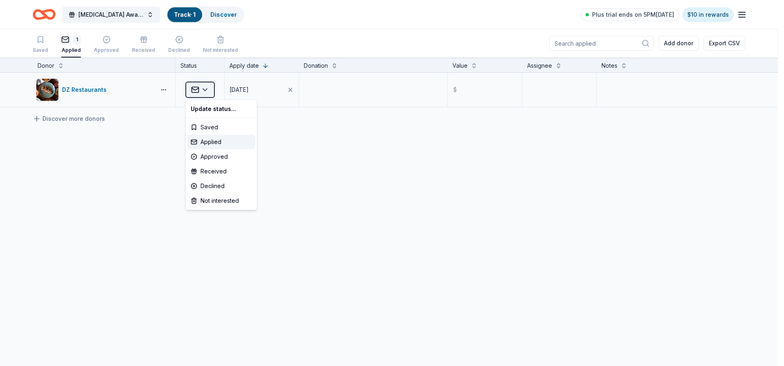
click at [205, 88] on html "CADASIL Awareness Raffle Track · 1 Discover Plus trial ends on 5PM, 8/25 $10 in…" at bounding box center [392, 183] width 784 height 366
click at [211, 140] on div "Applied" at bounding box center [221, 142] width 68 height 15
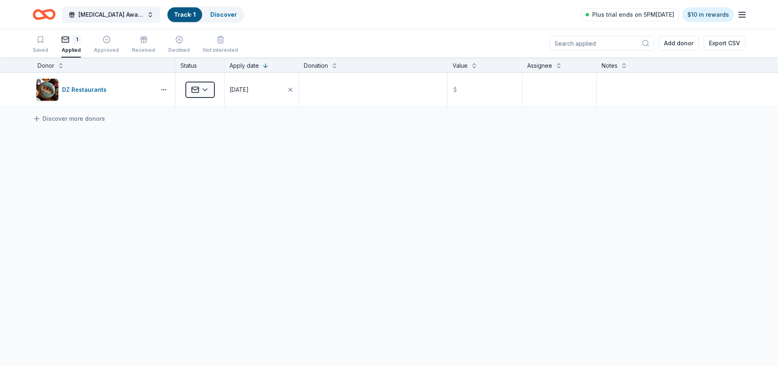
scroll to position [0, 0]
